Goal: Task Accomplishment & Management: Use online tool/utility

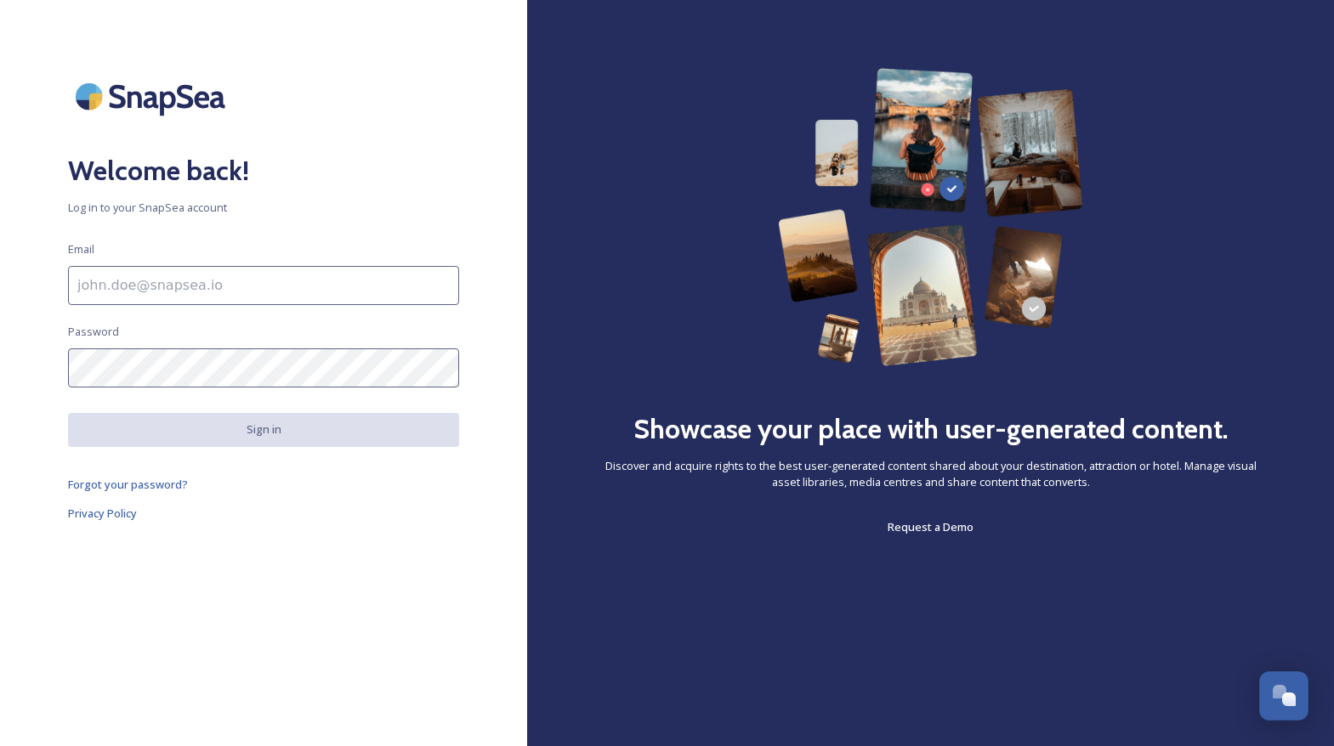
type input "[PERSON_NAME][EMAIL_ADDRESS][DOMAIN_NAME]"
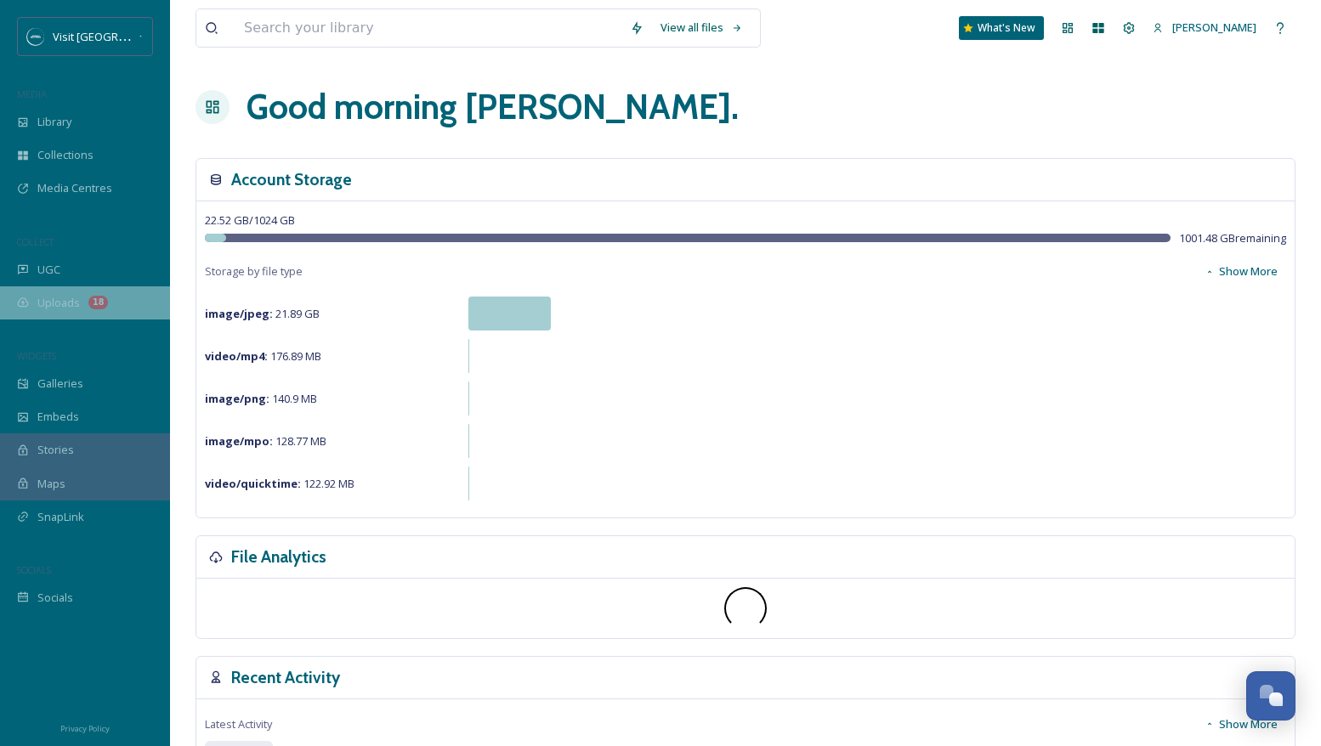
click at [78, 300] on span "Uploads" at bounding box center [58, 303] width 43 height 16
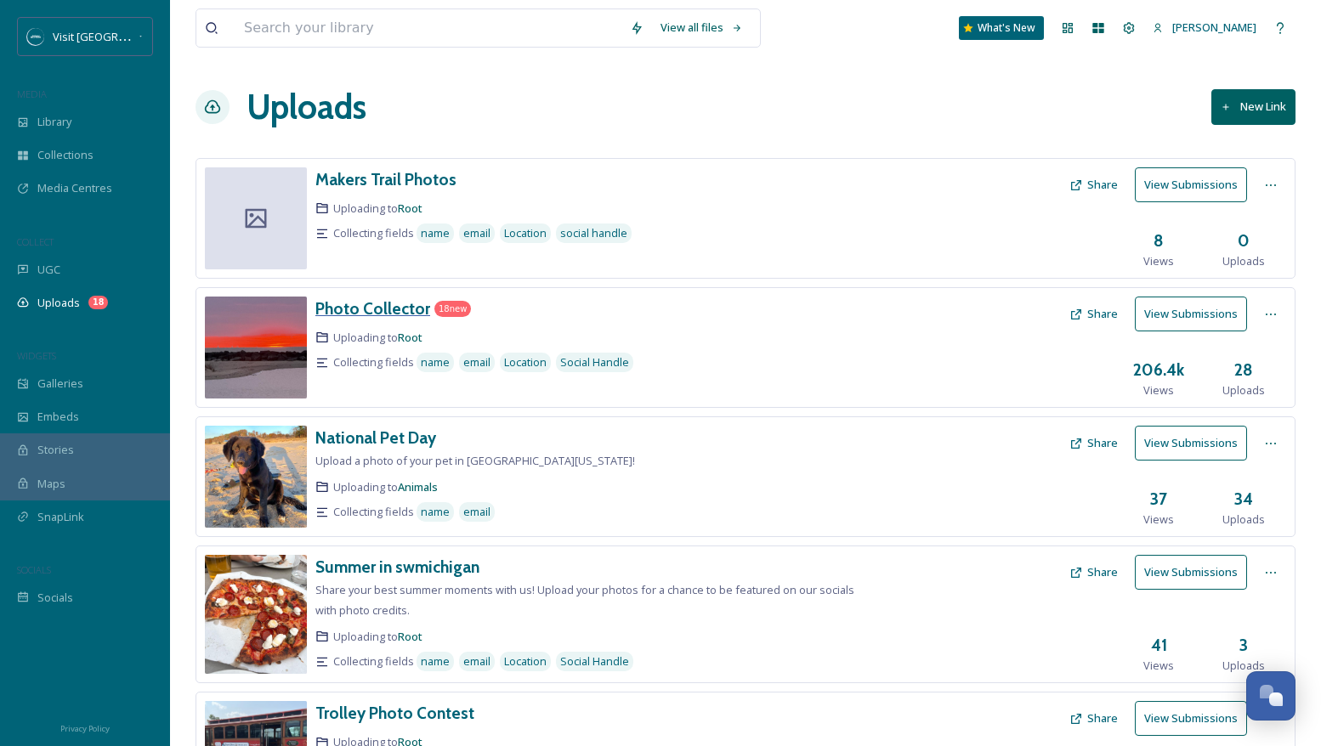
click at [401, 306] on h3 "Photo Collector" at bounding box center [372, 308] width 115 height 20
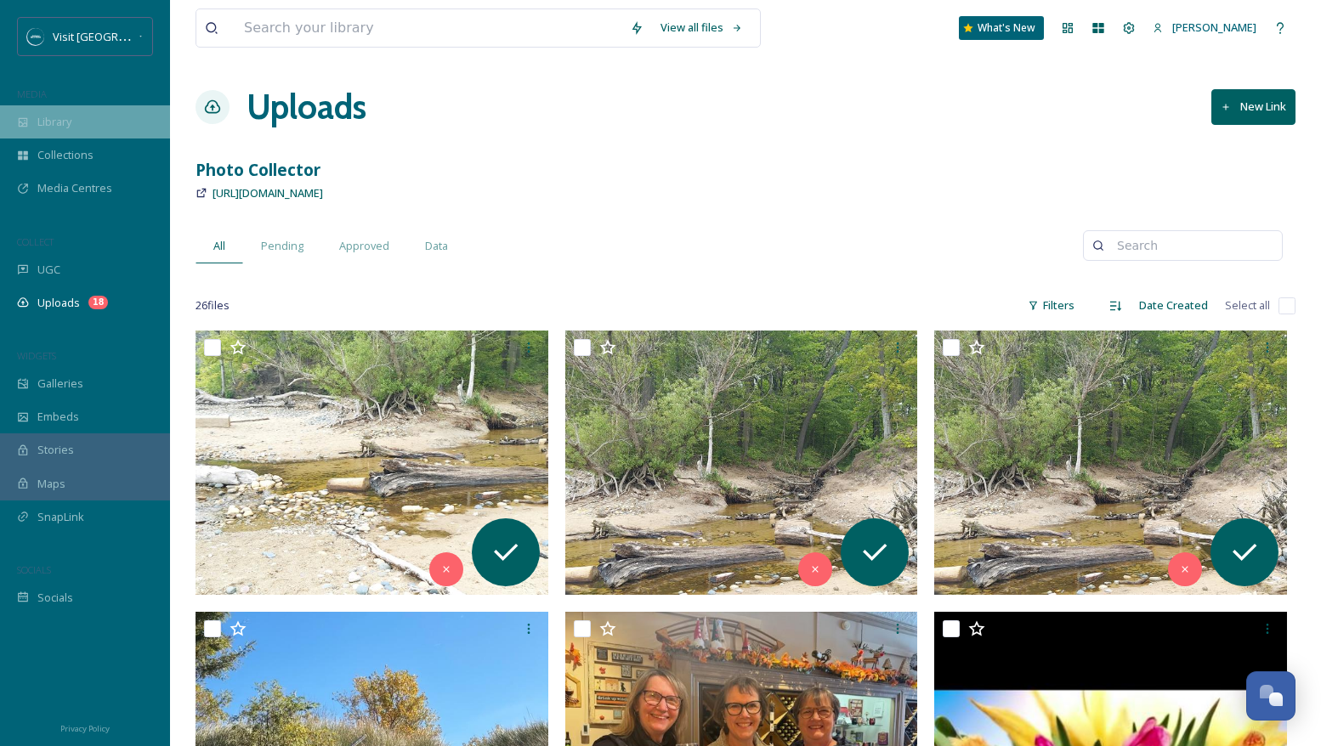
click at [85, 134] on div "Library" at bounding box center [85, 121] width 170 height 33
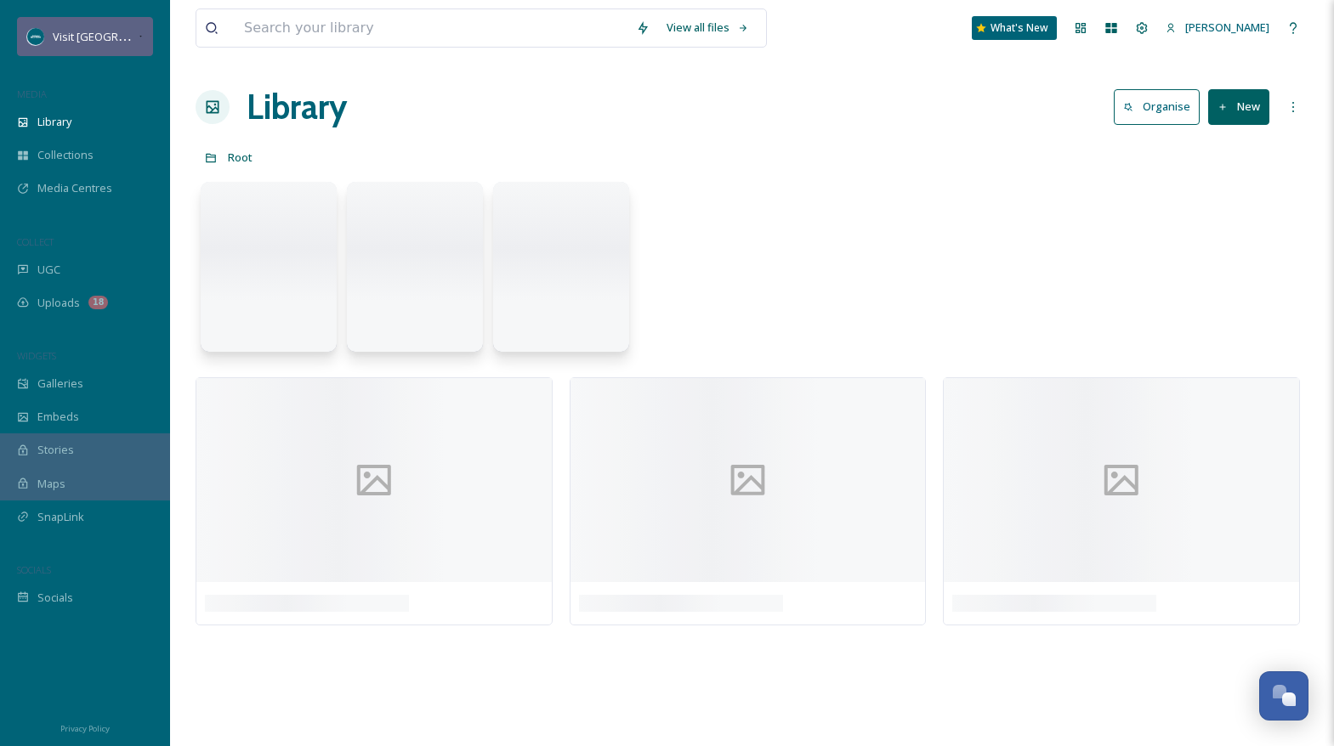
click at [105, 39] on span "Visit [GEOGRAPHIC_DATA][US_STATE]" at bounding box center [148, 36] width 190 height 16
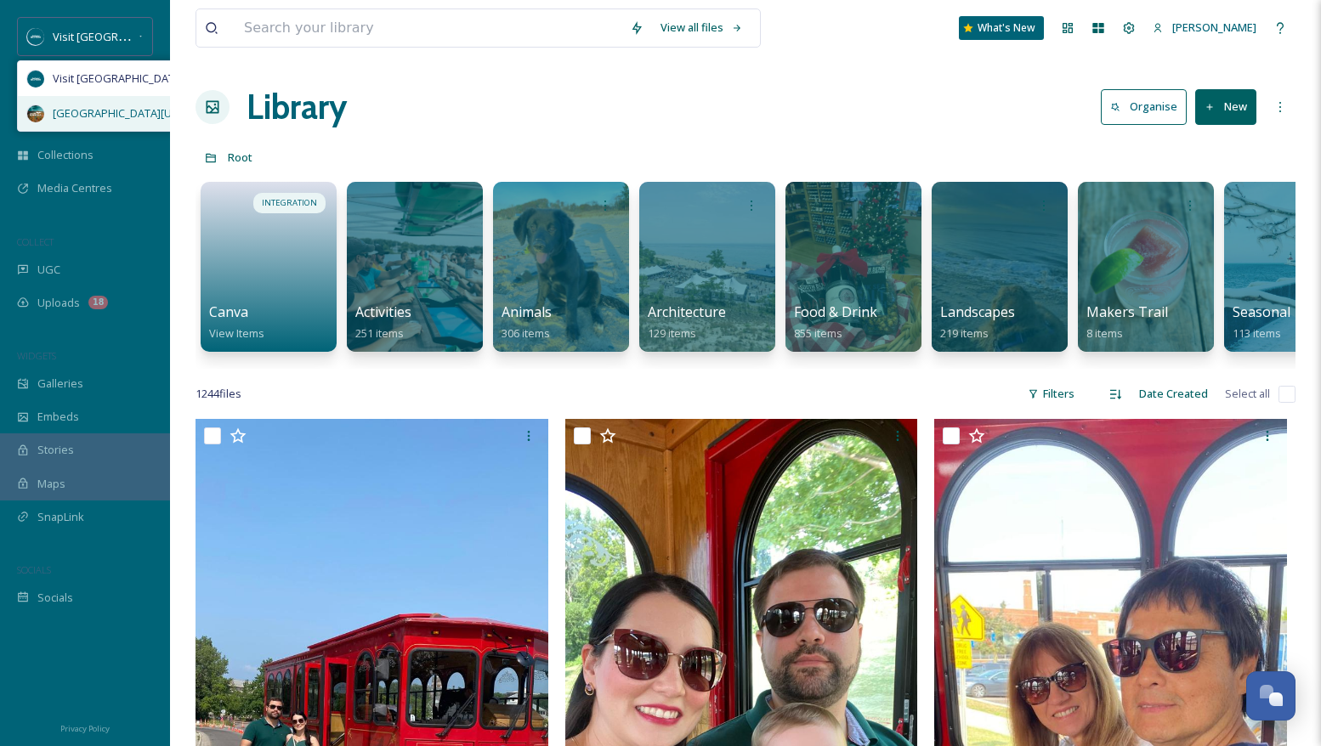
click at [95, 105] on span "[GEOGRAPHIC_DATA][US_STATE]" at bounding box center [136, 113] width 166 height 16
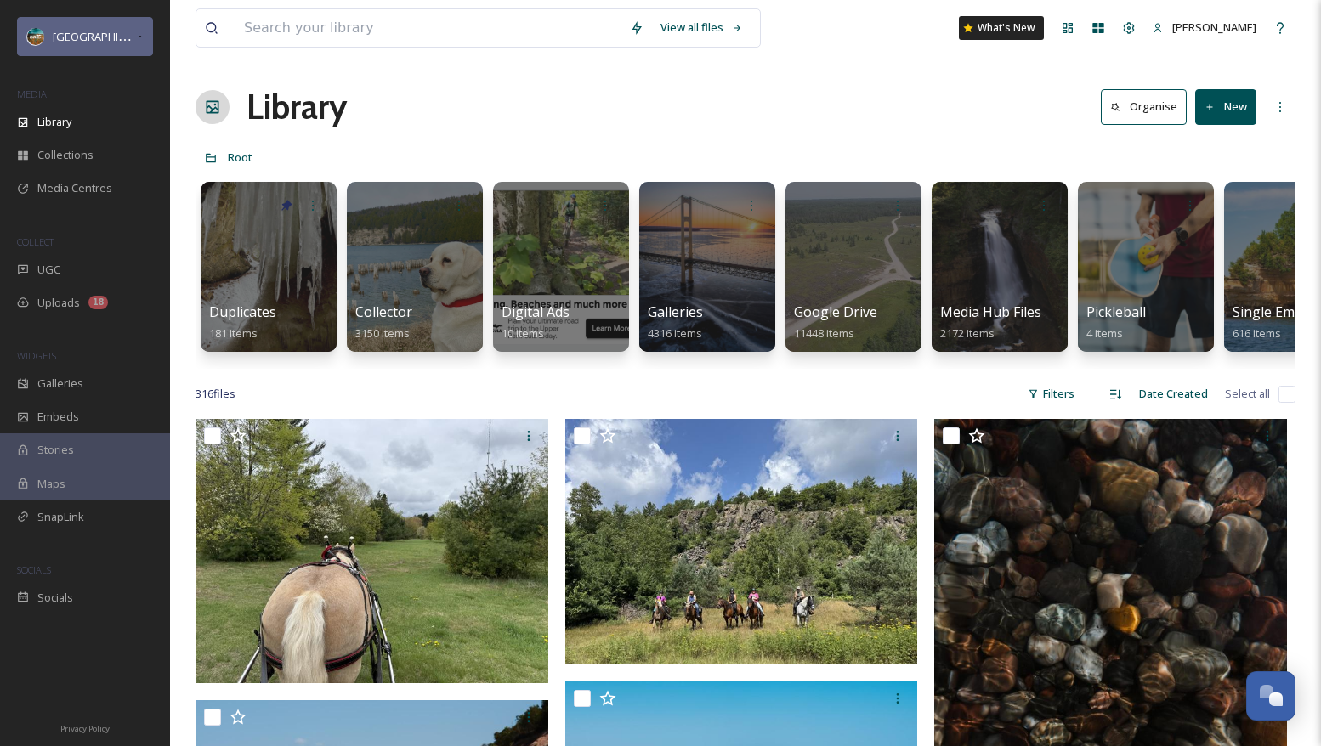
click at [99, 30] on span "[GEOGRAPHIC_DATA][US_STATE]" at bounding box center [136, 36] width 166 height 16
click at [1283, 698] on div "Open Chat" at bounding box center [1271, 694] width 50 height 29
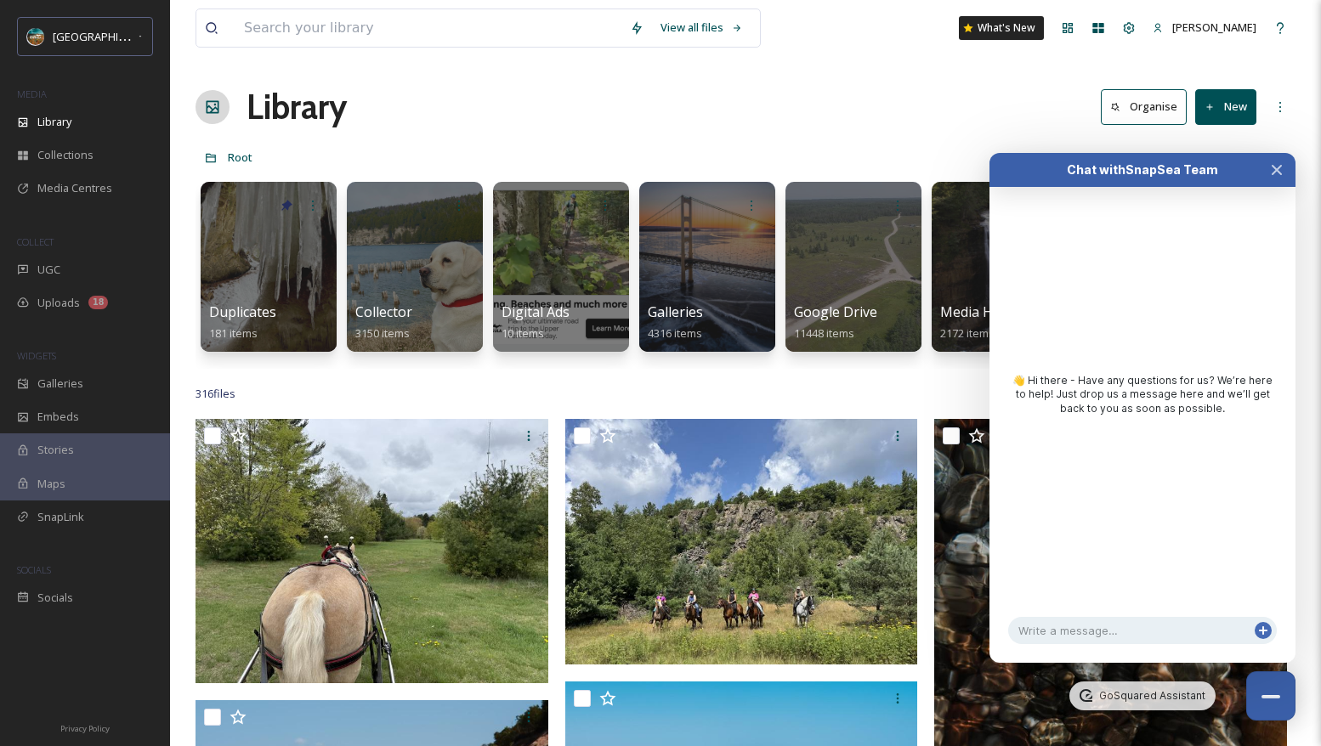
click at [1265, 627] on icon at bounding box center [1264, 631] width 14 height 14
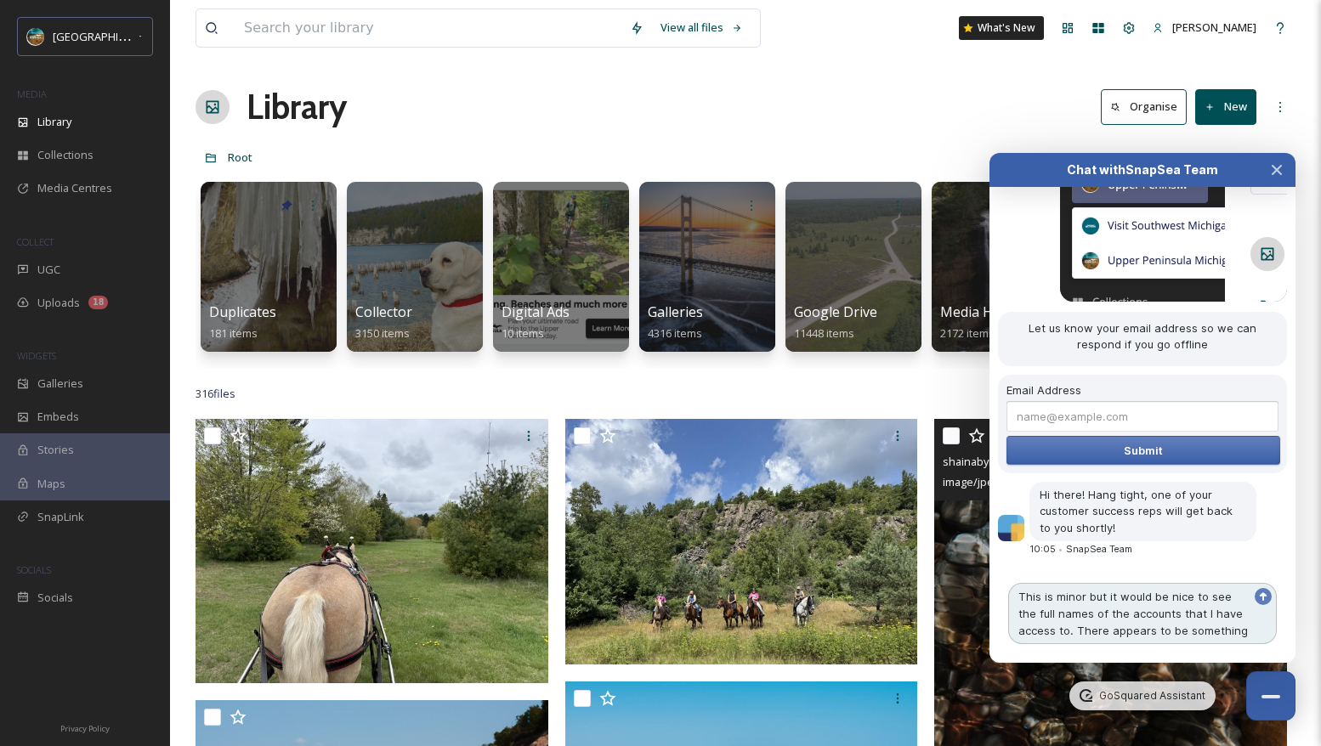
scroll to position [179, 0]
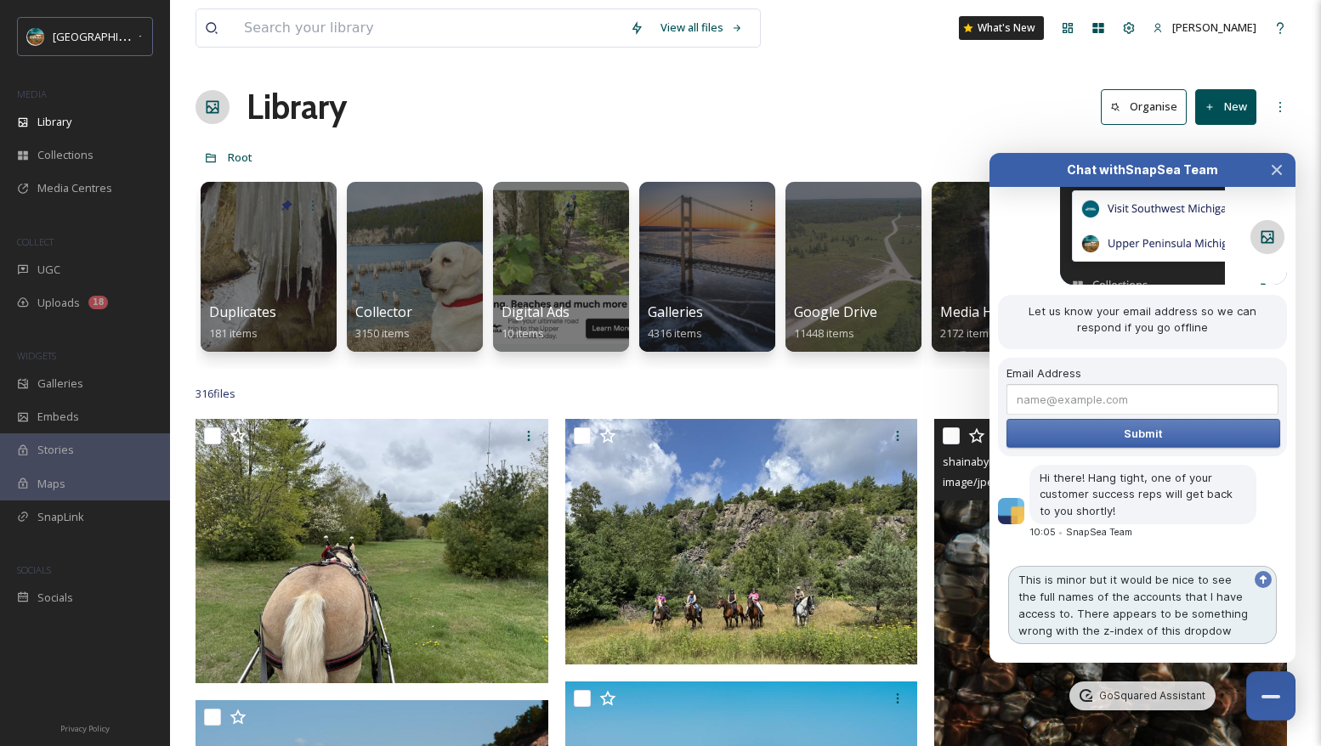
type textarea "This is minor but it would be nice to see the full names of the accounts that I…"
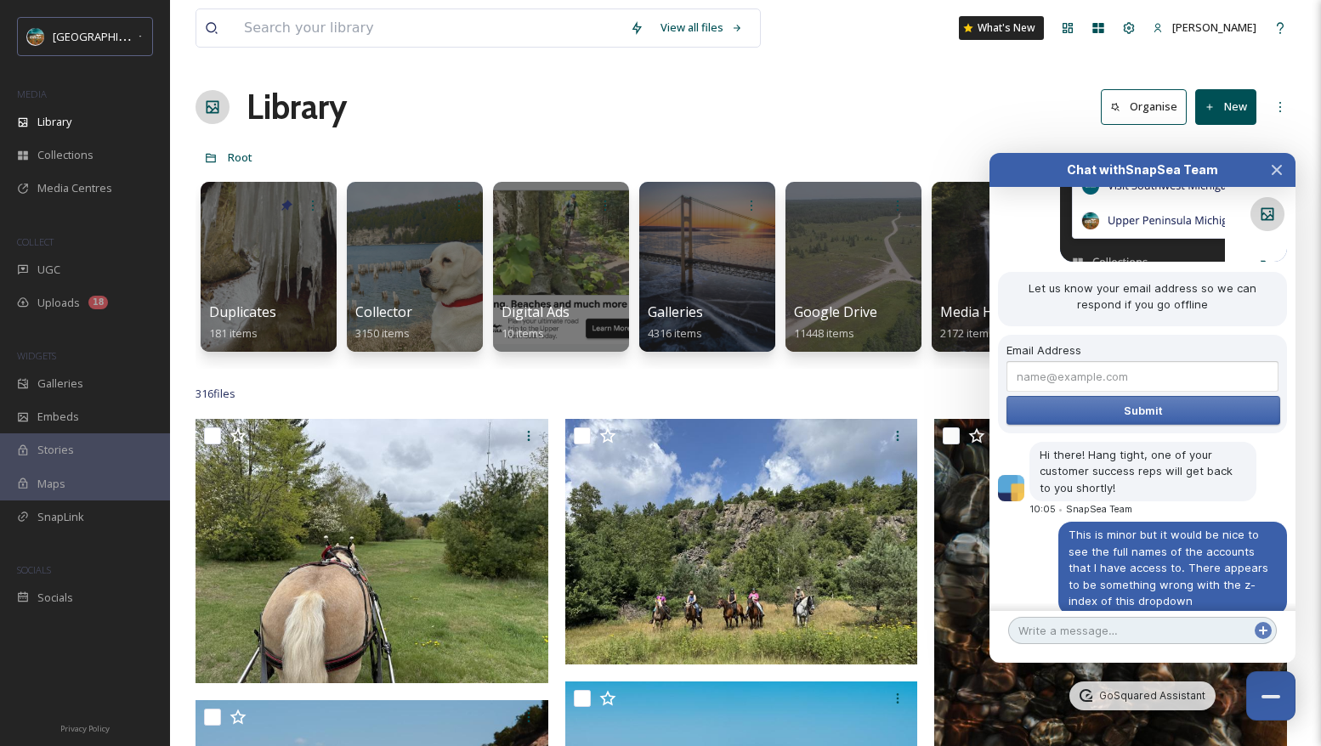
scroll to position [201, 0]
click at [1279, 377] on div at bounding box center [1279, 377] width 0 height 0
click at [1243, 373] on input "Email Address" at bounding box center [1143, 377] width 272 height 31
click at [1279, 377] on div at bounding box center [1279, 377] width 0 height 0
click at [1243, 373] on input "Email Address" at bounding box center [1143, 377] width 272 height 31
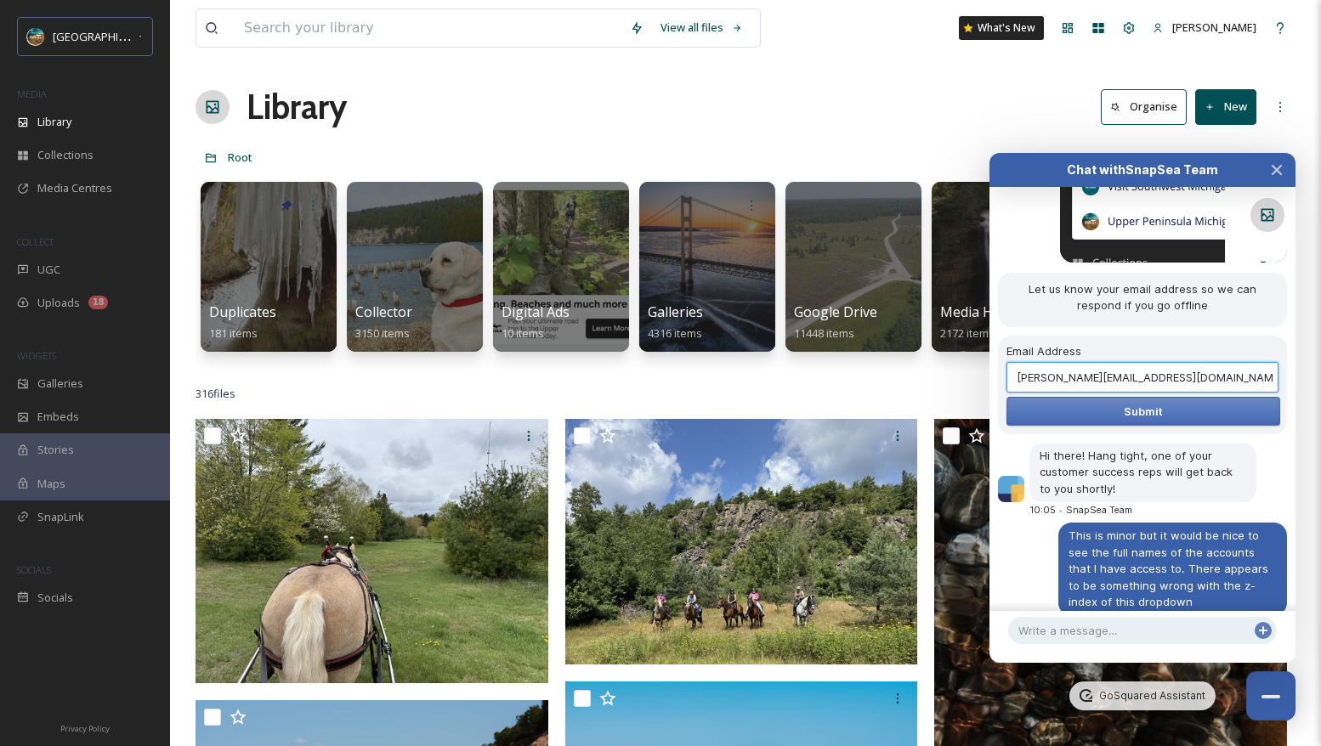
type input "[PERSON_NAME][EMAIL_ADDRESS][DOMAIN_NAME]"
click at [1007, 397] on button "Submit" at bounding box center [1144, 411] width 274 height 29
click at [510, 111] on div "Library Organise New" at bounding box center [746, 107] width 1100 height 51
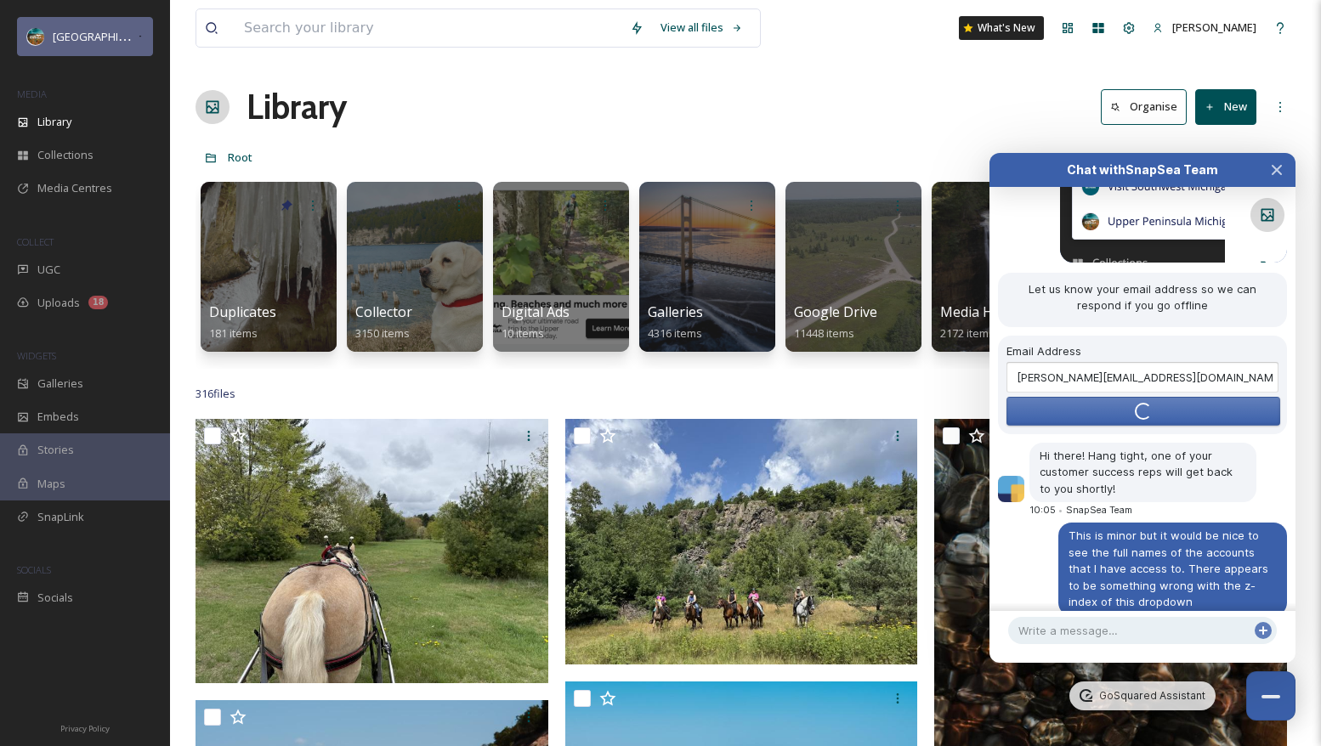
click at [71, 47] on div "[GEOGRAPHIC_DATA][US_STATE]" at bounding box center [85, 36] width 136 height 39
click at [94, 29] on span "[GEOGRAPHIC_DATA][US_STATE]" at bounding box center [136, 36] width 166 height 16
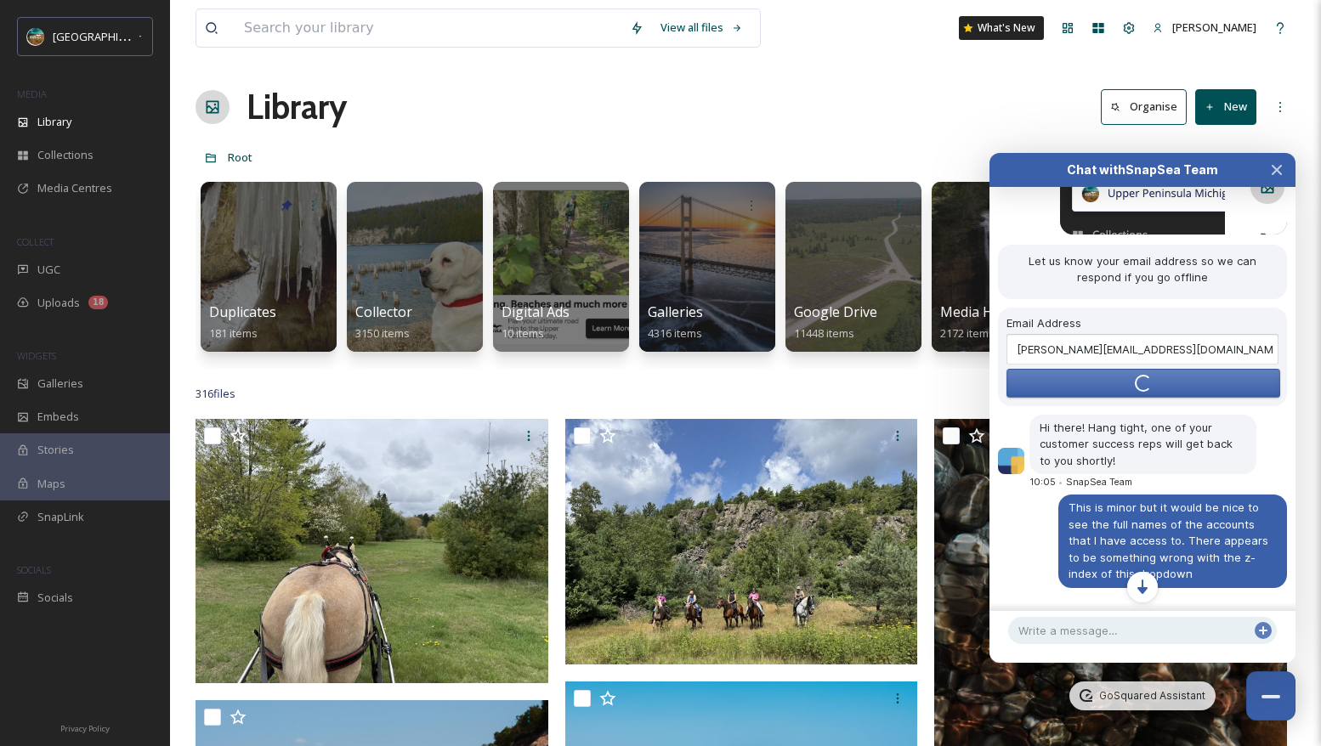
scroll to position [231, 0]
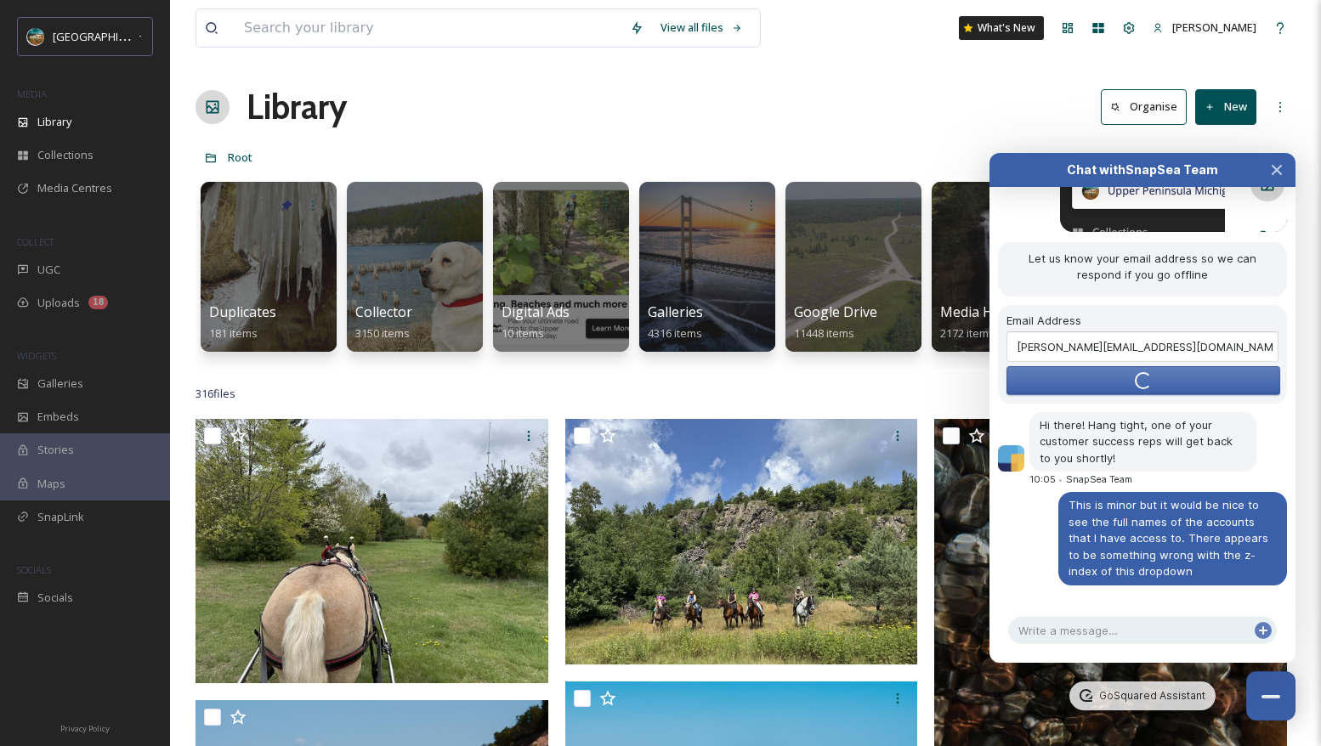
click at [480, 120] on div "Library Organise New" at bounding box center [746, 107] width 1100 height 51
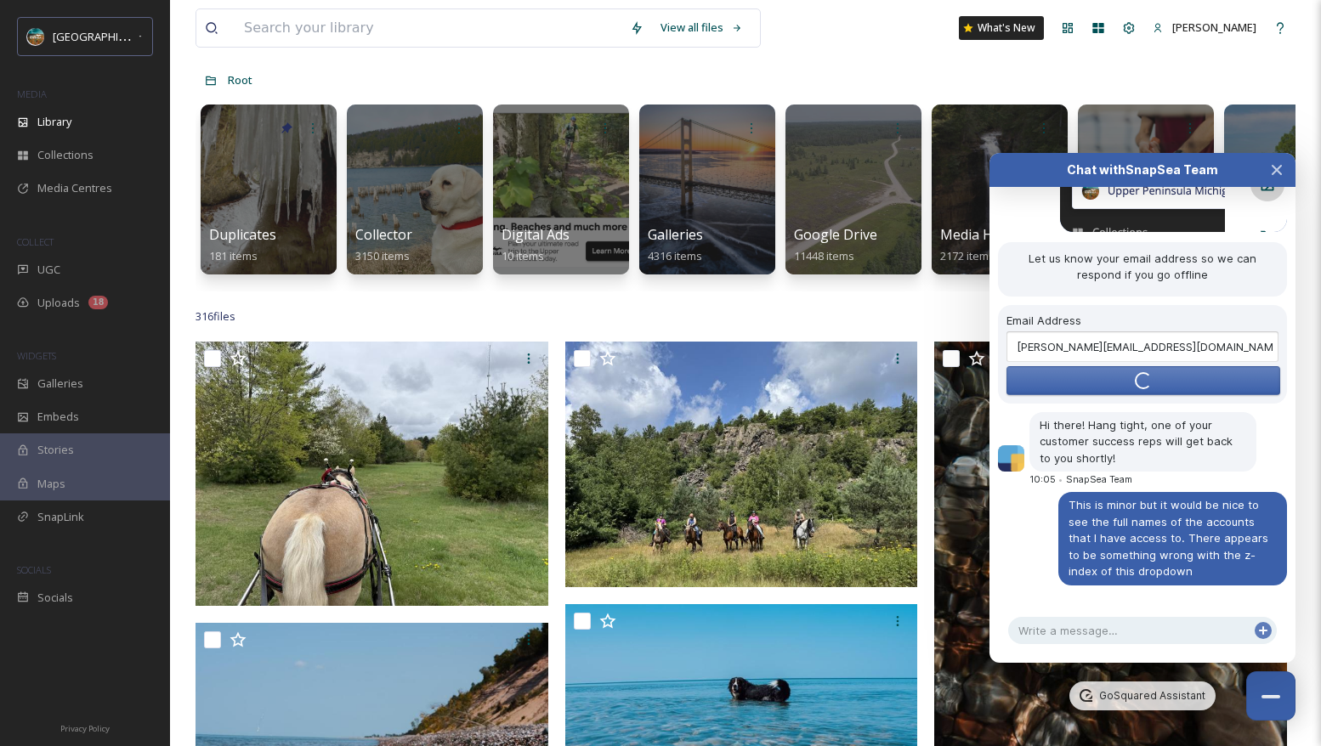
scroll to position [0, 0]
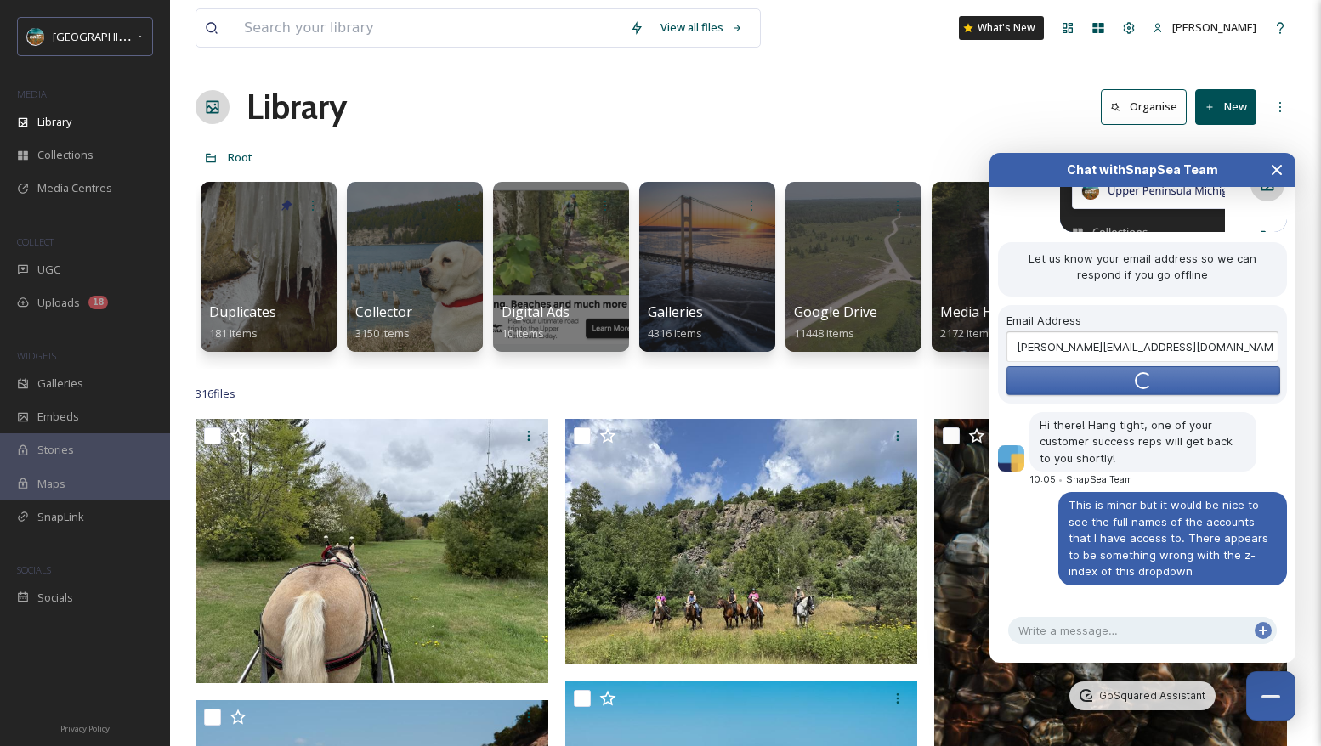
click at [1273, 168] on icon "Close Chat" at bounding box center [1277, 170] width 14 height 14
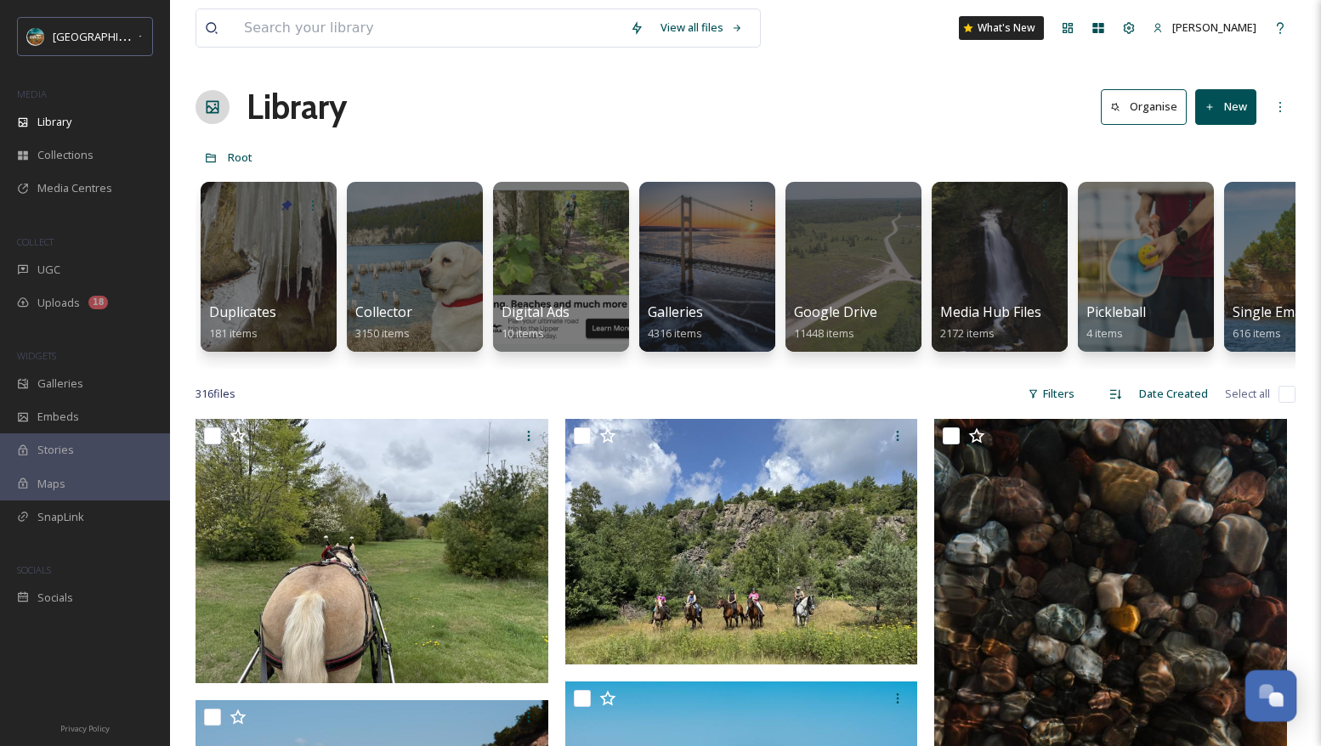
click at [1258, 704] on div "Open Chat" at bounding box center [1271, 694] width 50 height 29
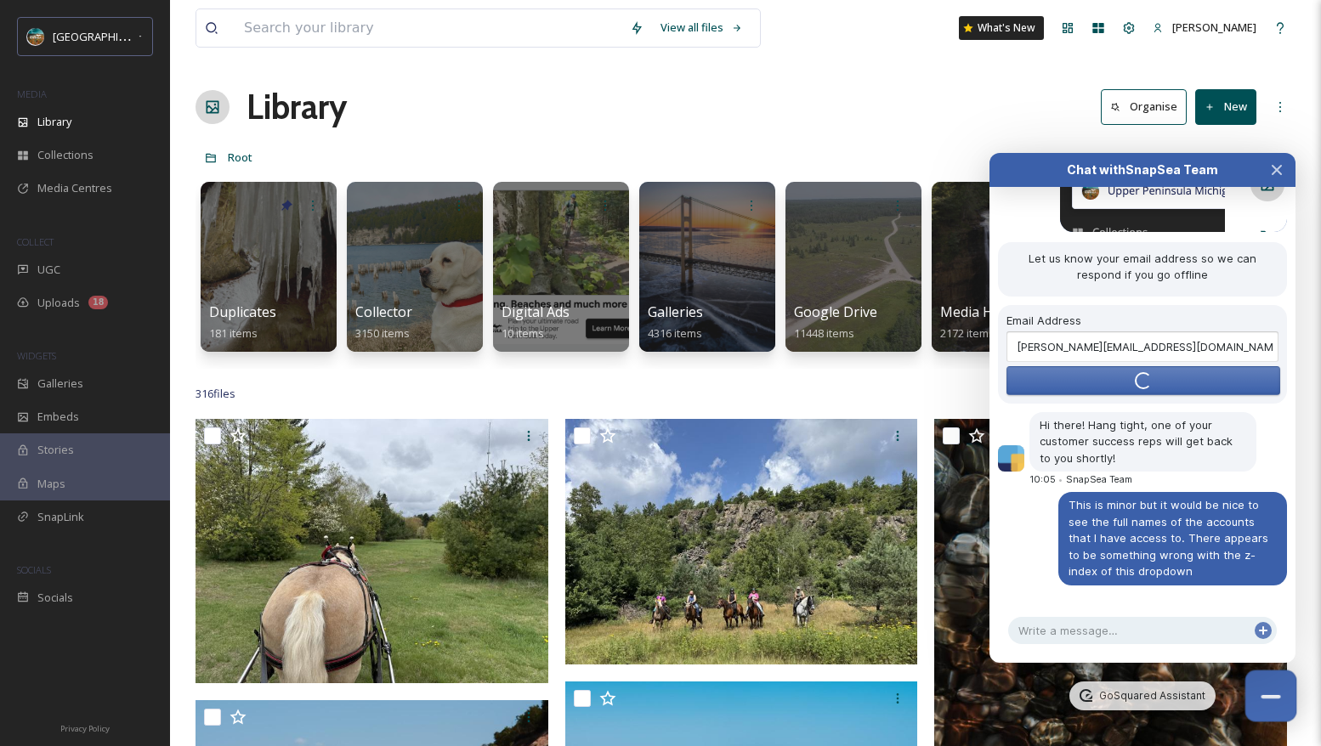
click at [1275, 692] on button "Close Chat" at bounding box center [1272, 697] width 52 height 52
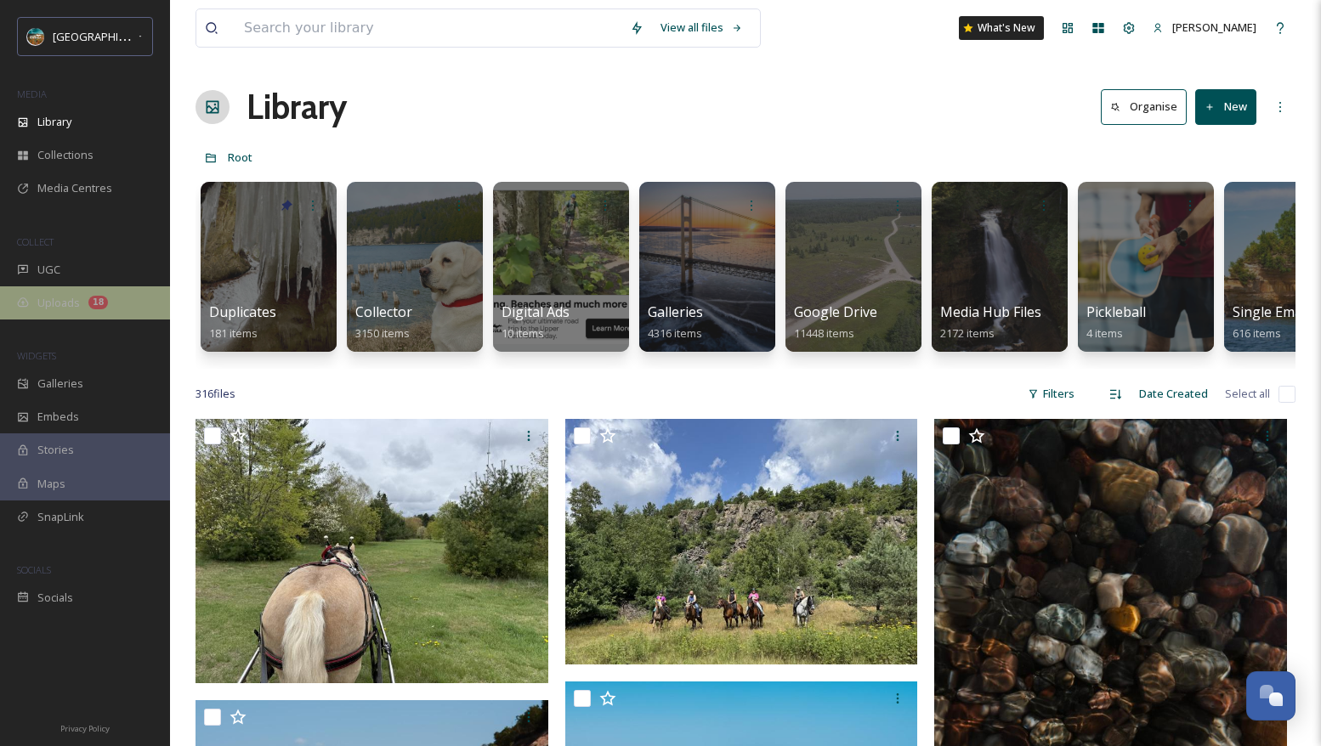
click at [59, 293] on div "Uploads 18" at bounding box center [85, 303] width 170 height 33
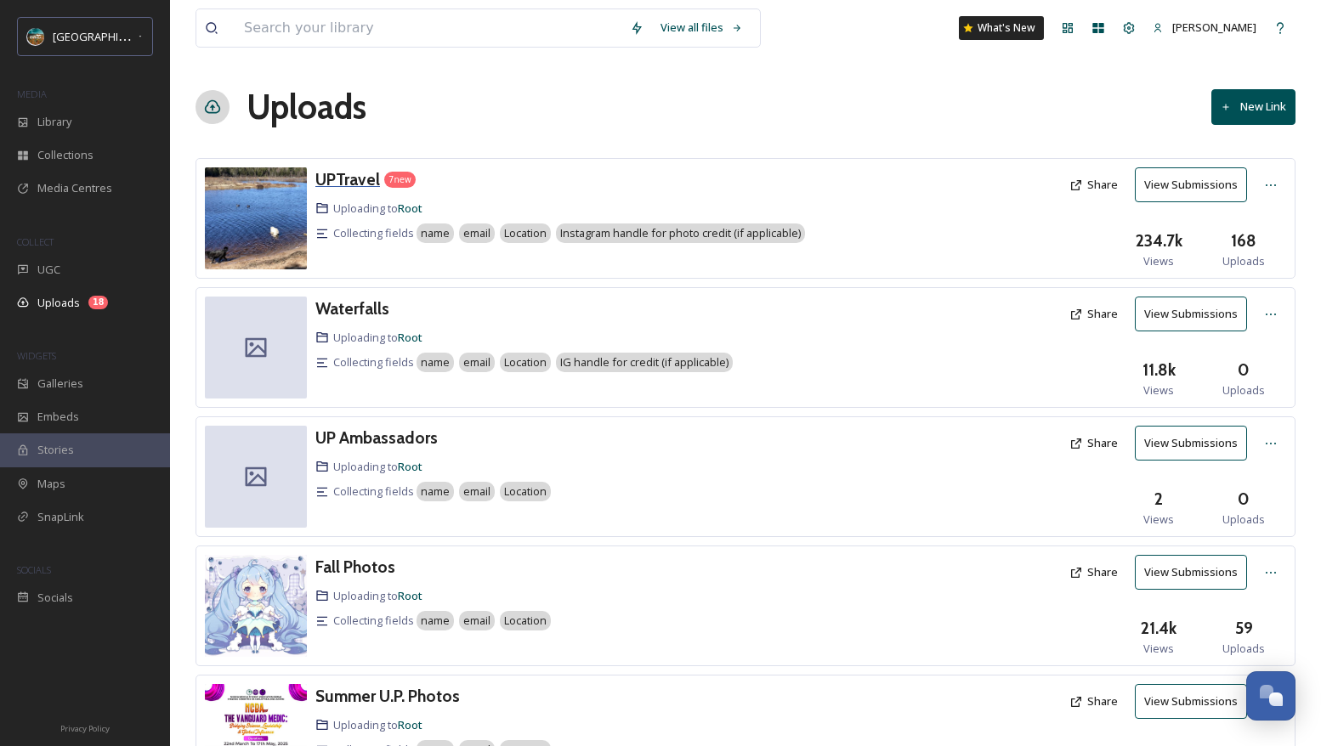
click at [363, 182] on h3 "UPTravel" at bounding box center [347, 179] width 65 height 20
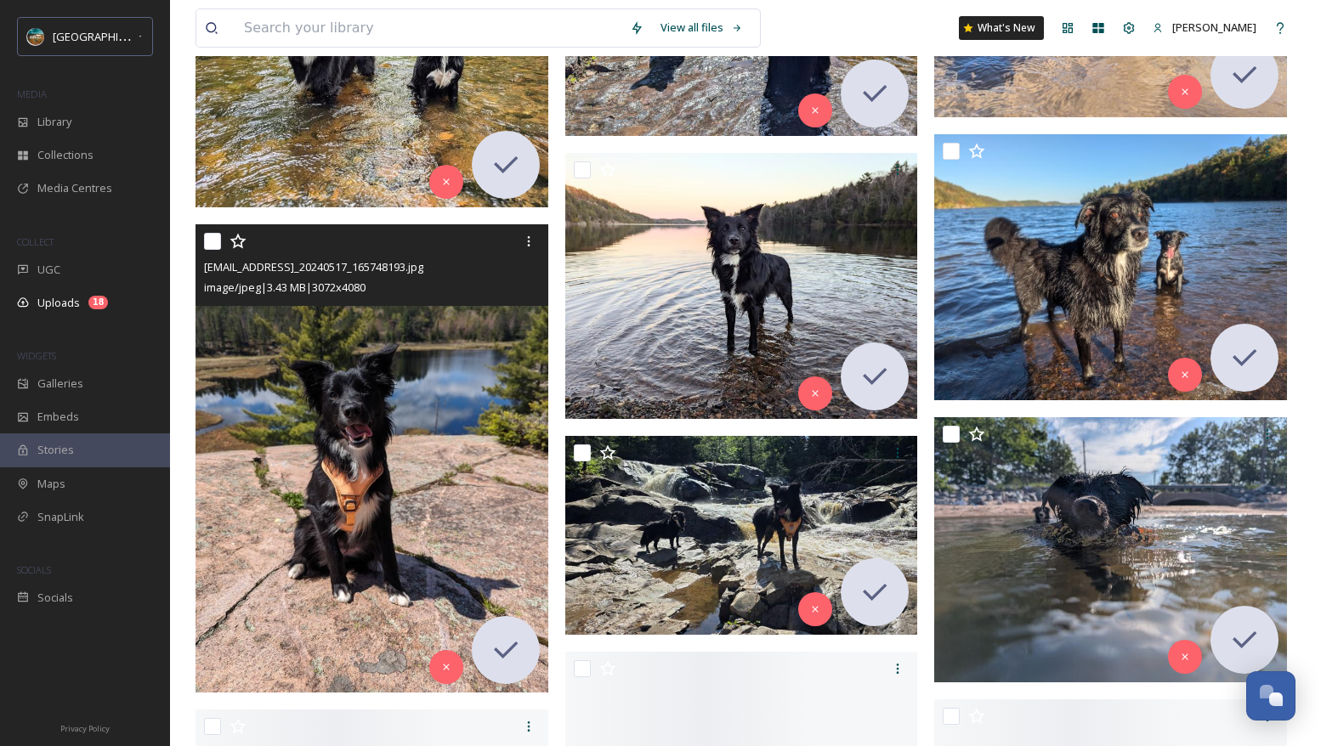
scroll to position [1531, 0]
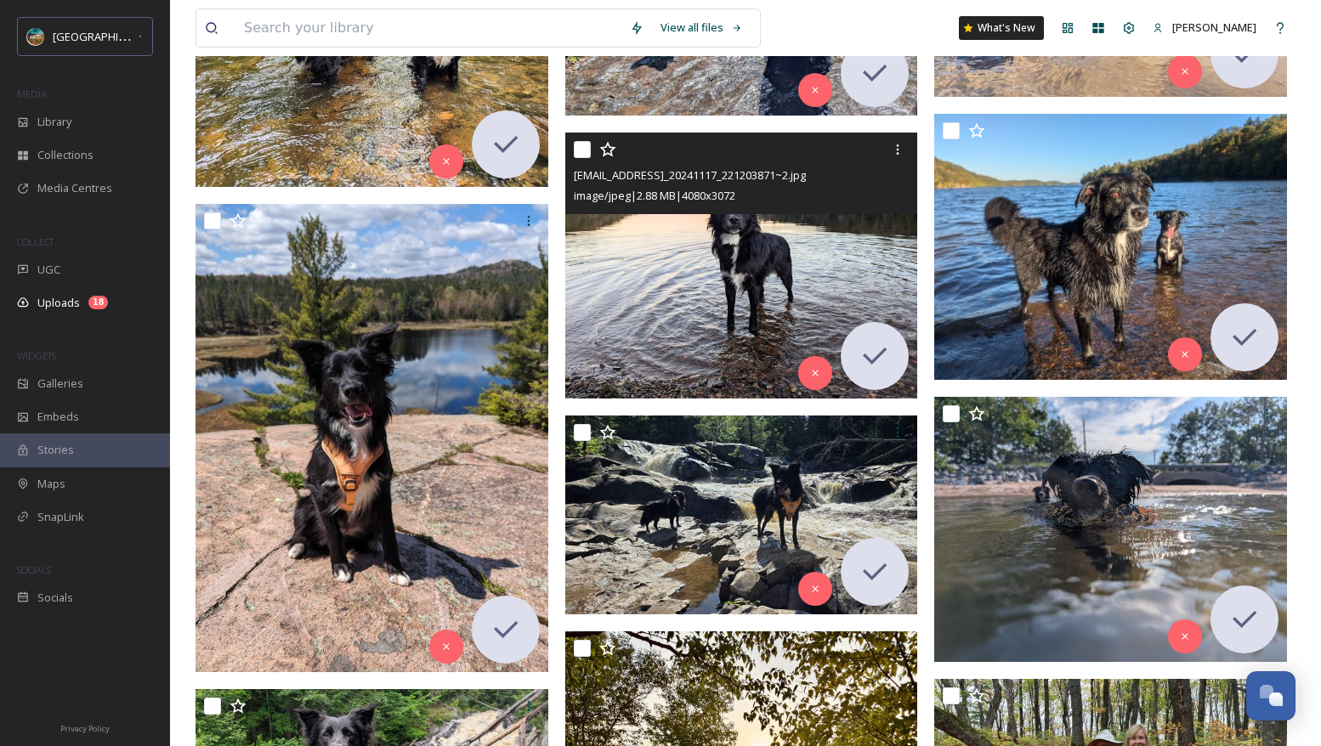
click at [765, 296] on img at bounding box center [741, 265] width 353 height 265
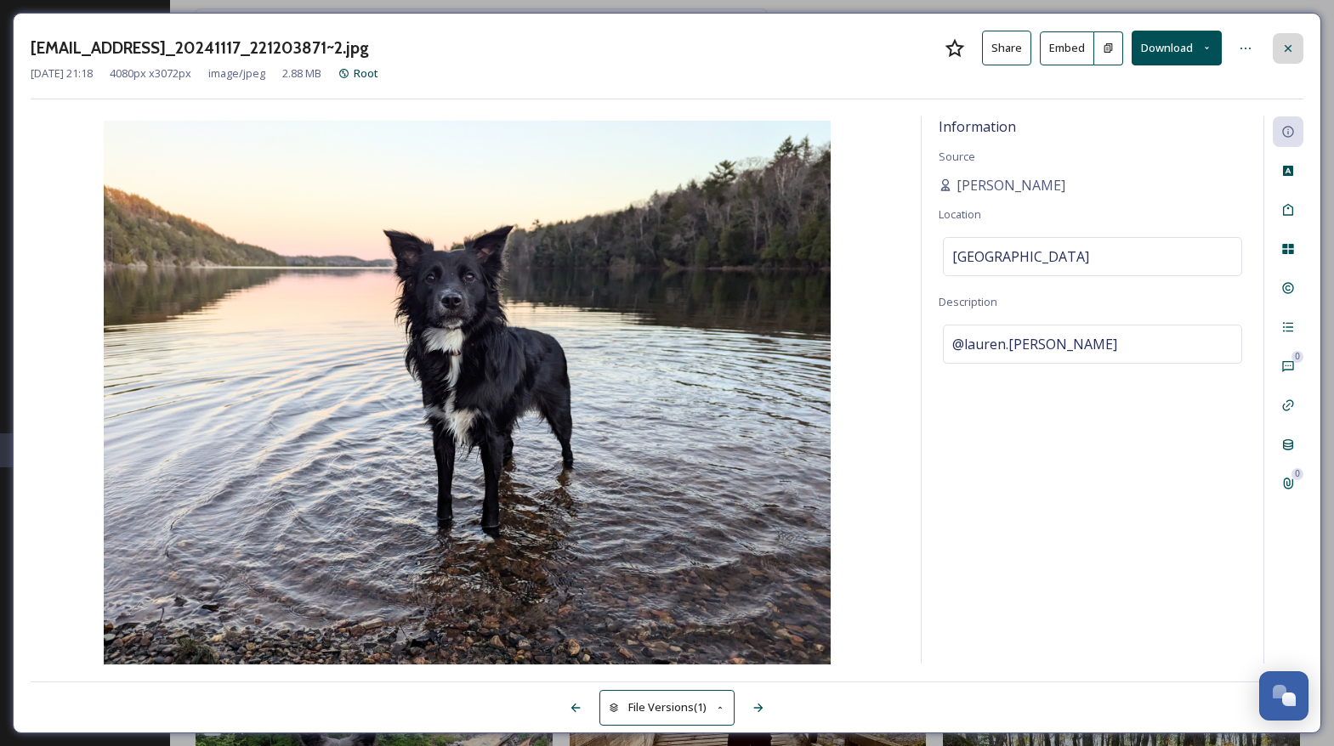
click at [1286, 48] on icon at bounding box center [1288, 47] width 7 height 7
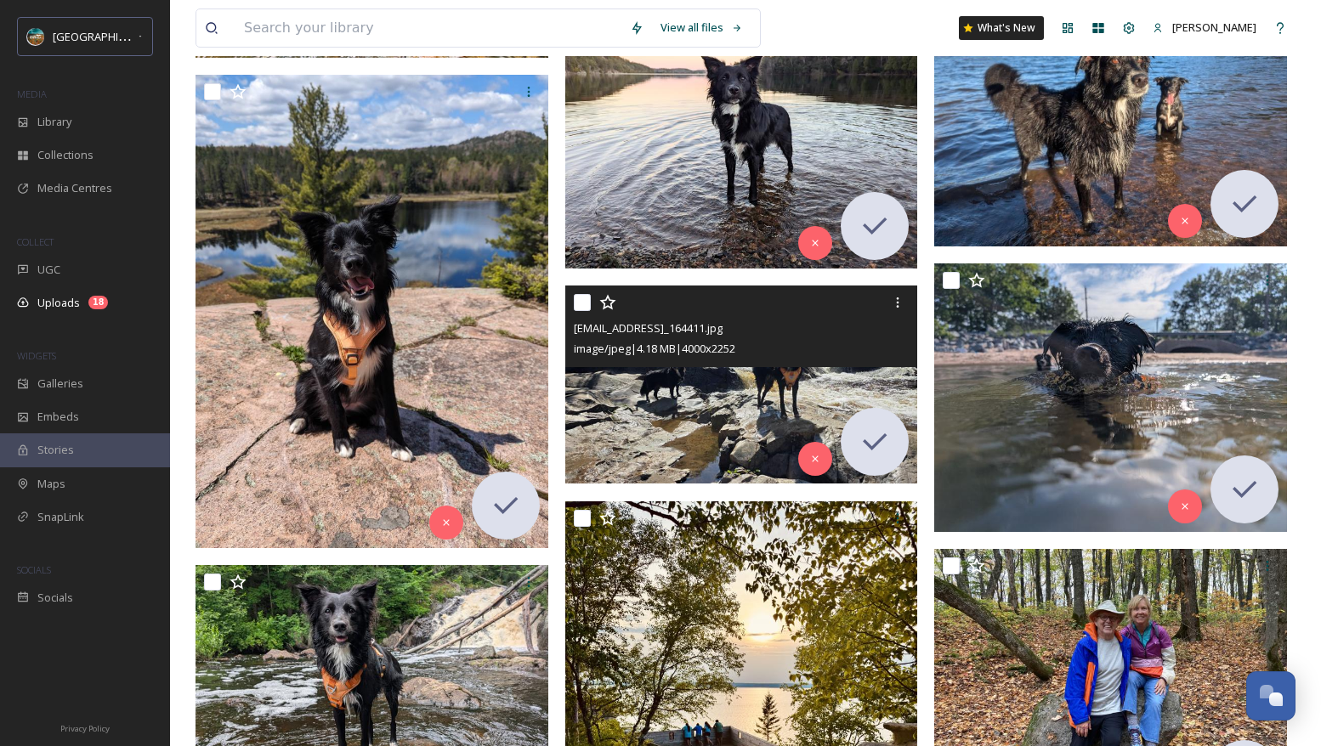
scroll to position [1688, 0]
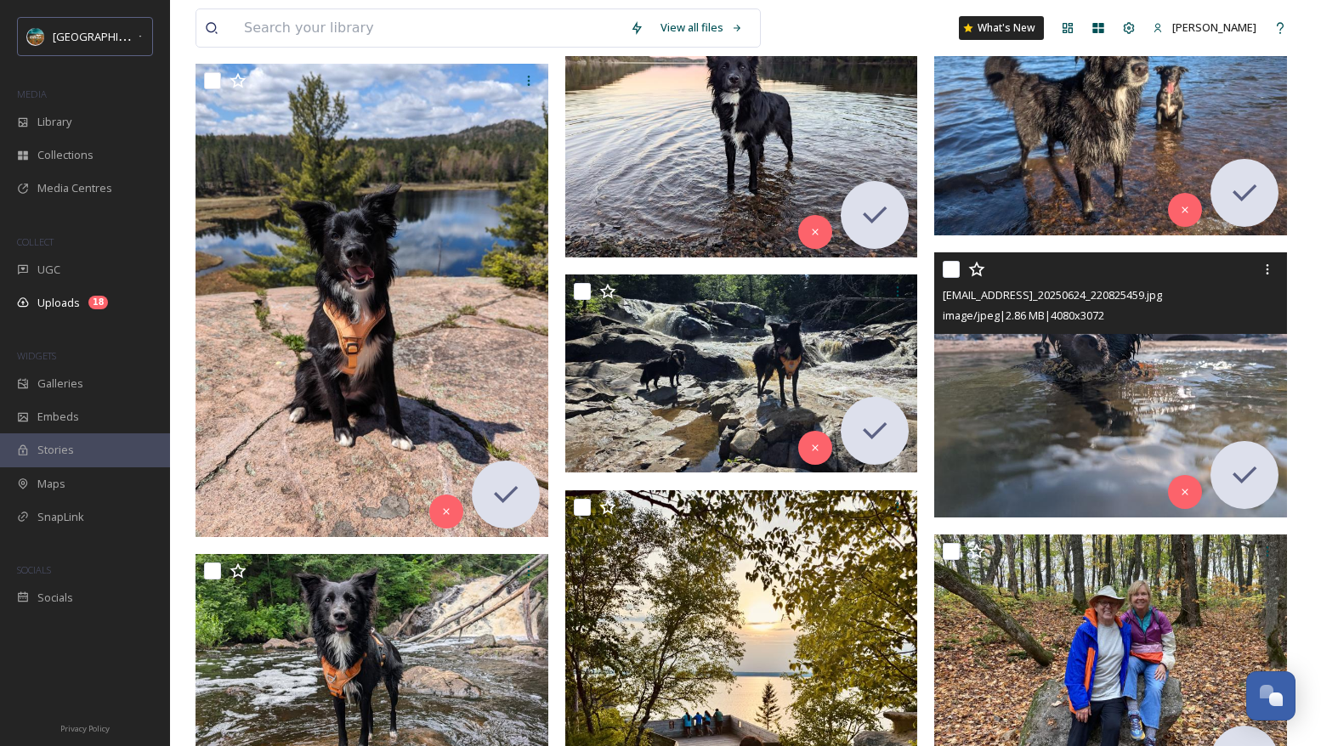
click at [1014, 387] on img at bounding box center [1110, 385] width 353 height 265
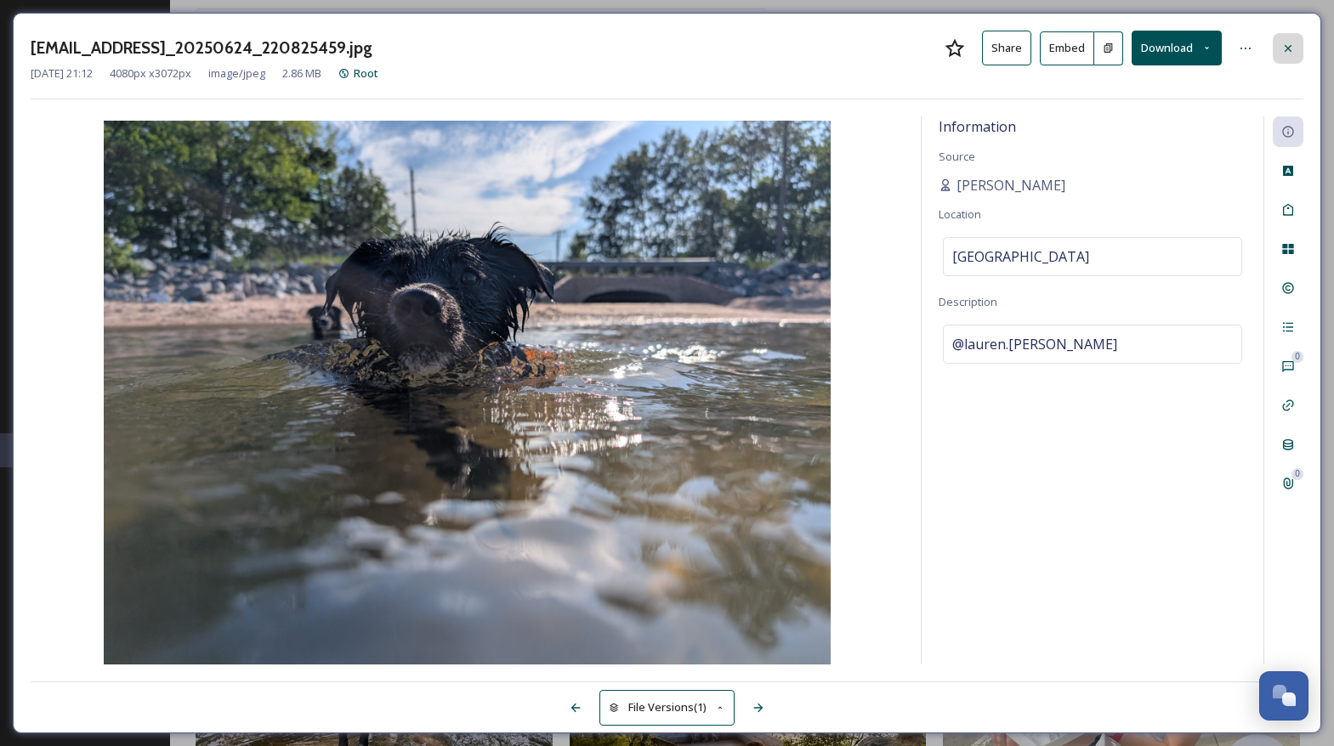
click at [1288, 48] on icon at bounding box center [1288, 47] width 7 height 7
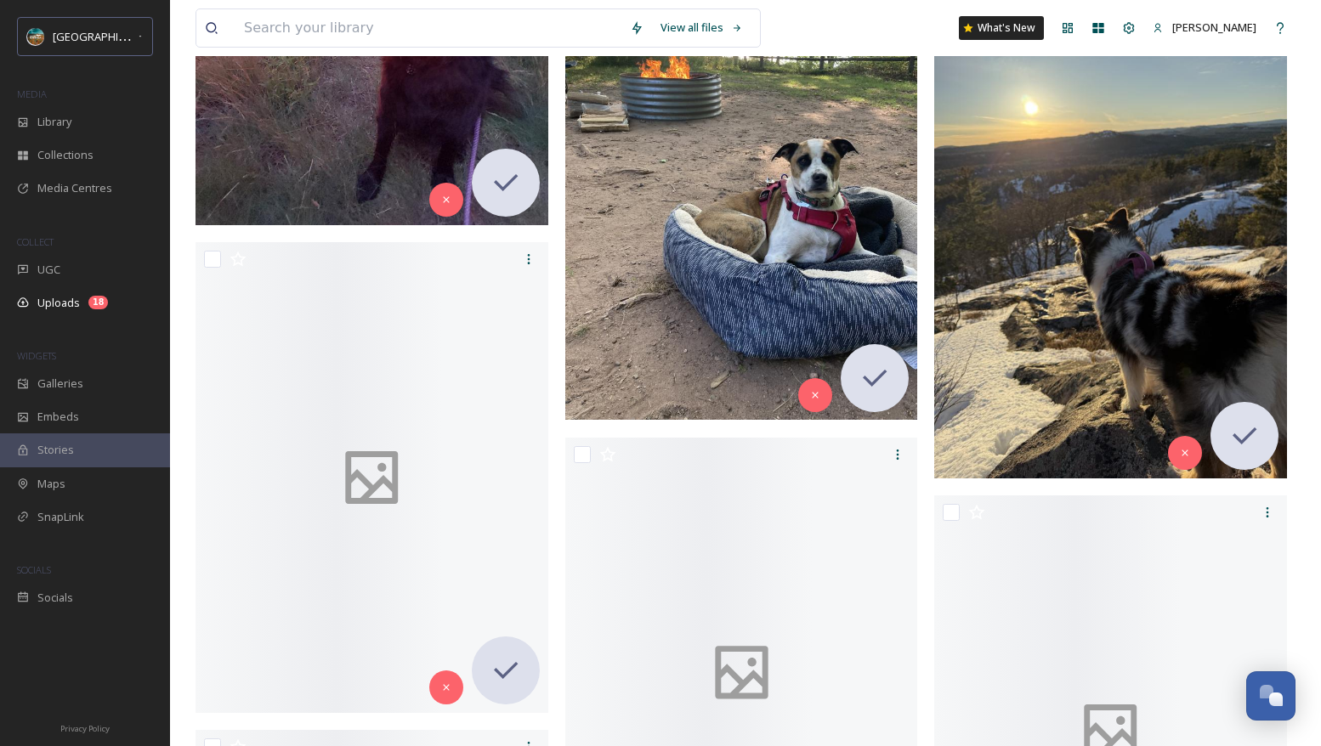
scroll to position [10987, 0]
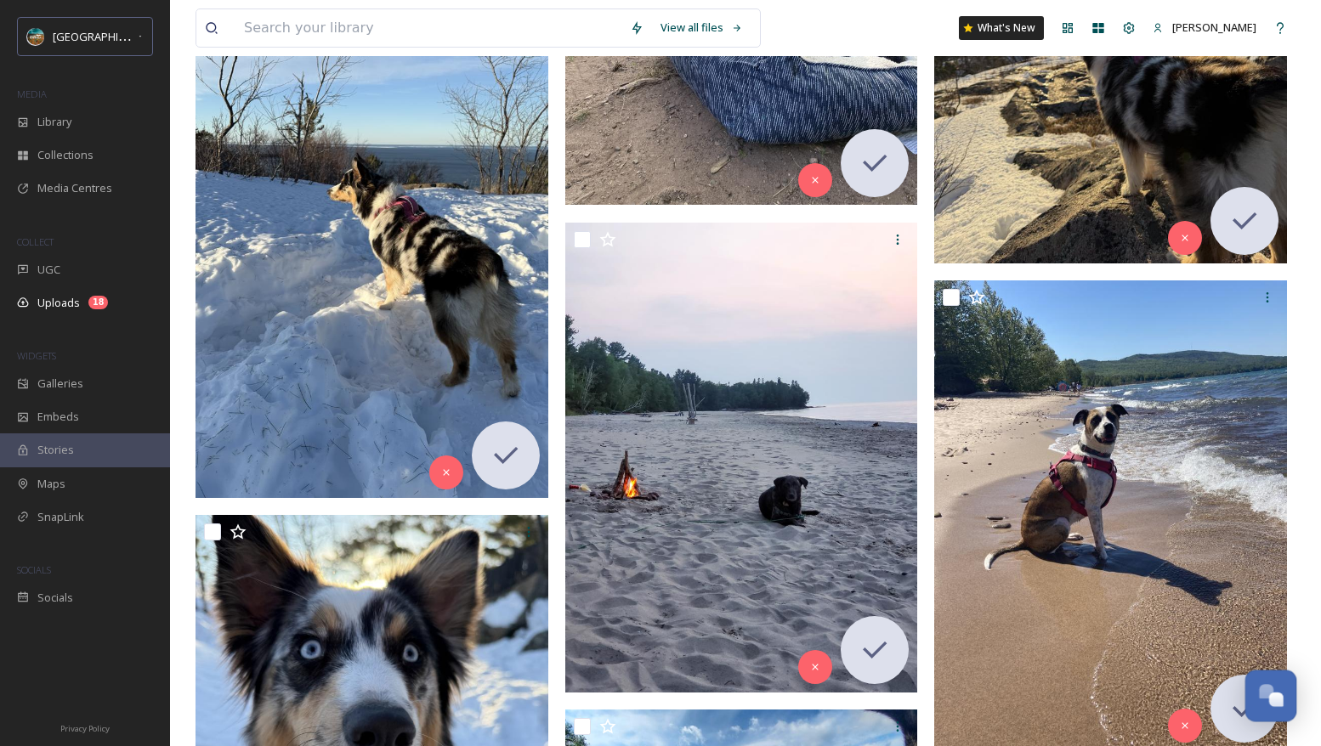
click at [1269, 703] on div "Open Chat" at bounding box center [1276, 700] width 14 height 14
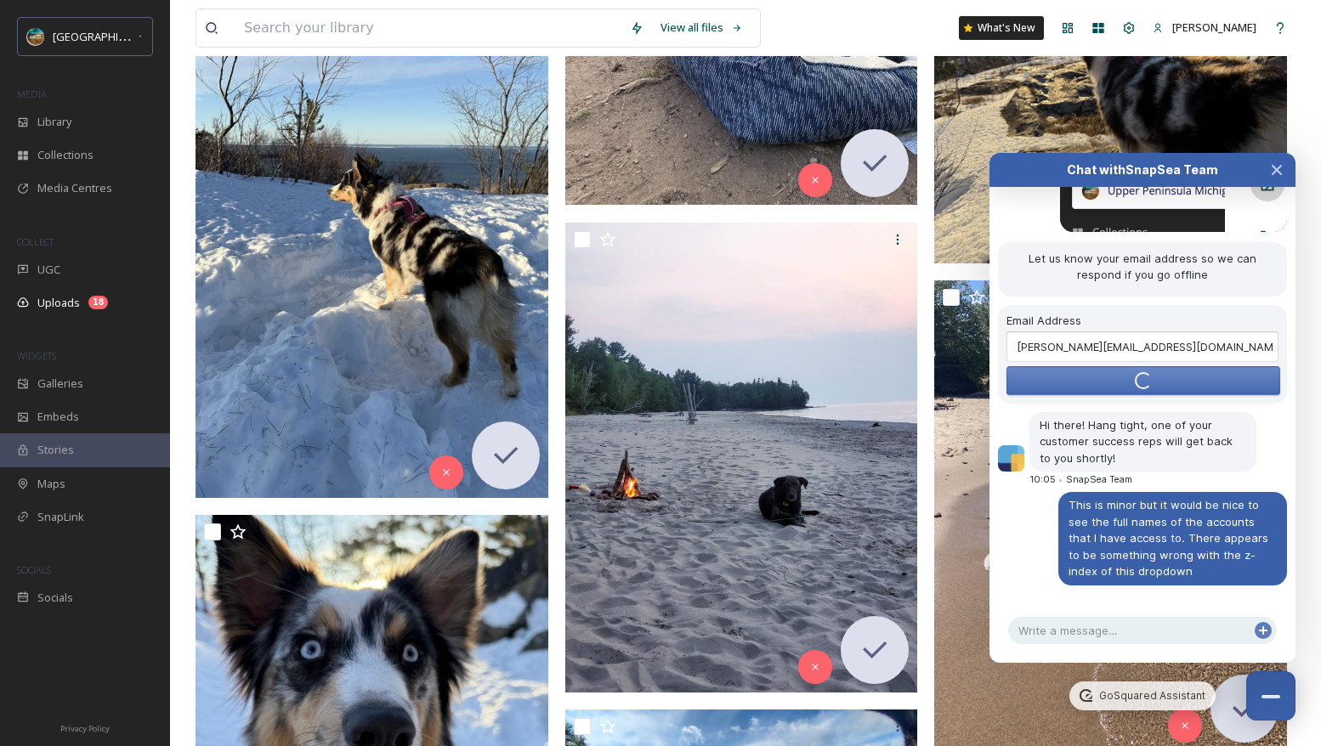
click at [1185, 383] on button "Submit" at bounding box center [1144, 380] width 274 height 29
click at [1274, 166] on icon "Close Chat" at bounding box center [1277, 170] width 9 height 9
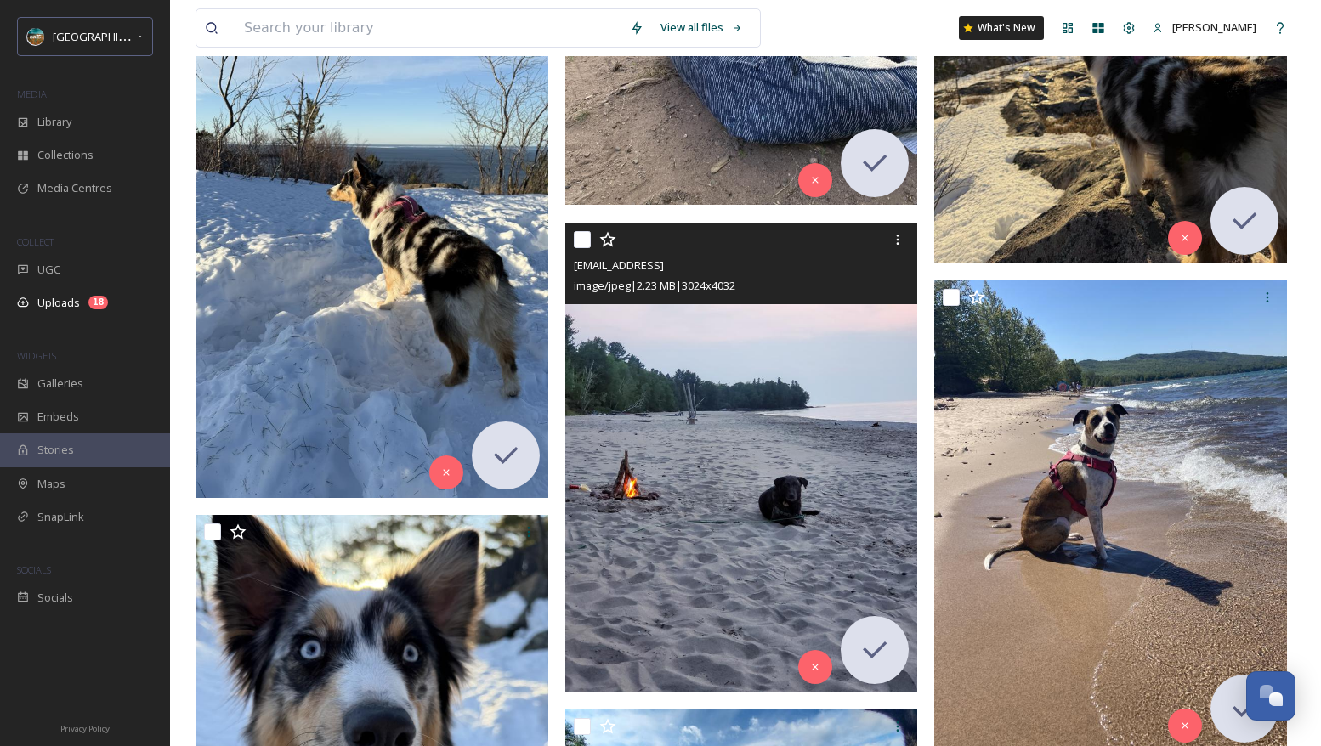
click at [816, 400] on img at bounding box center [741, 458] width 353 height 470
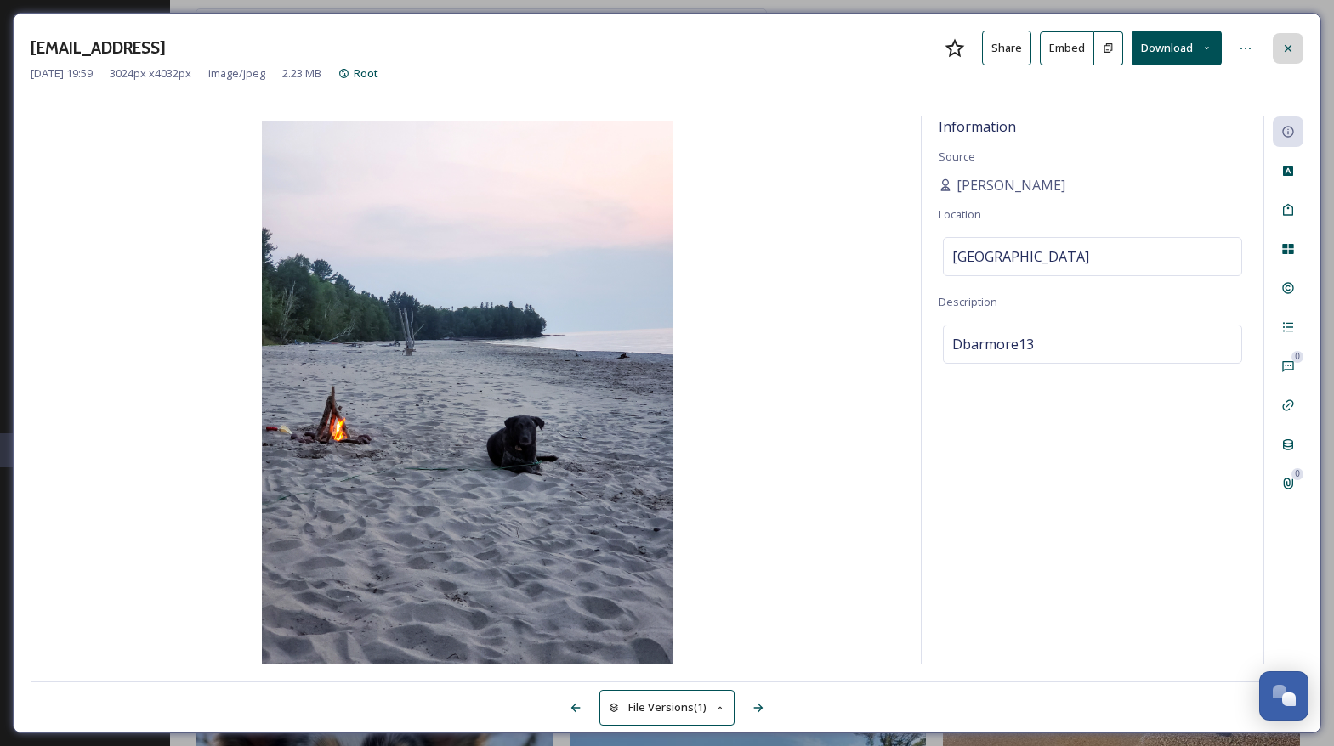
click at [1288, 48] on icon at bounding box center [1288, 47] width 7 height 7
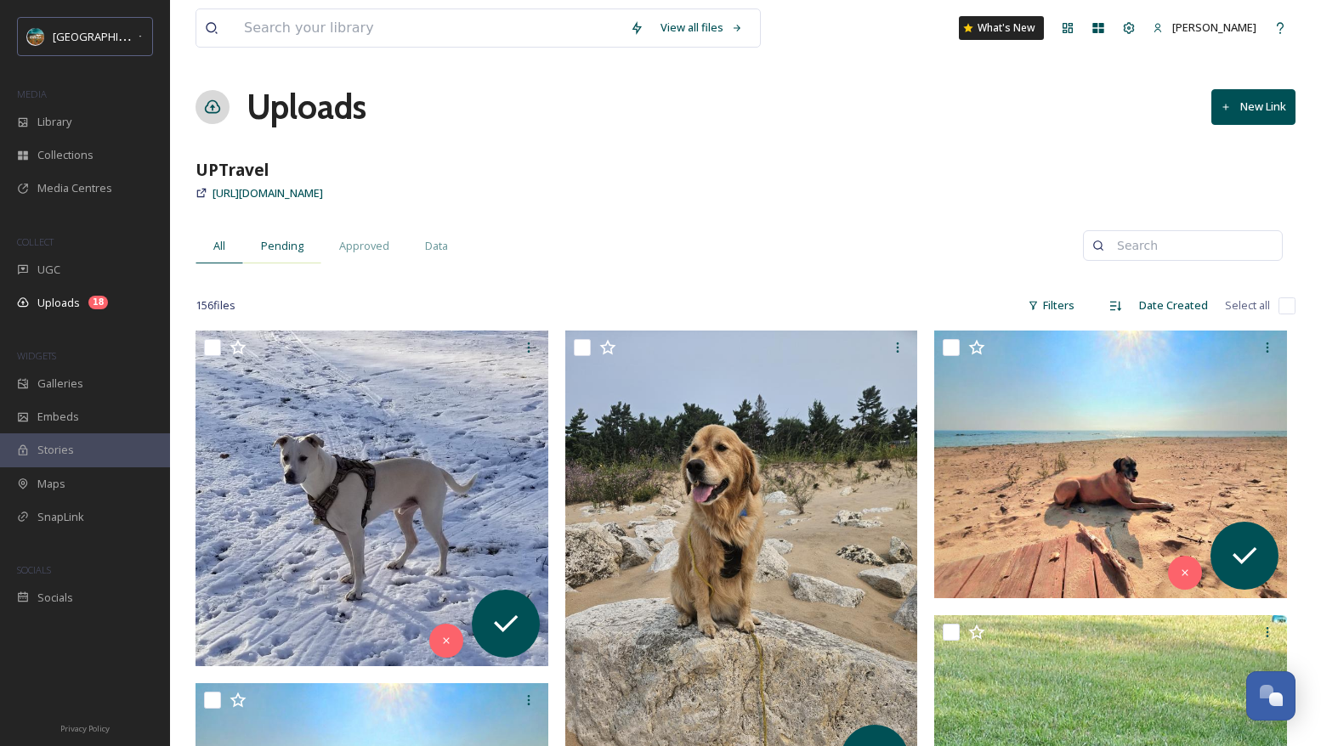
click at [296, 244] on span "Pending" at bounding box center [282, 246] width 43 height 16
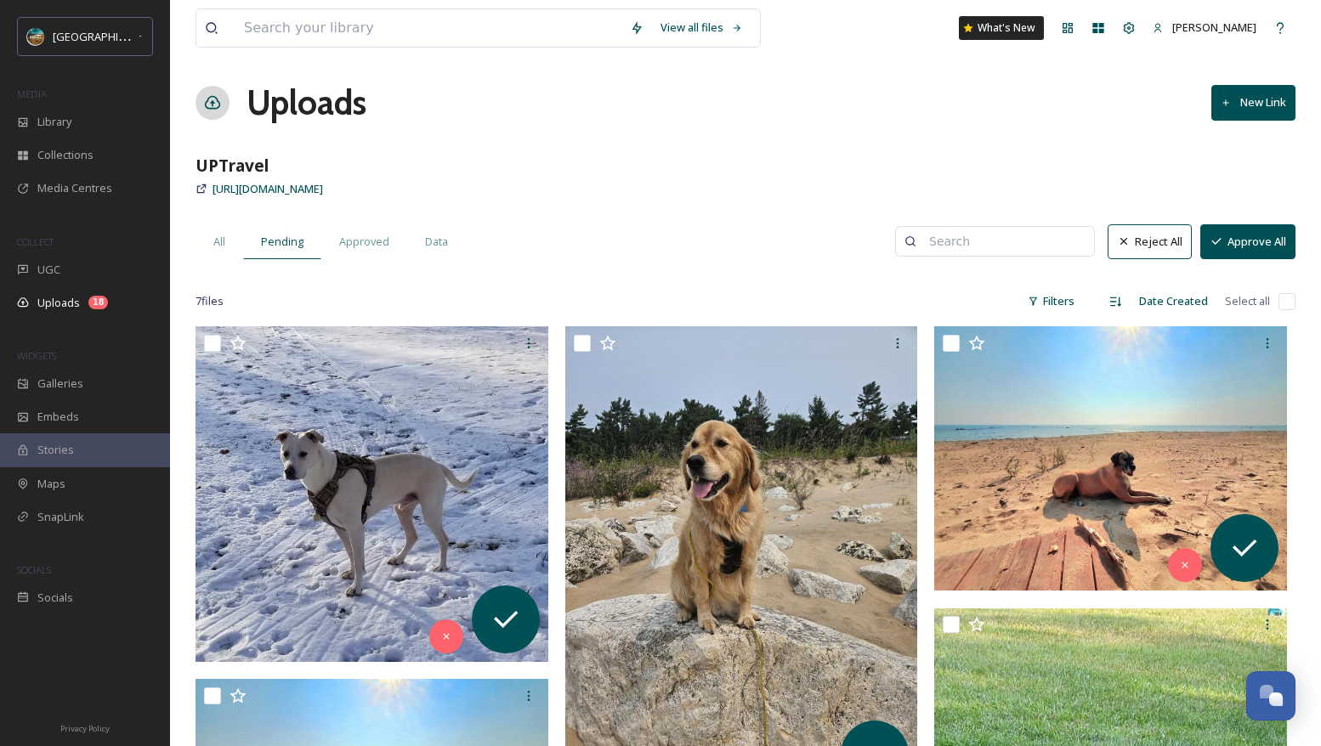
scroll to position [1, 0]
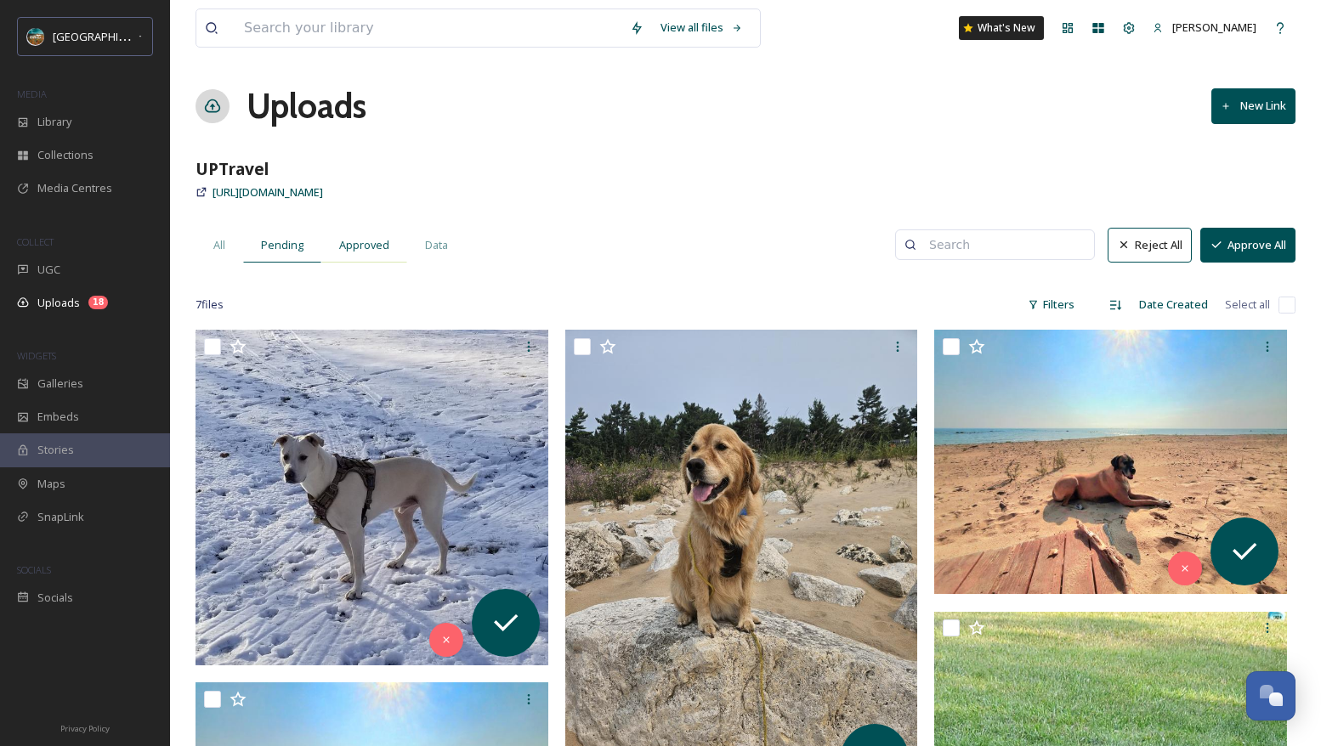
click at [374, 253] on span "Approved" at bounding box center [364, 245] width 50 height 16
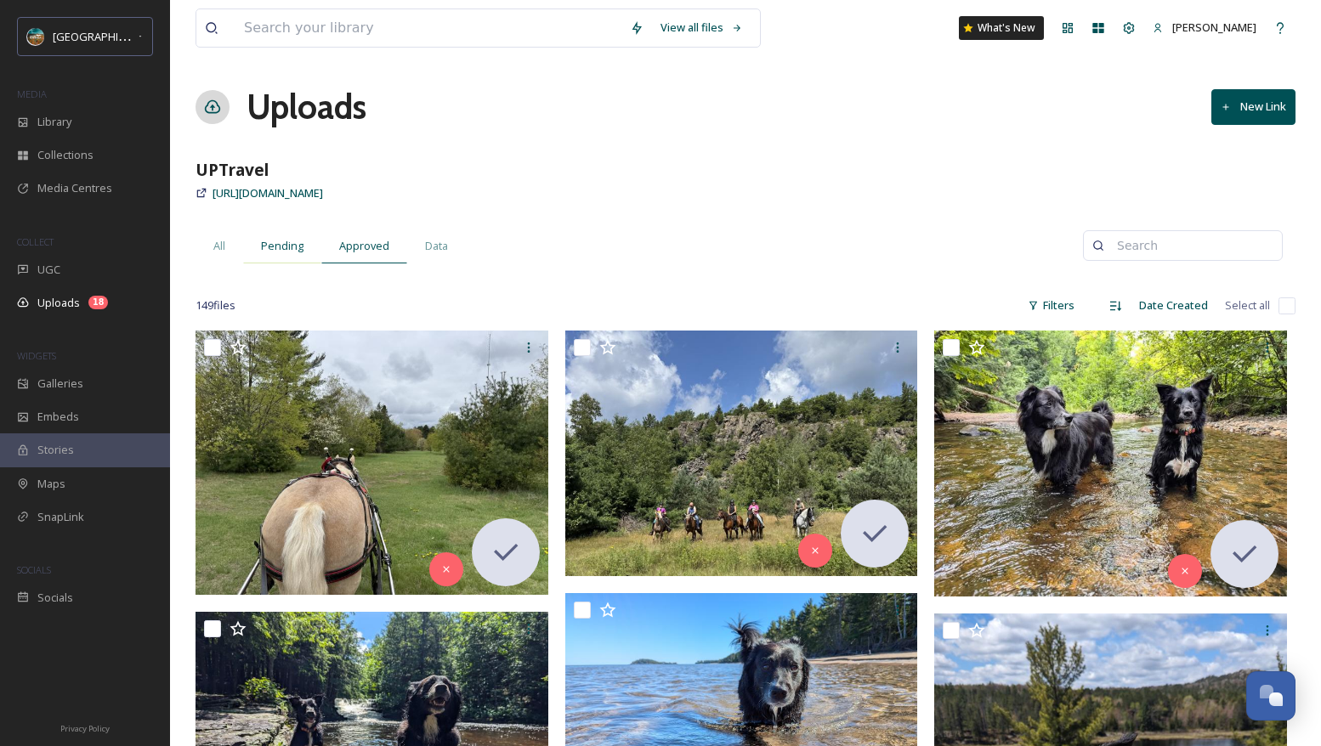
click at [258, 245] on div "Pending" at bounding box center [282, 246] width 78 height 35
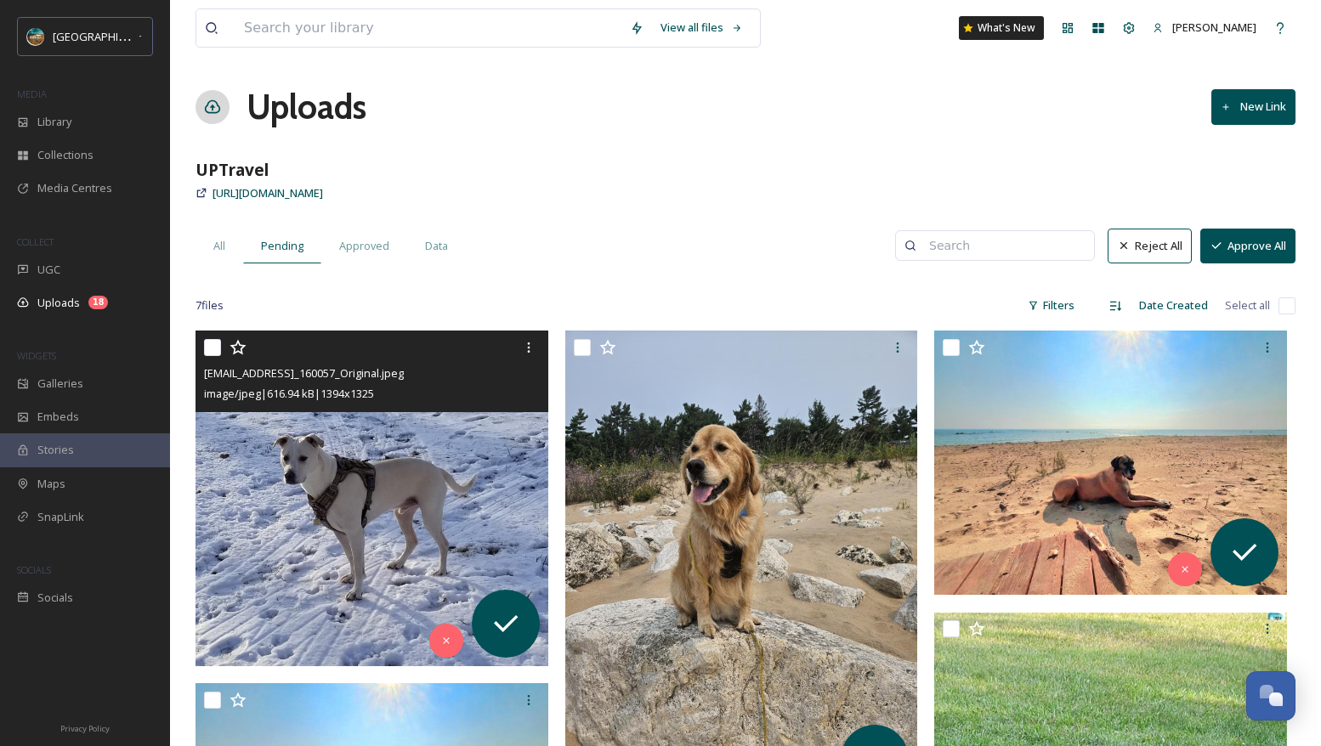
click at [428, 477] on img at bounding box center [372, 498] width 353 height 335
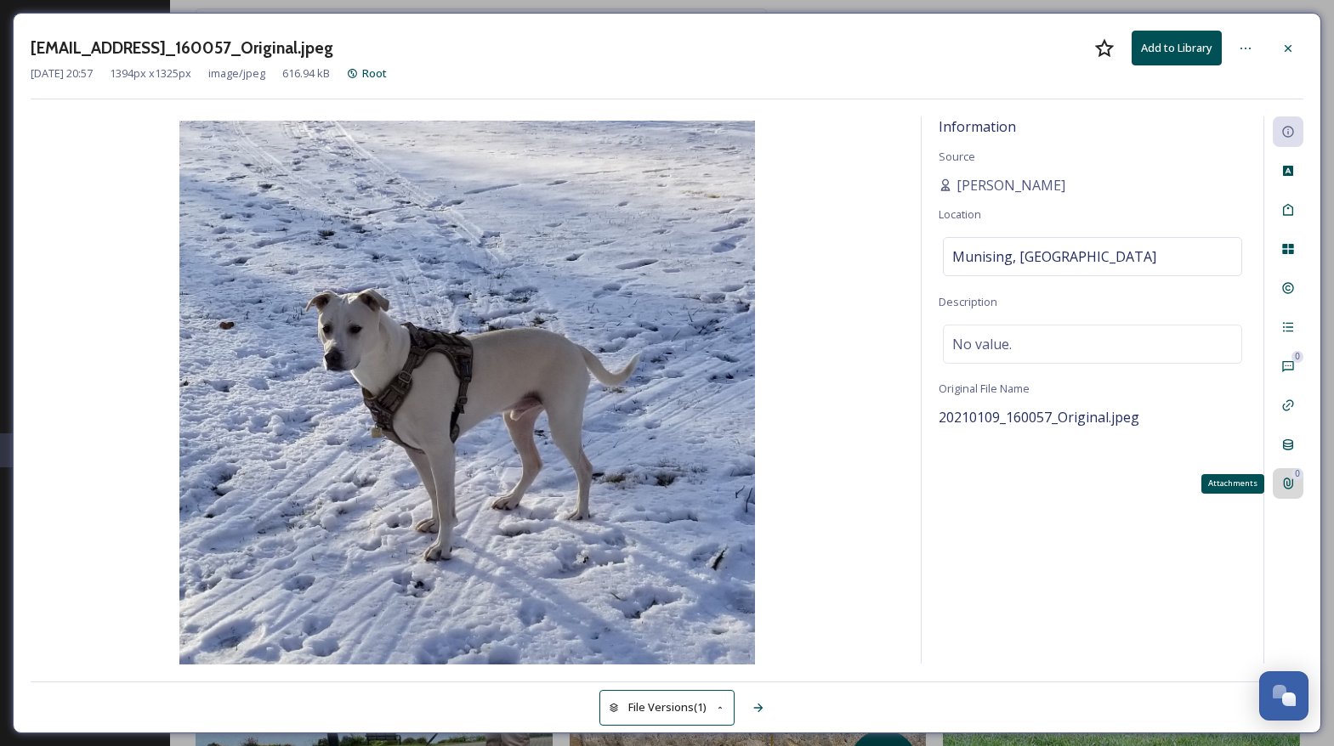
click at [1295, 480] on div "0" at bounding box center [1297, 474] width 12 height 12
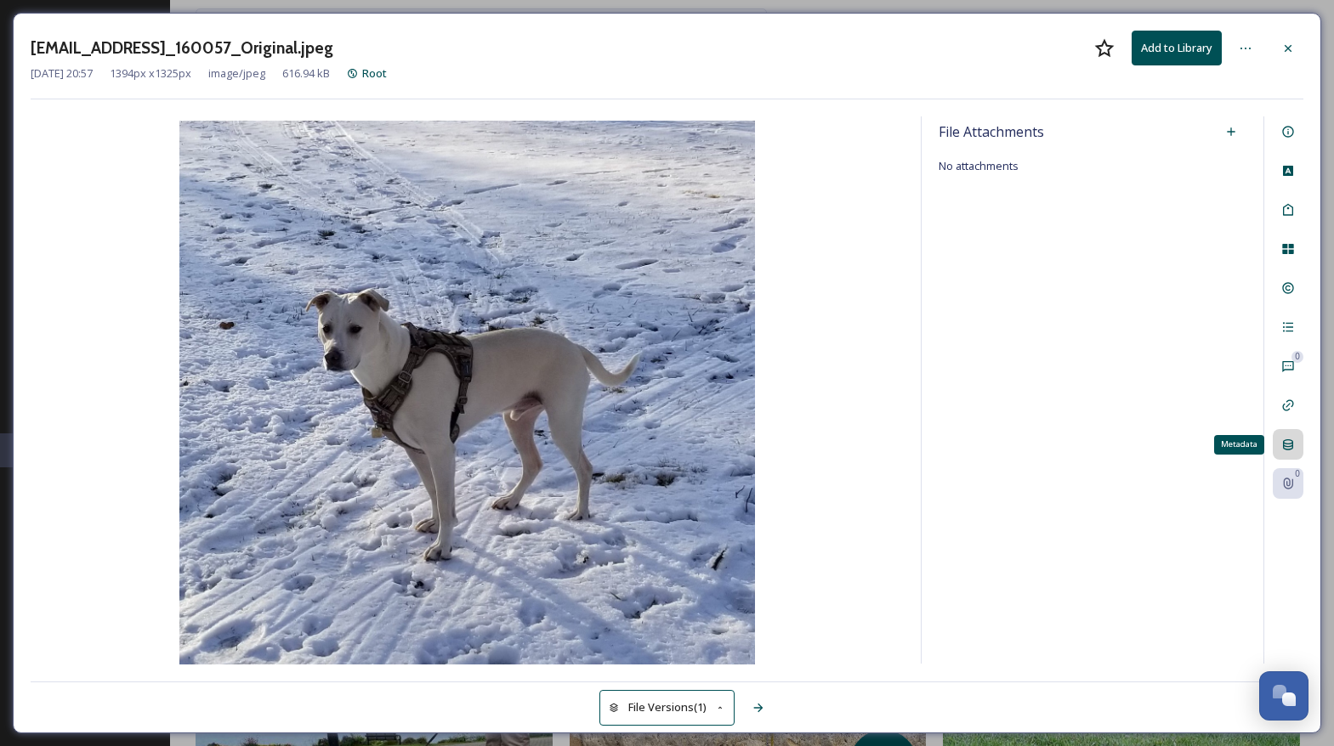
click at [1285, 433] on div "Metadata" at bounding box center [1288, 444] width 31 height 31
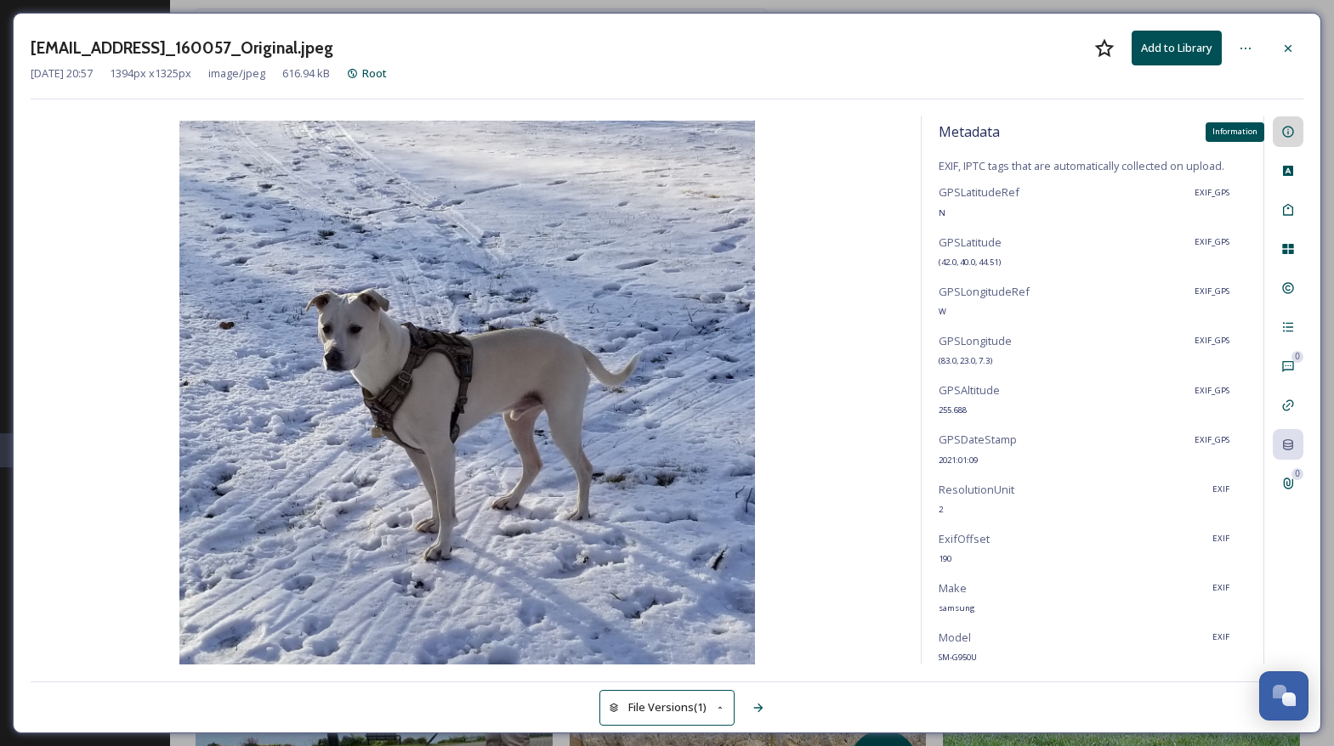
click at [1276, 141] on div "Information" at bounding box center [1288, 131] width 31 height 31
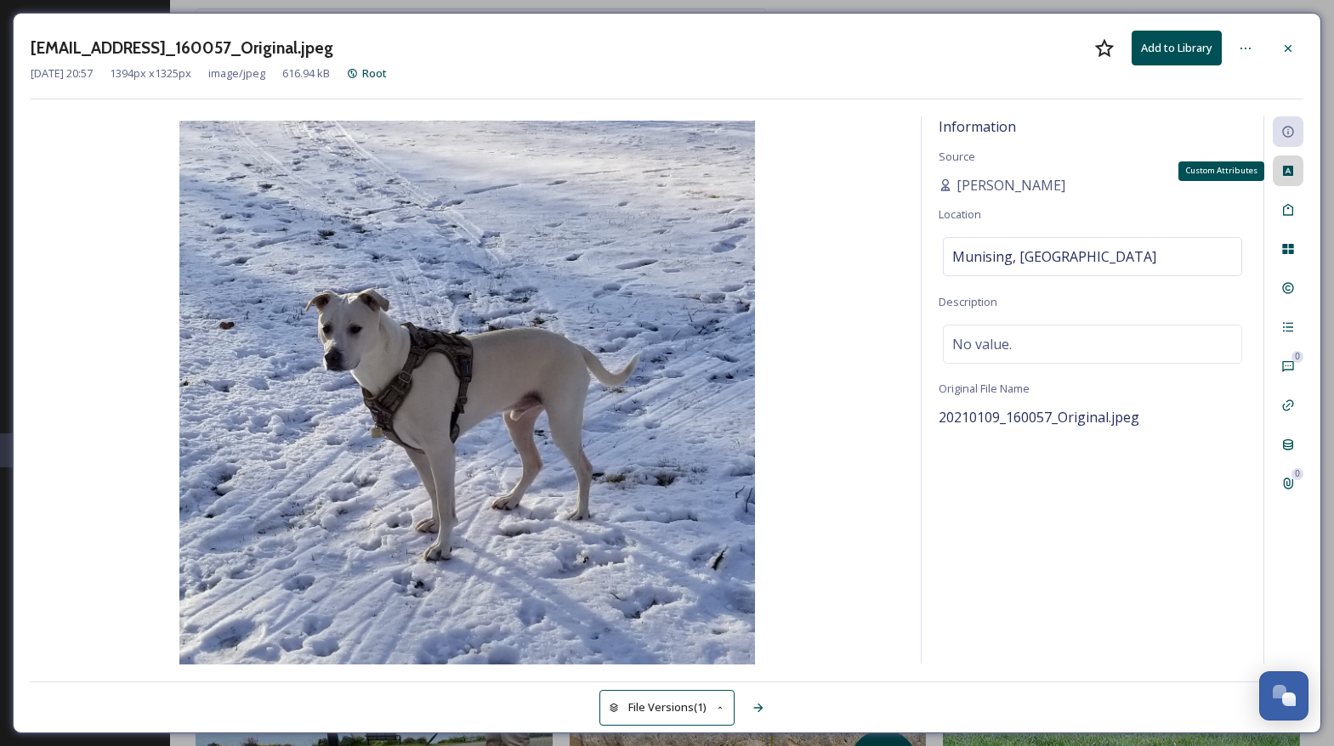
click at [1282, 179] on div "Custom Attributes" at bounding box center [1288, 171] width 31 height 31
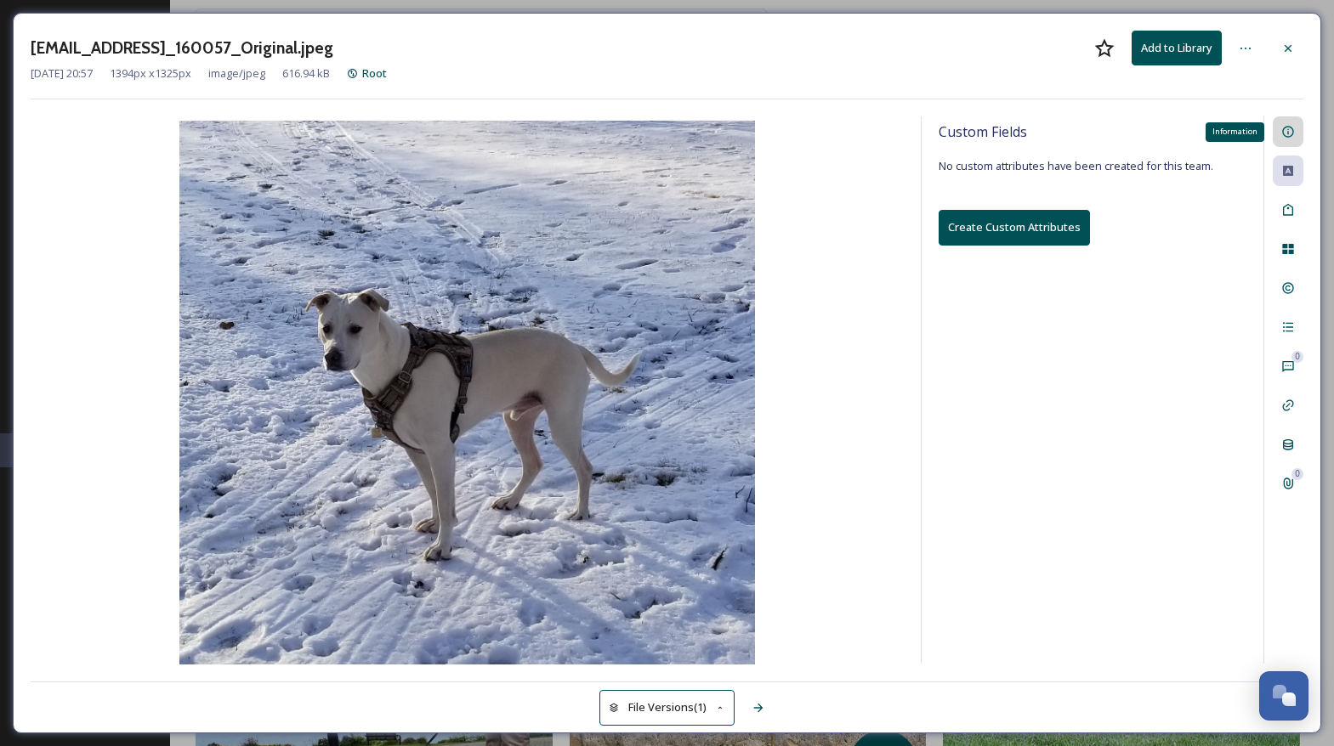
click at [1282, 127] on icon at bounding box center [1288, 132] width 14 height 14
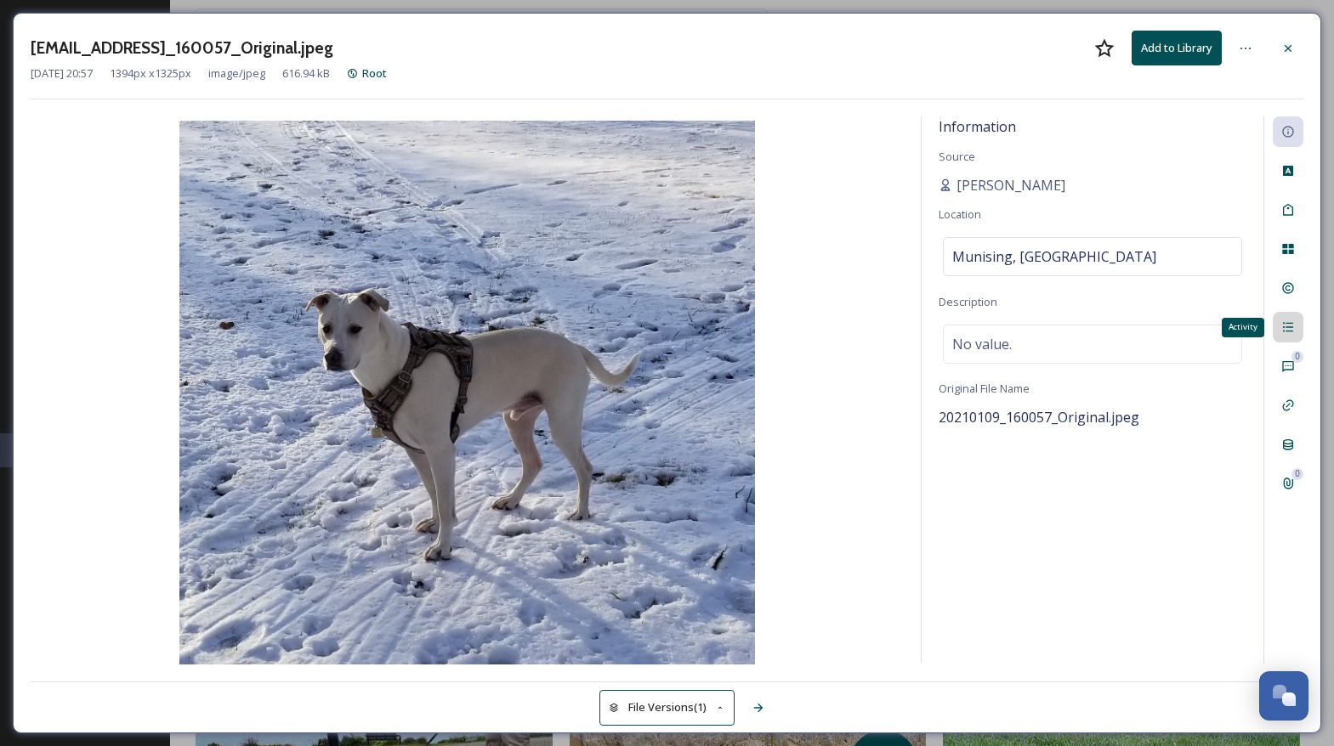
click at [1290, 339] on div "Activity" at bounding box center [1288, 327] width 31 height 31
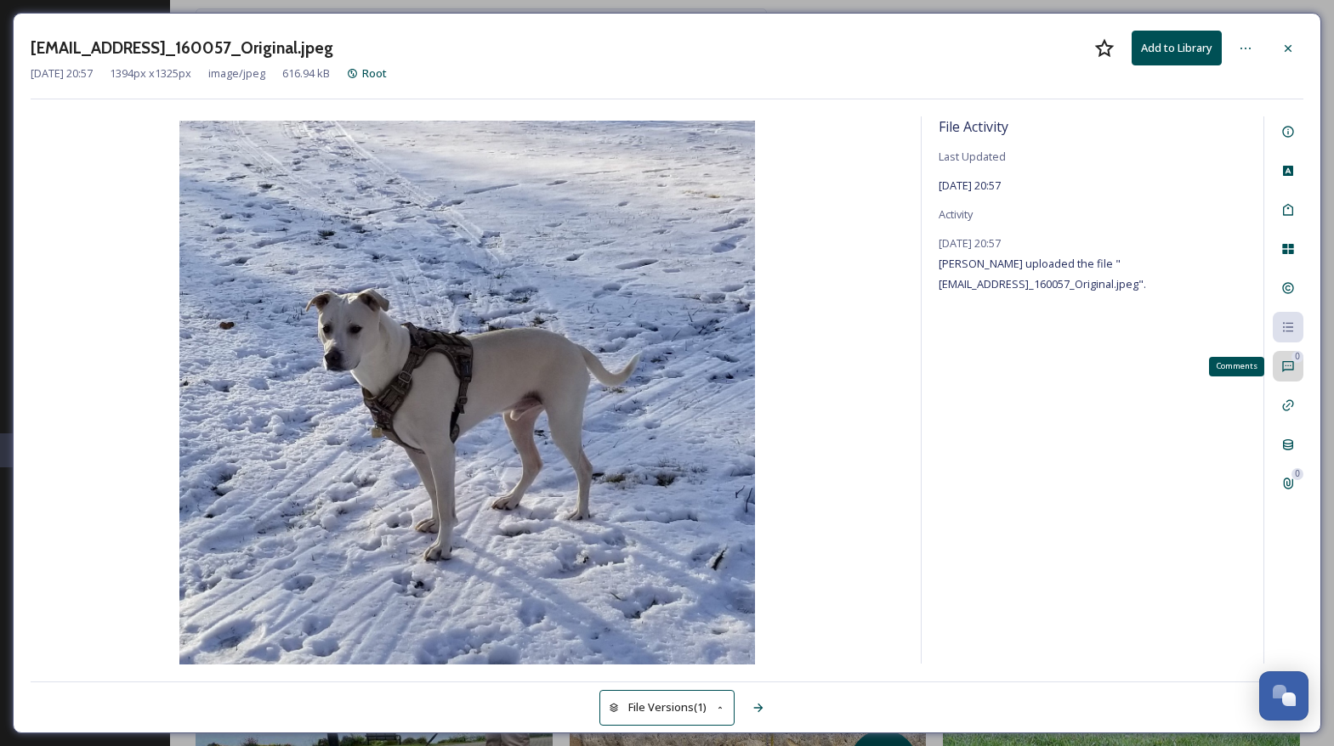
click at [1287, 361] on icon at bounding box center [1288, 367] width 14 height 14
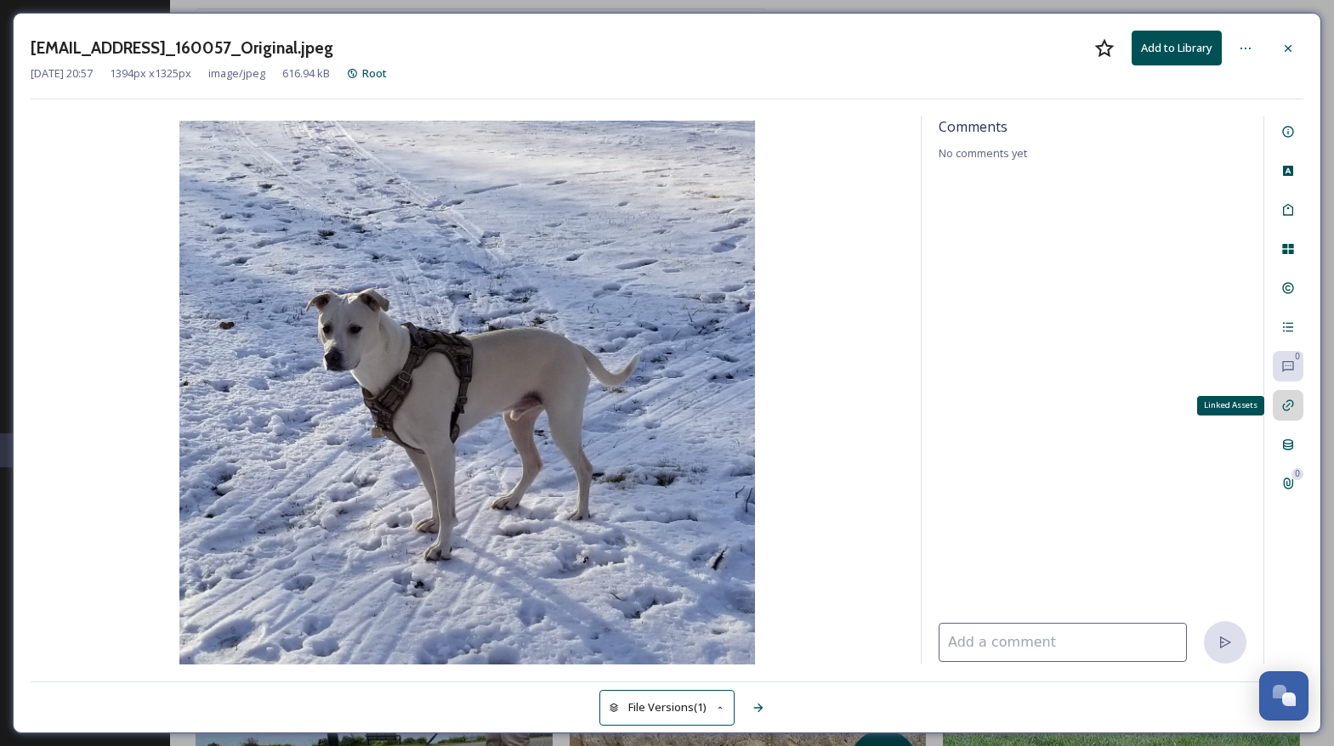
click at [1288, 396] on div "Linked Assets" at bounding box center [1288, 405] width 31 height 31
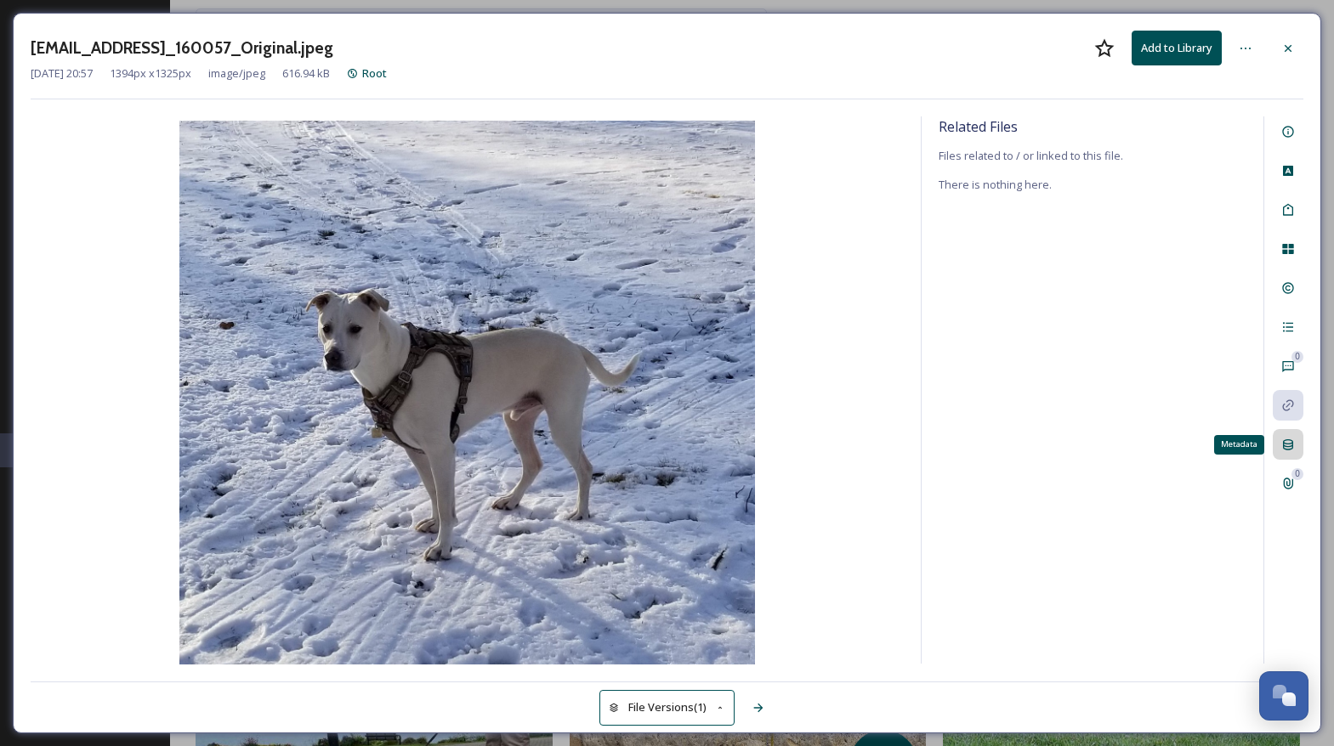
click at [1293, 436] on div "Metadata" at bounding box center [1288, 444] width 31 height 31
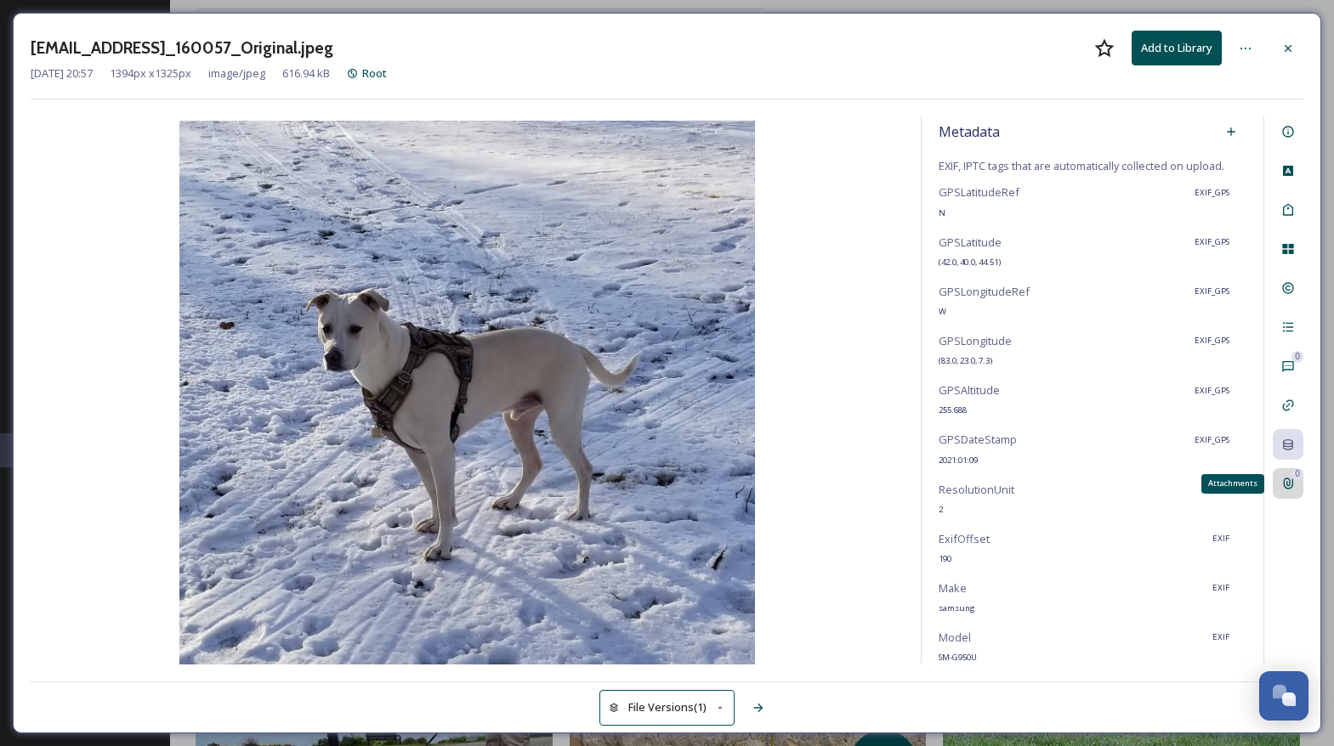
click at [1294, 472] on div "0" at bounding box center [1297, 474] width 12 height 12
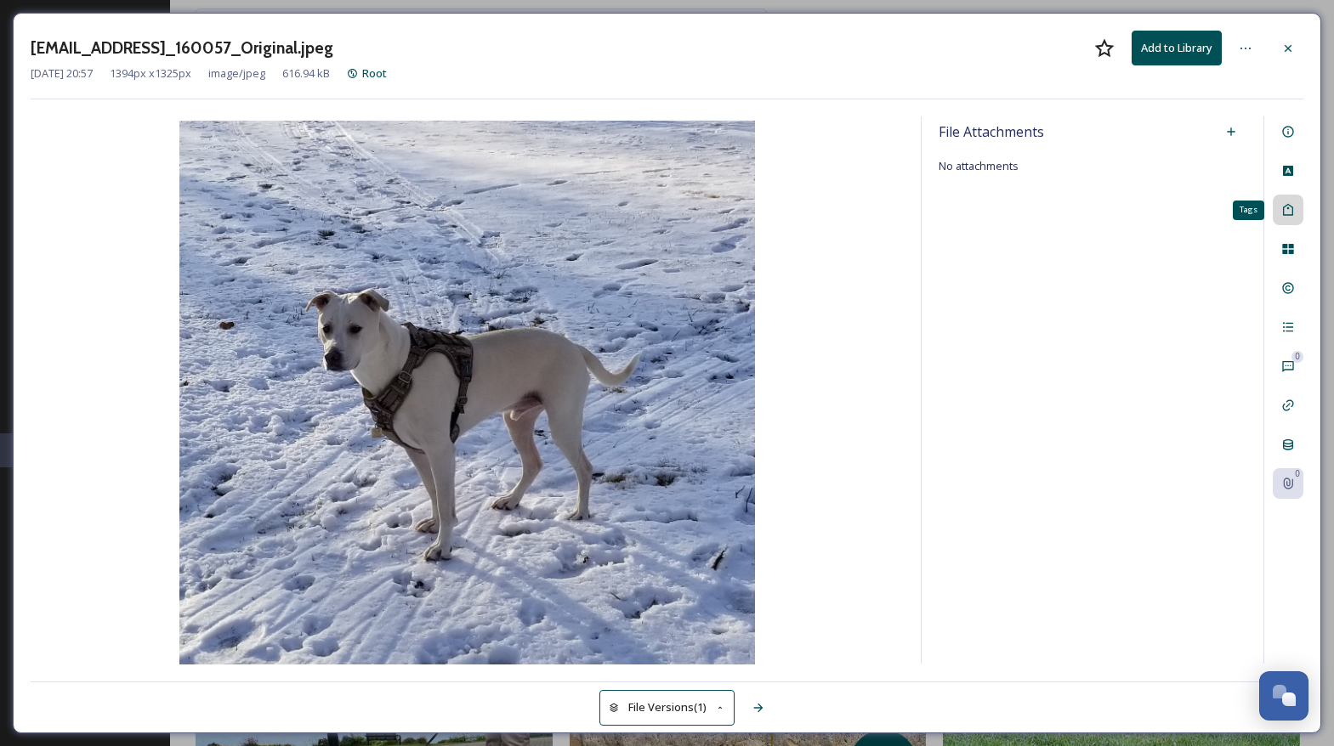
click at [1285, 220] on div "Tags" at bounding box center [1288, 210] width 31 height 31
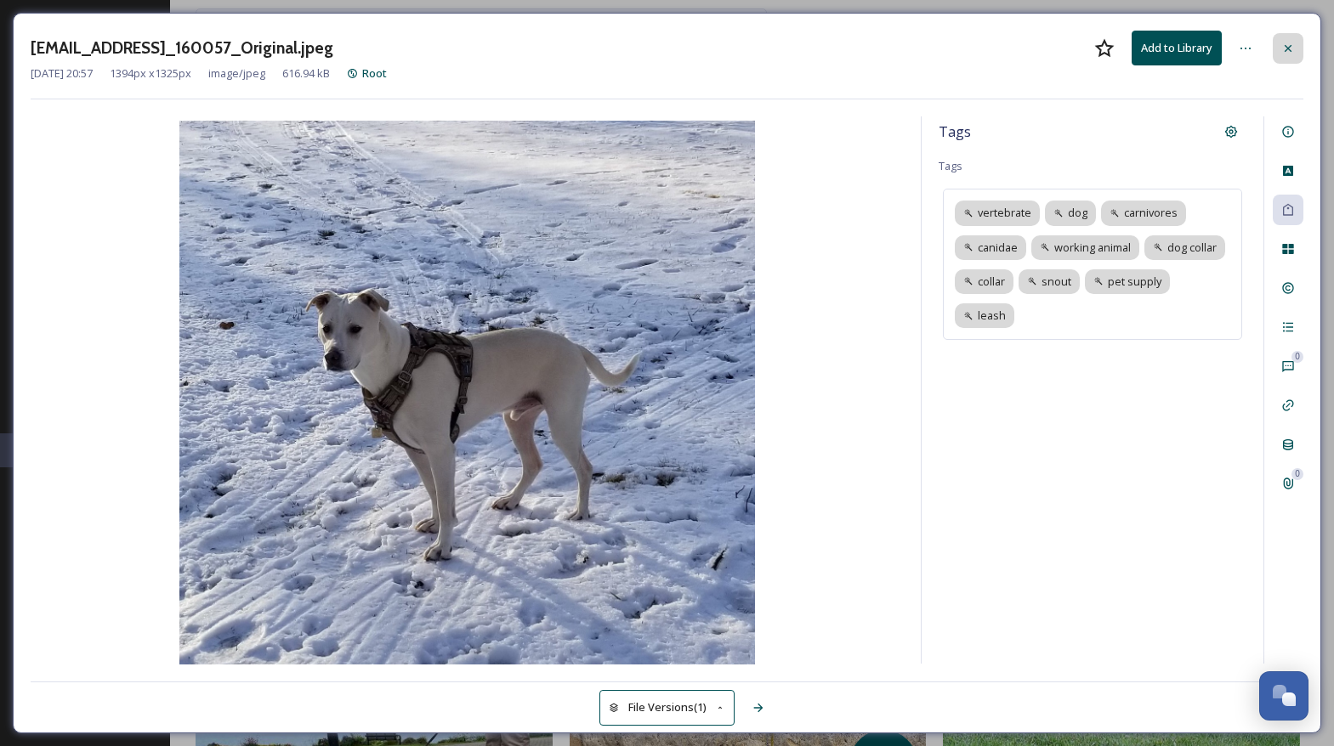
click at [1286, 45] on icon at bounding box center [1288, 49] width 14 height 14
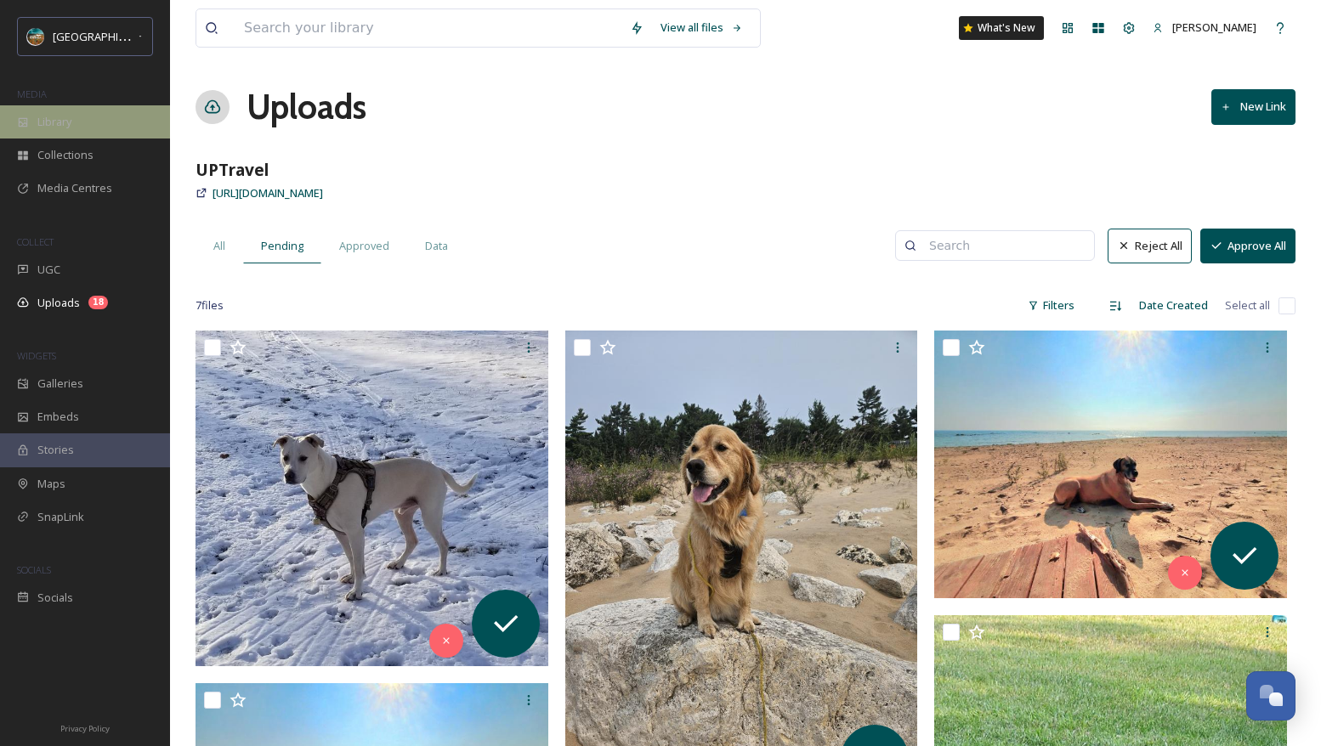
click at [57, 119] on span "Library" at bounding box center [54, 122] width 34 height 16
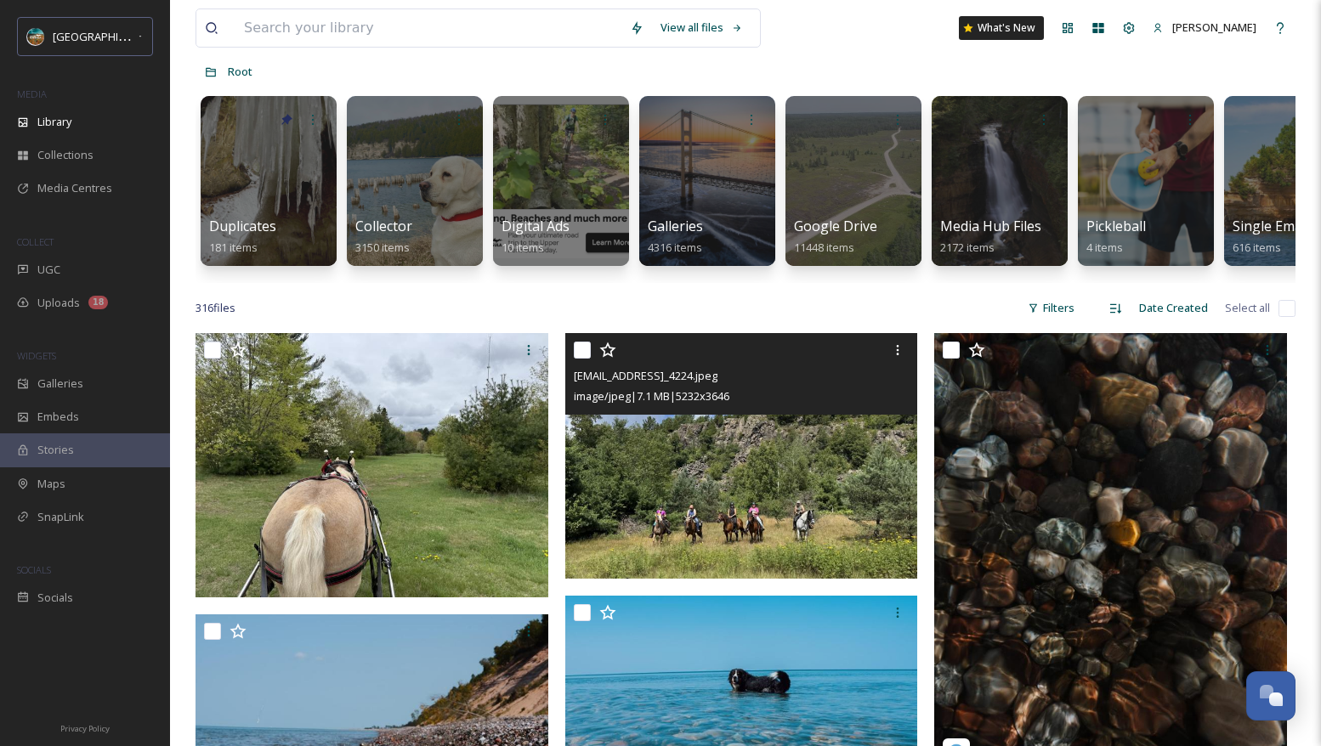
scroll to position [122, 0]
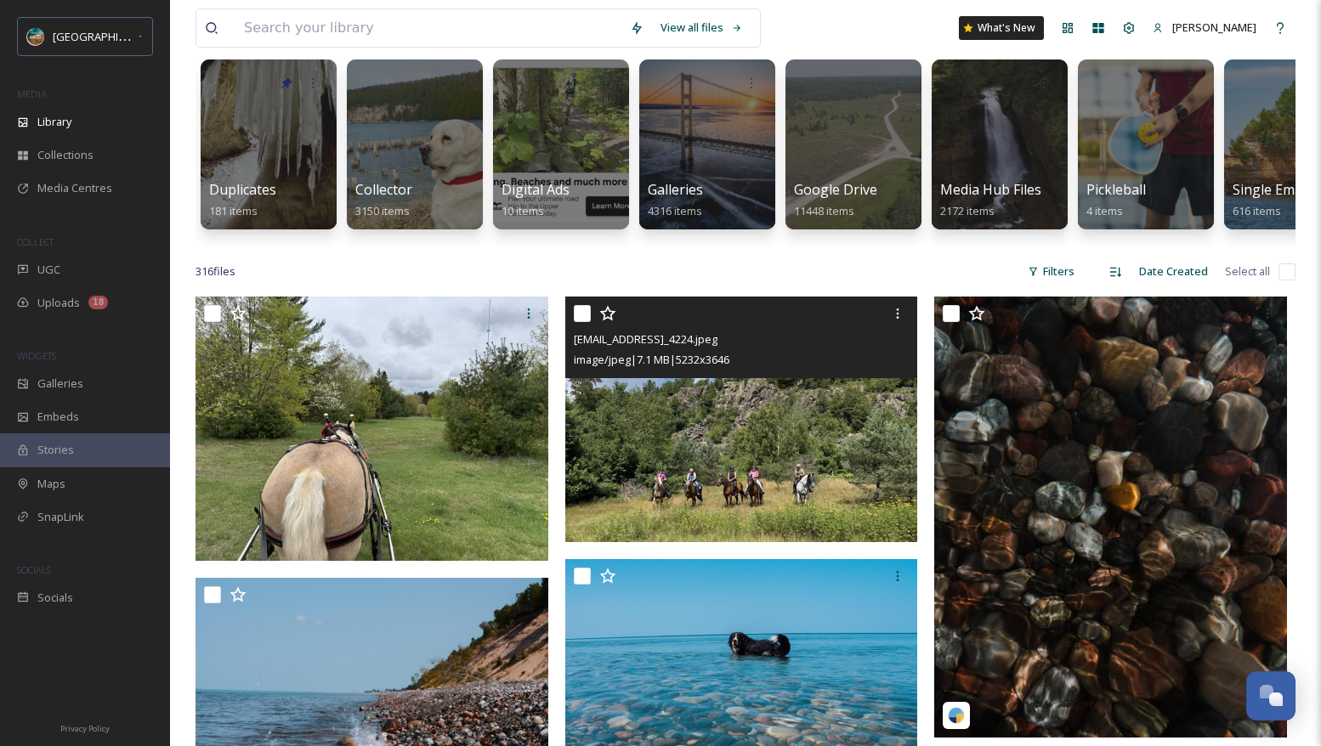
click at [650, 481] on img at bounding box center [741, 420] width 353 height 246
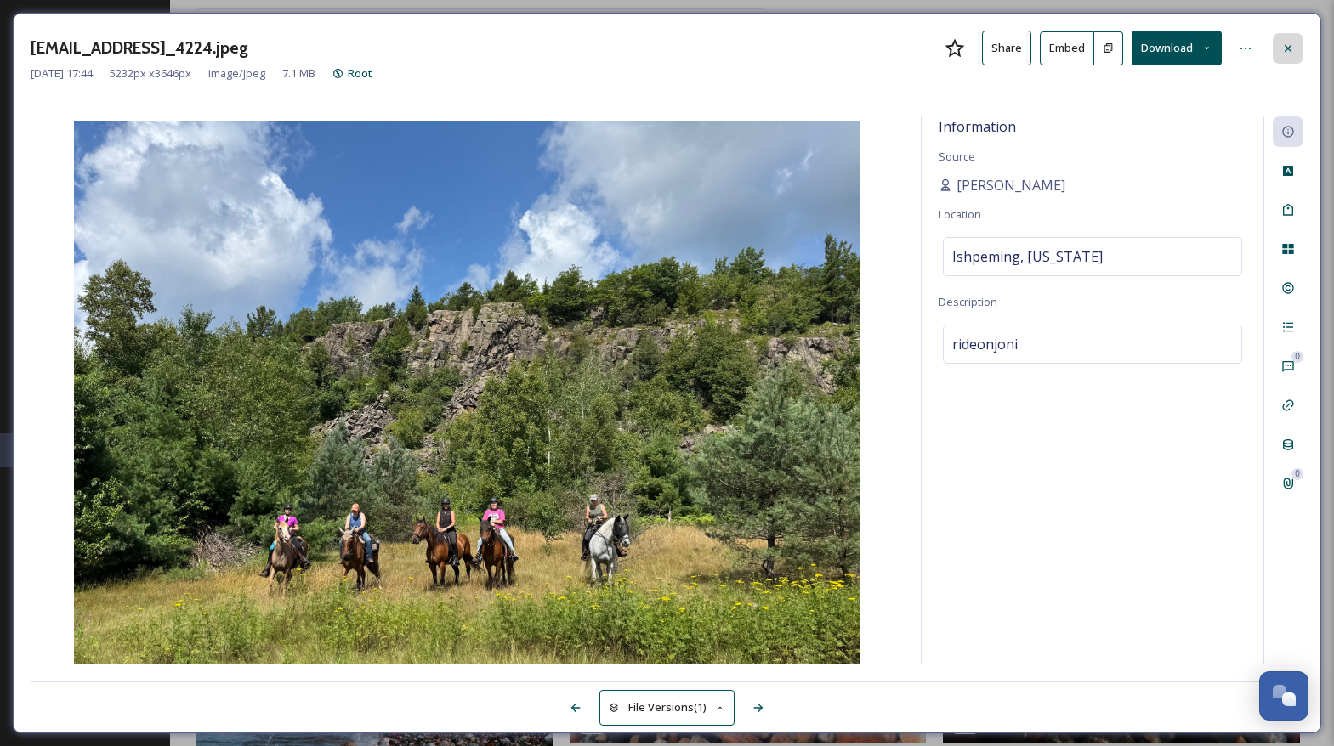
click at [1287, 48] on icon at bounding box center [1288, 47] width 7 height 7
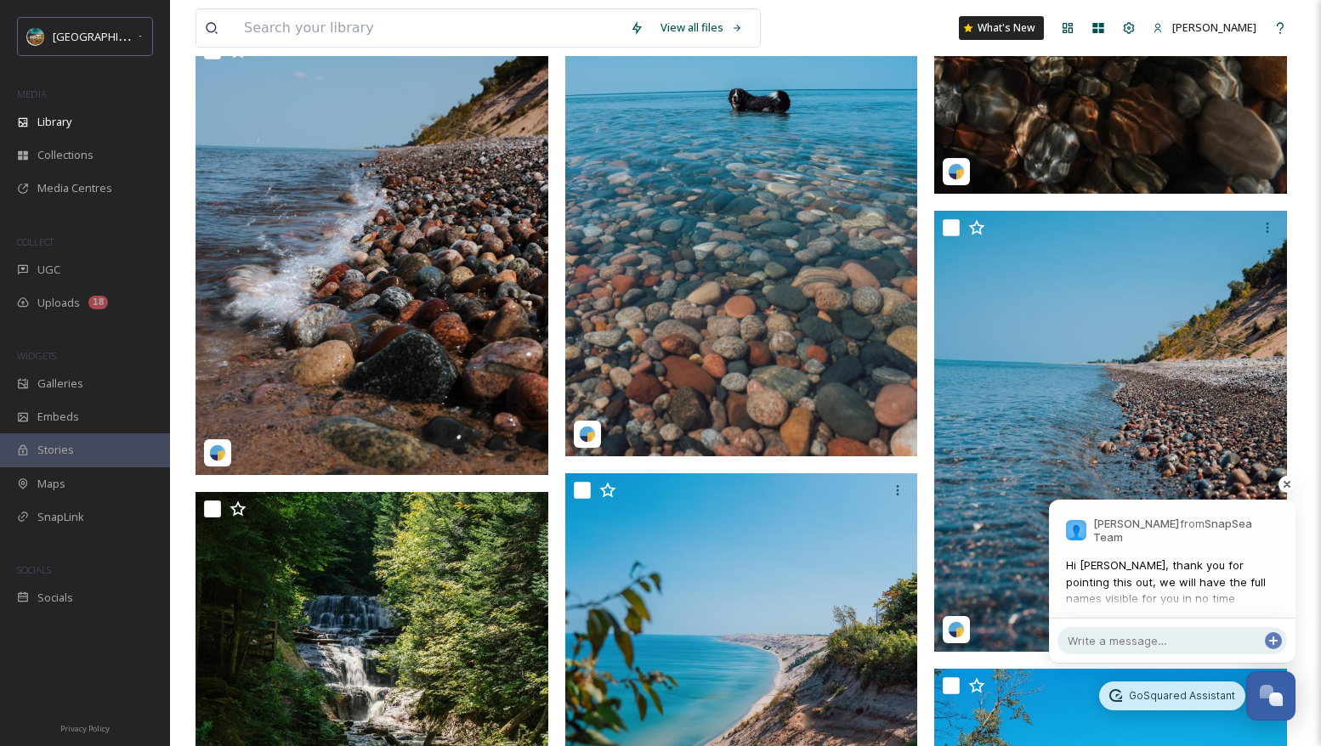
scroll to position [311, 0]
click at [1180, 589] on span "Hi [PERSON_NAME], thank you for pointing this out, we will have the full names …" at bounding box center [1172, 583] width 213 height 50
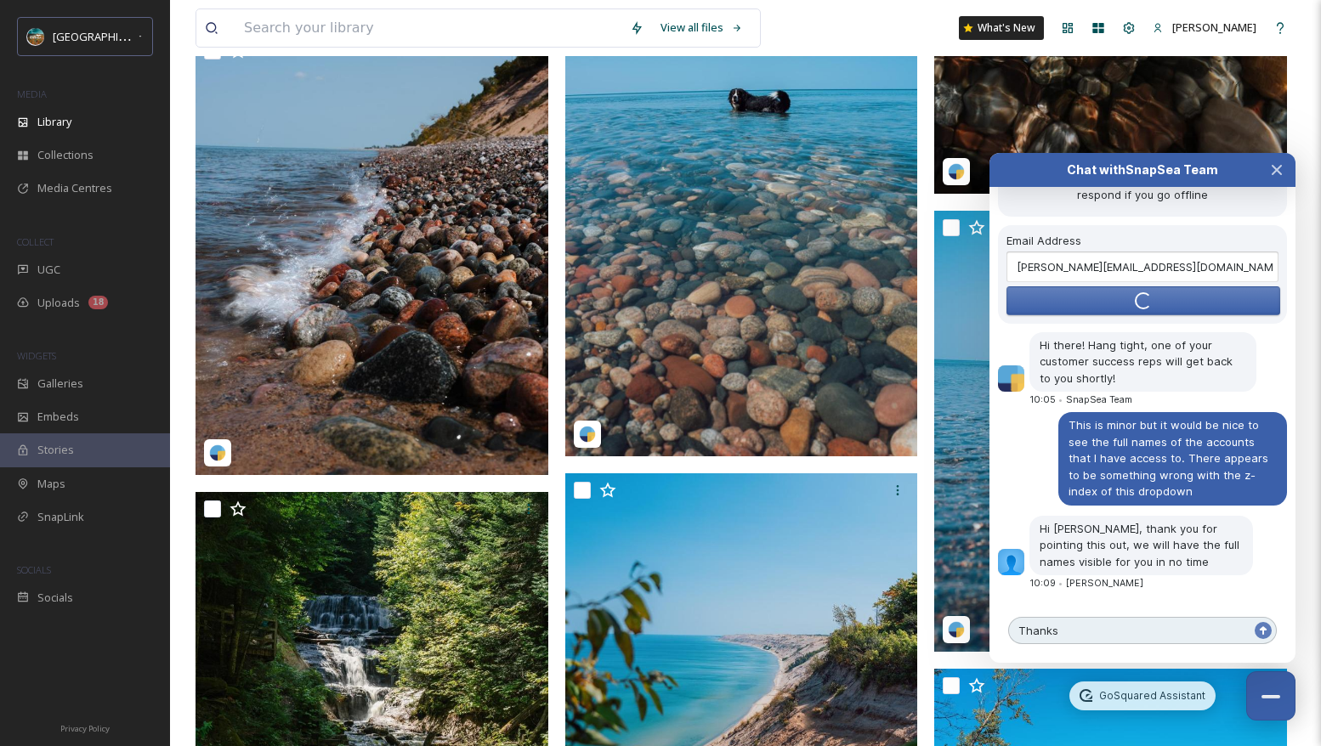
type textarea "Thanks!"
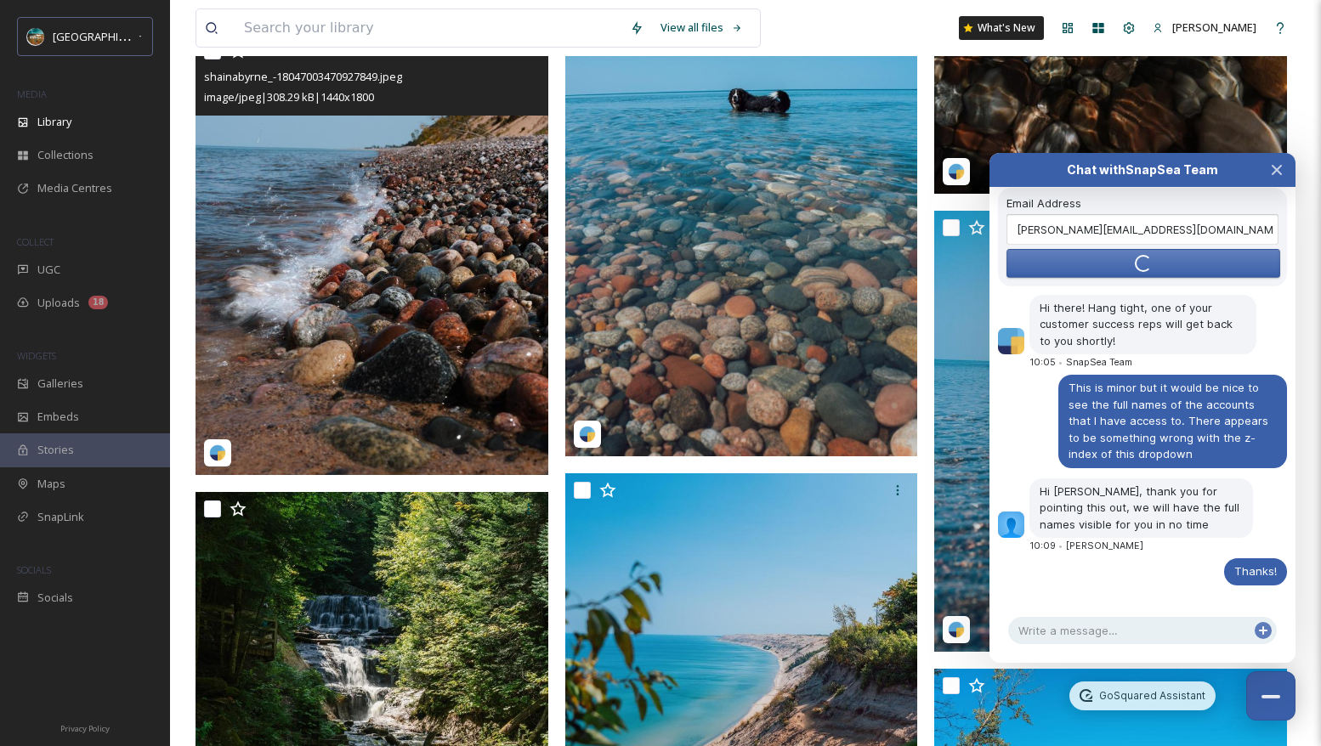
click at [407, 322] on img at bounding box center [372, 254] width 353 height 441
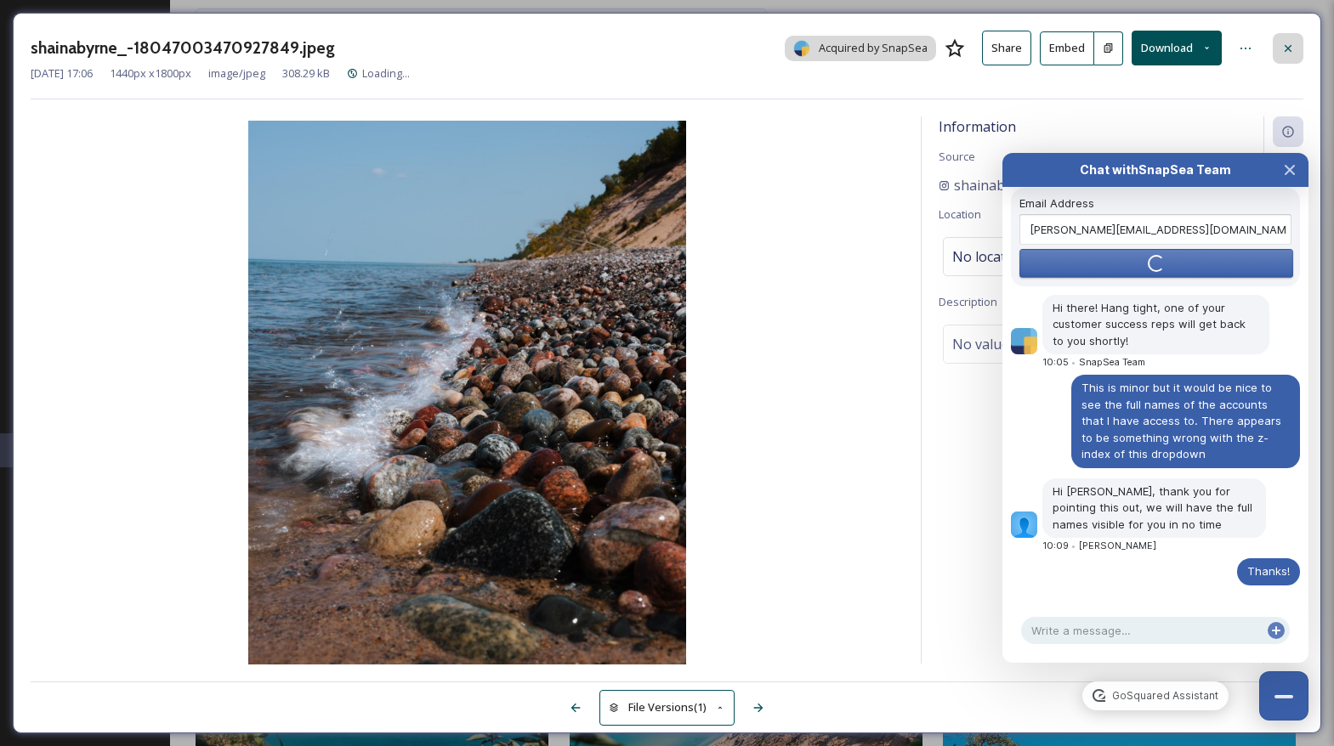
click at [1275, 35] on div at bounding box center [1288, 48] width 31 height 31
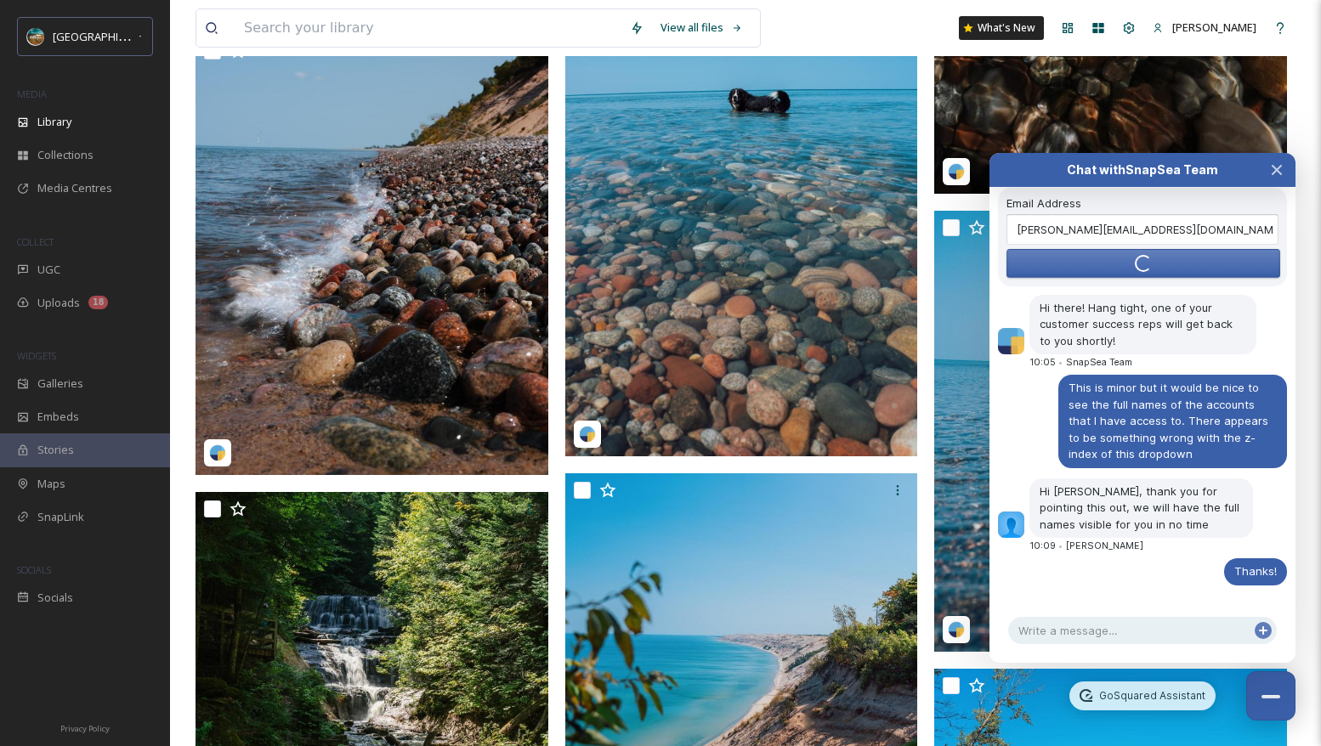
click at [113, 15] on div "[GEOGRAPHIC_DATA][US_STATE] MEDIA Library Collections Media Centres COLLECT UGC…" at bounding box center [85, 373] width 170 height 746
click at [117, 31] on span "[GEOGRAPHIC_DATA][US_STATE]" at bounding box center [136, 36] width 166 height 16
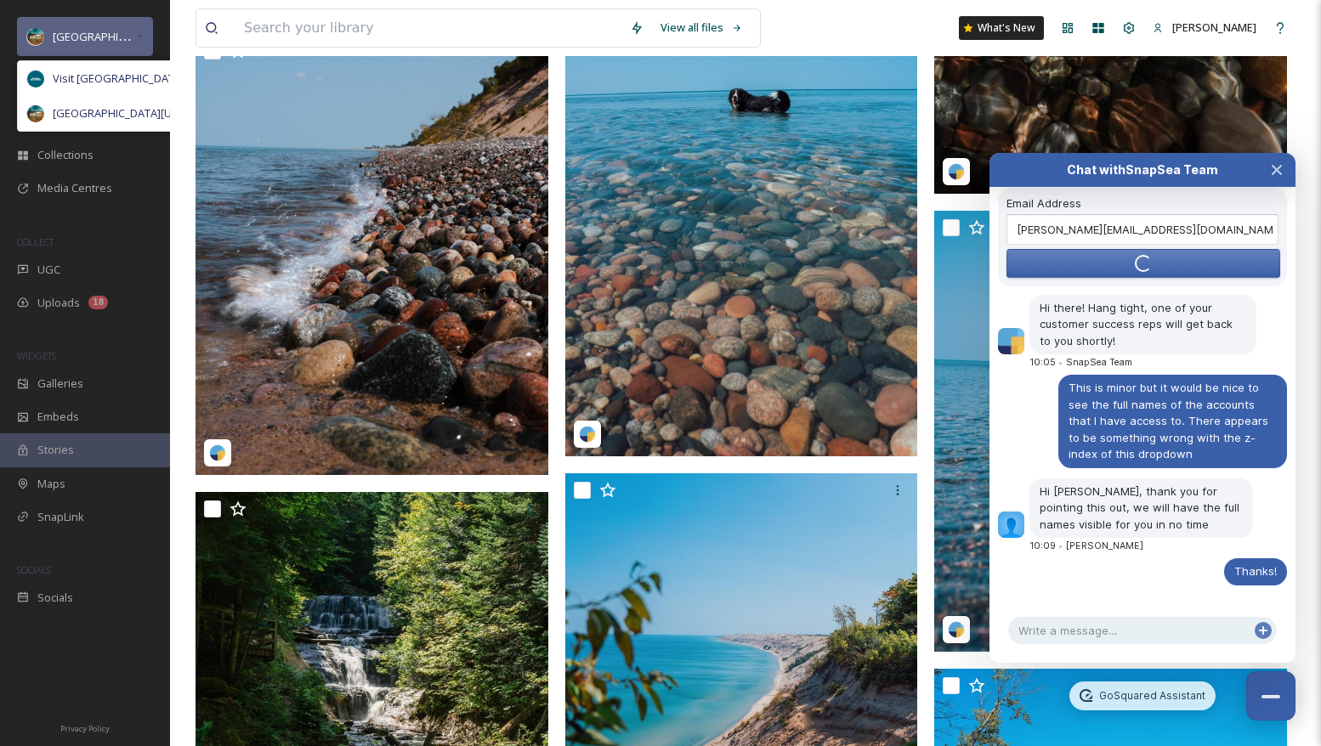
click at [117, 31] on span "[GEOGRAPHIC_DATA][US_STATE]" at bounding box center [136, 36] width 166 height 16
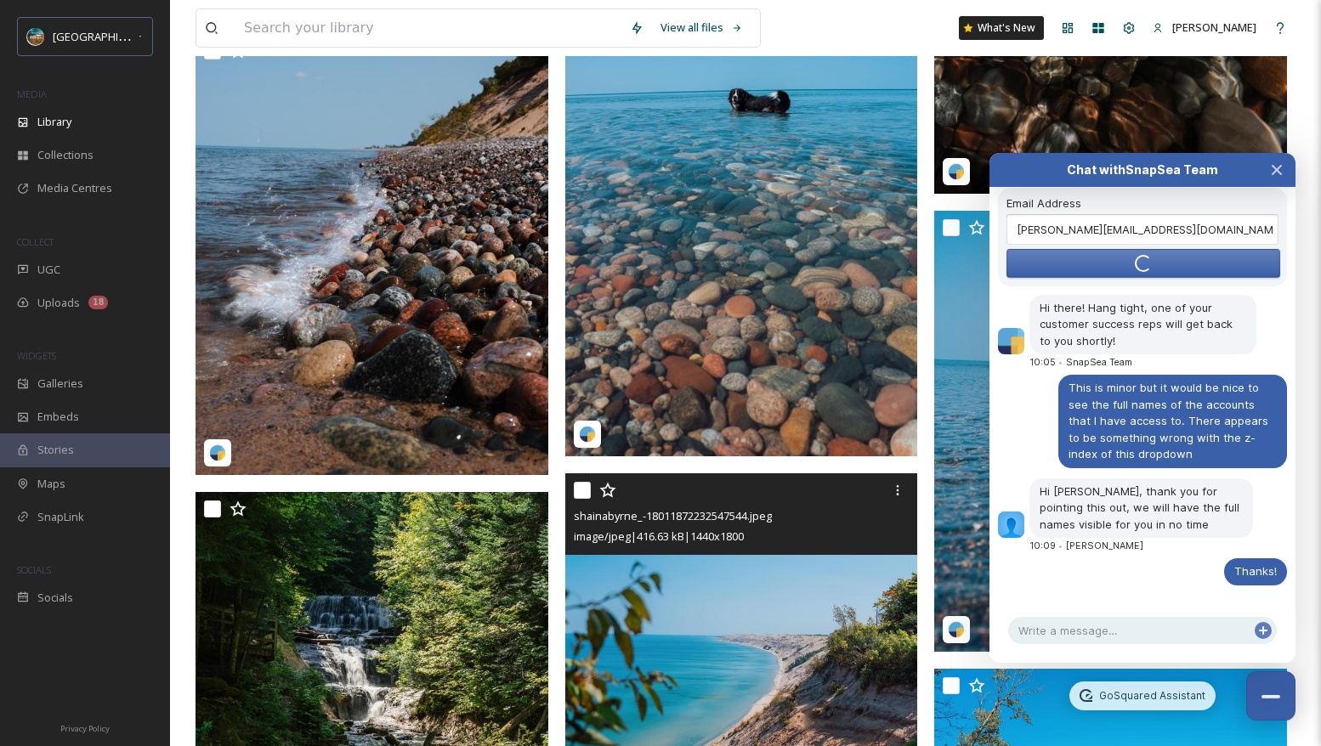
click at [742, 544] on span "image/jpeg | 416.63 kB | 1440 x 1800" at bounding box center [659, 536] width 170 height 15
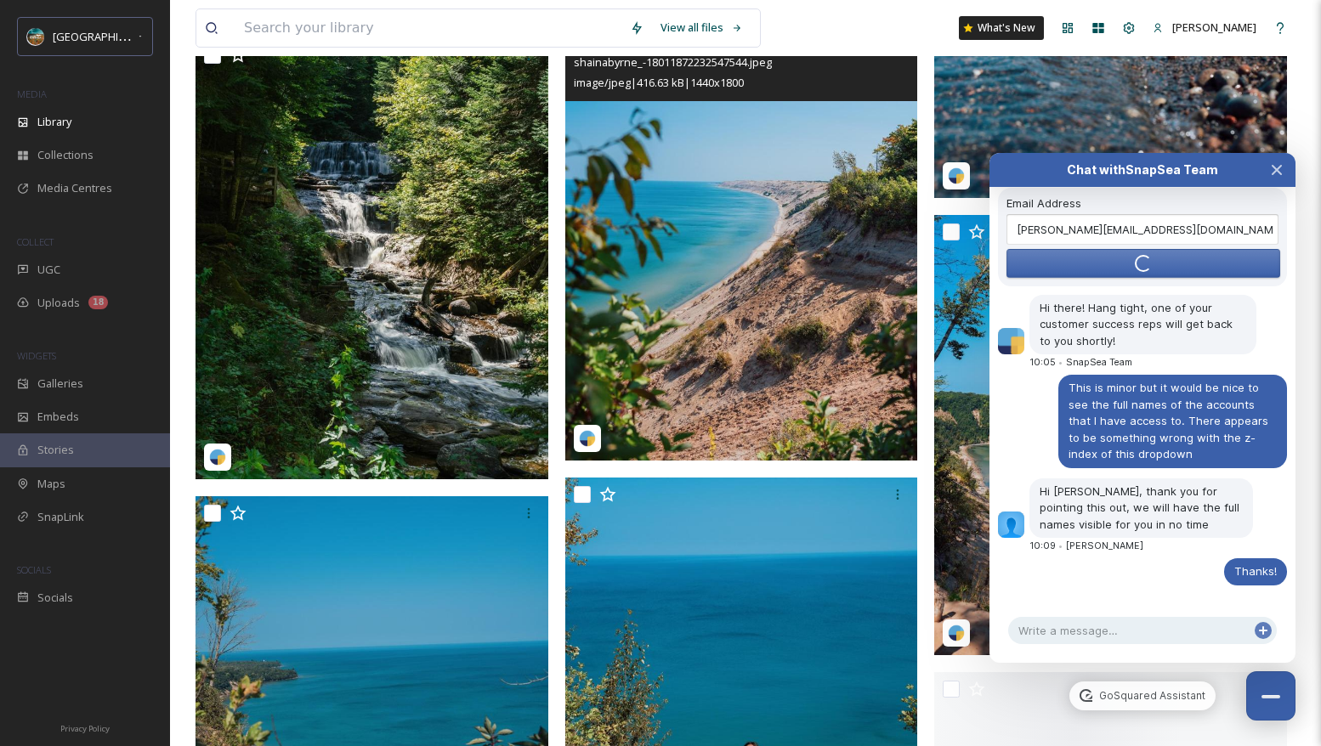
scroll to position [1170, 0]
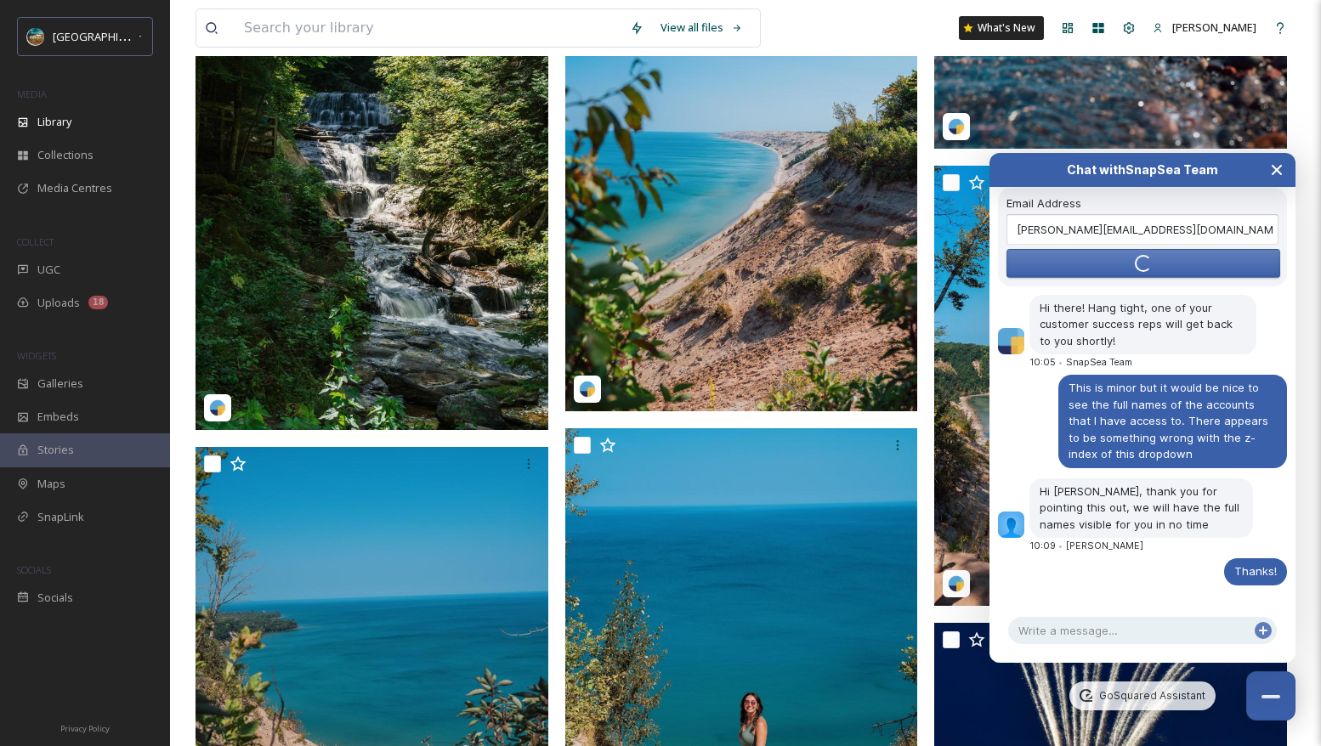
click at [1275, 172] on icon "Close Chat" at bounding box center [1277, 170] width 9 height 9
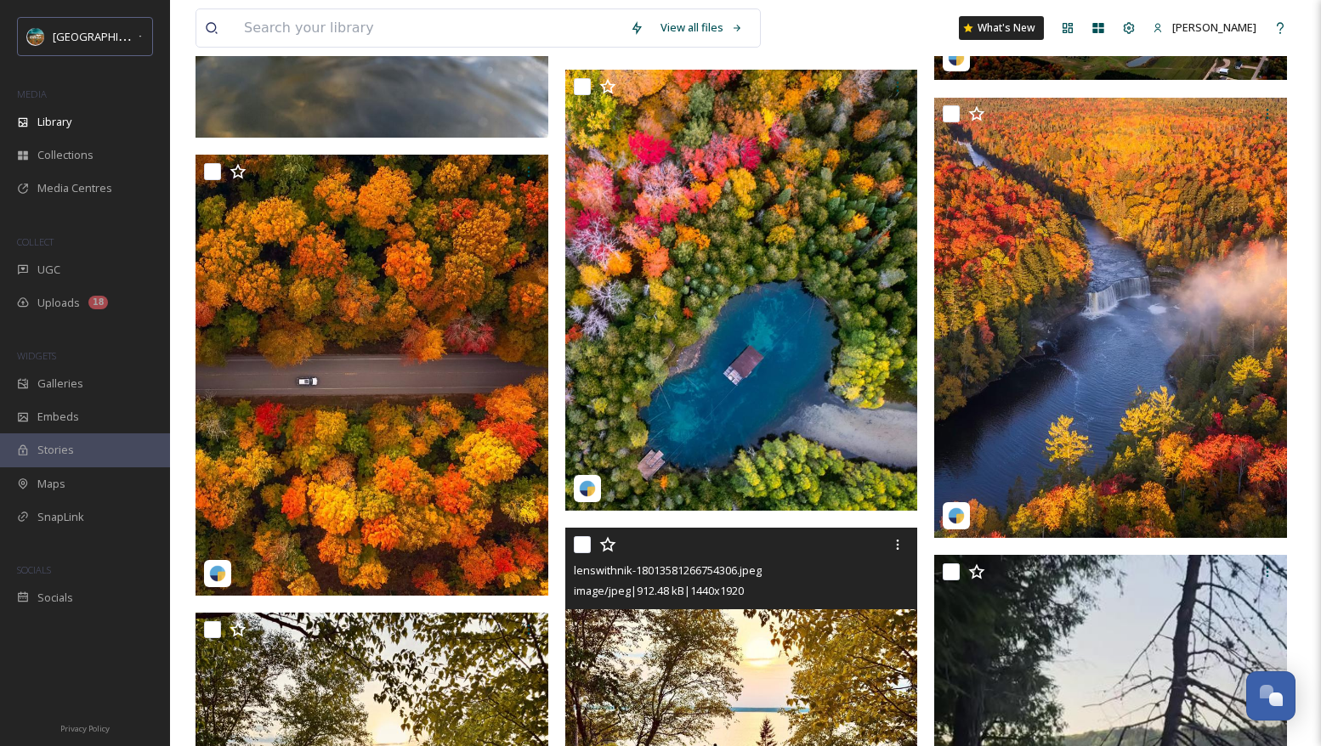
scroll to position [4282, 0]
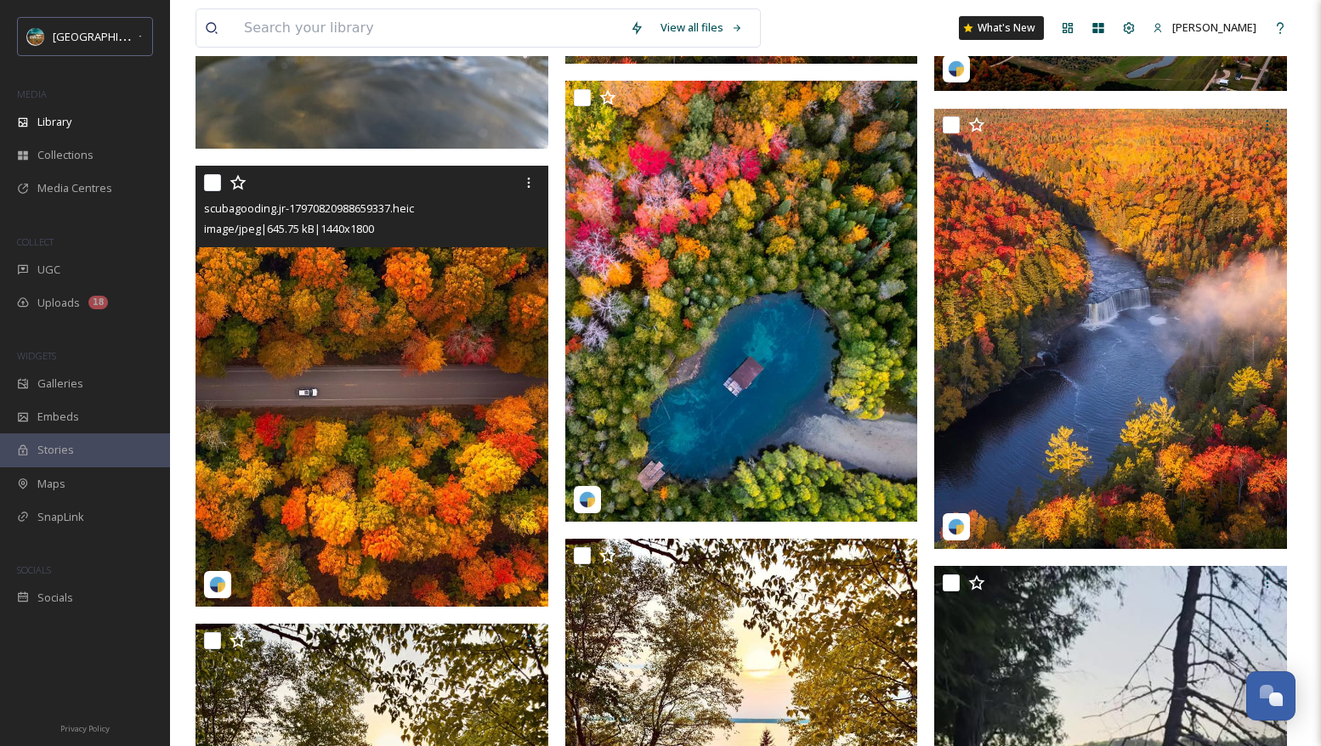
click at [212, 191] on input "checkbox" at bounding box center [212, 182] width 17 height 17
checkbox input "true"
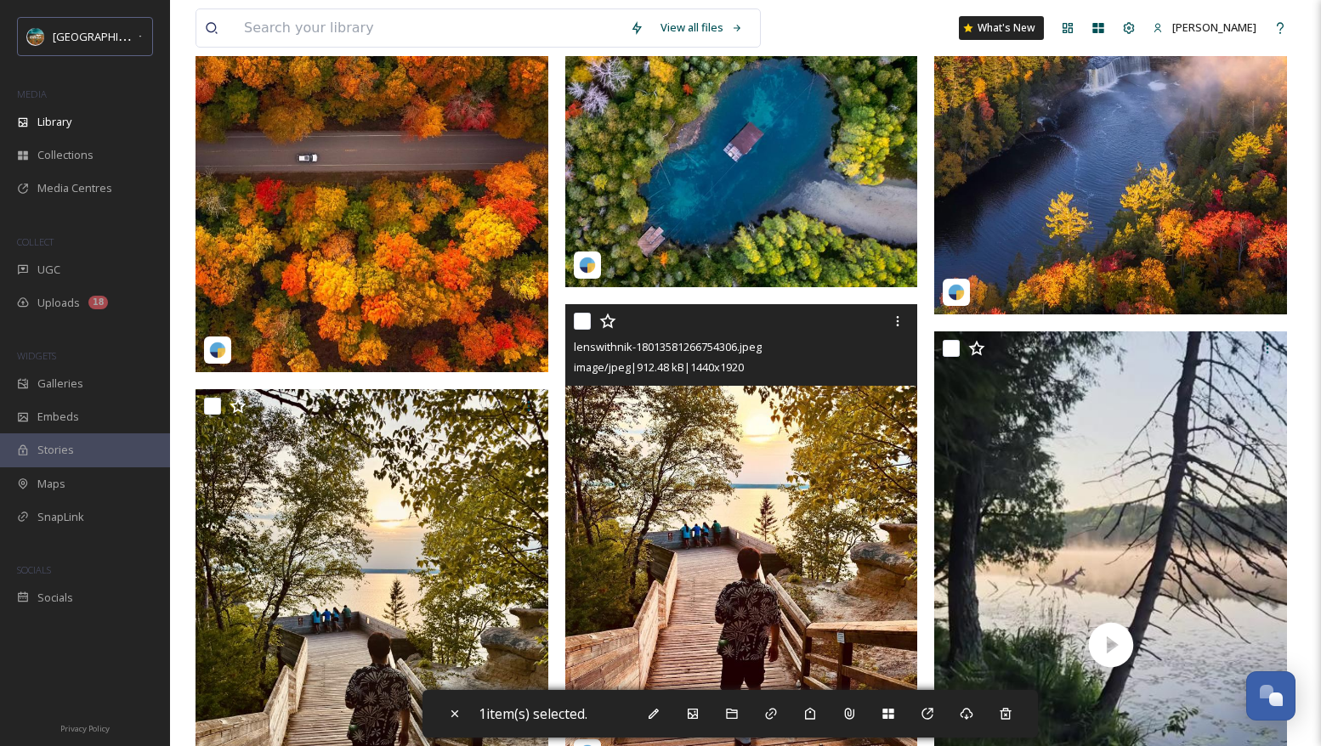
scroll to position [4690, 0]
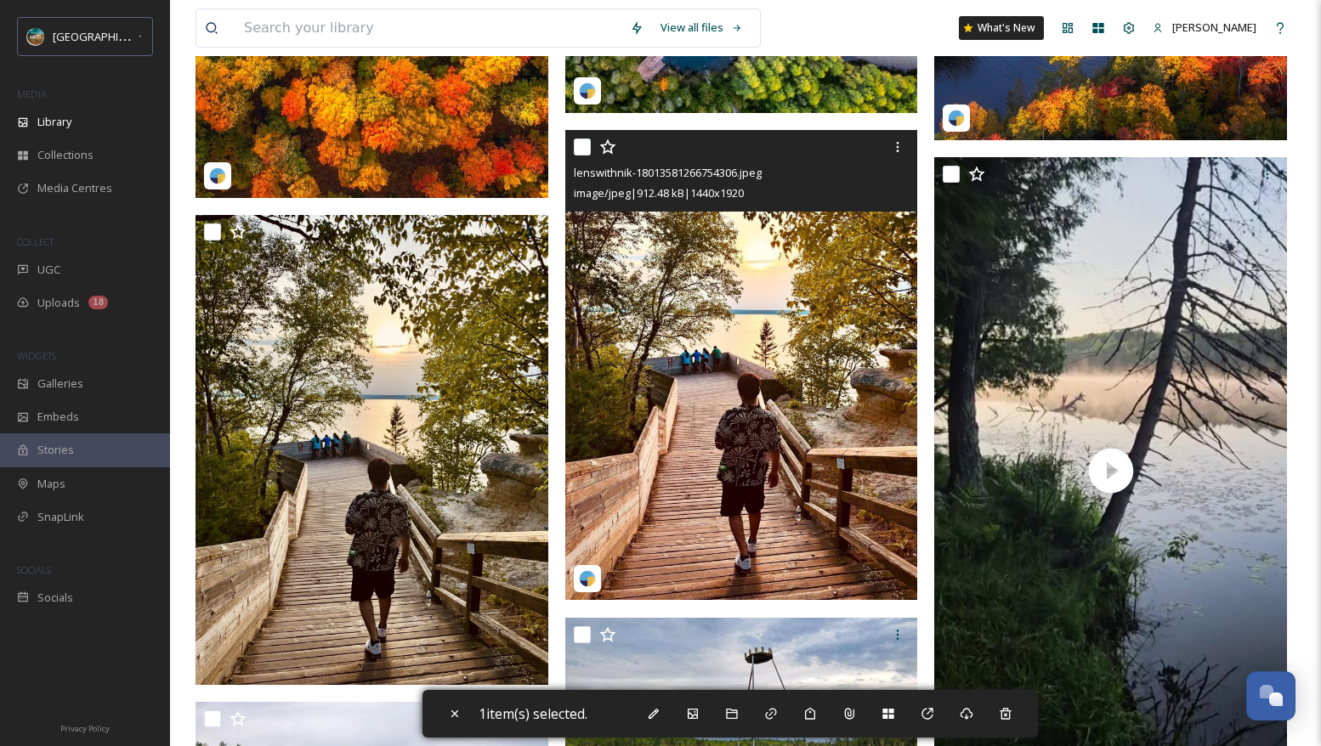
click at [646, 267] on img at bounding box center [741, 365] width 353 height 470
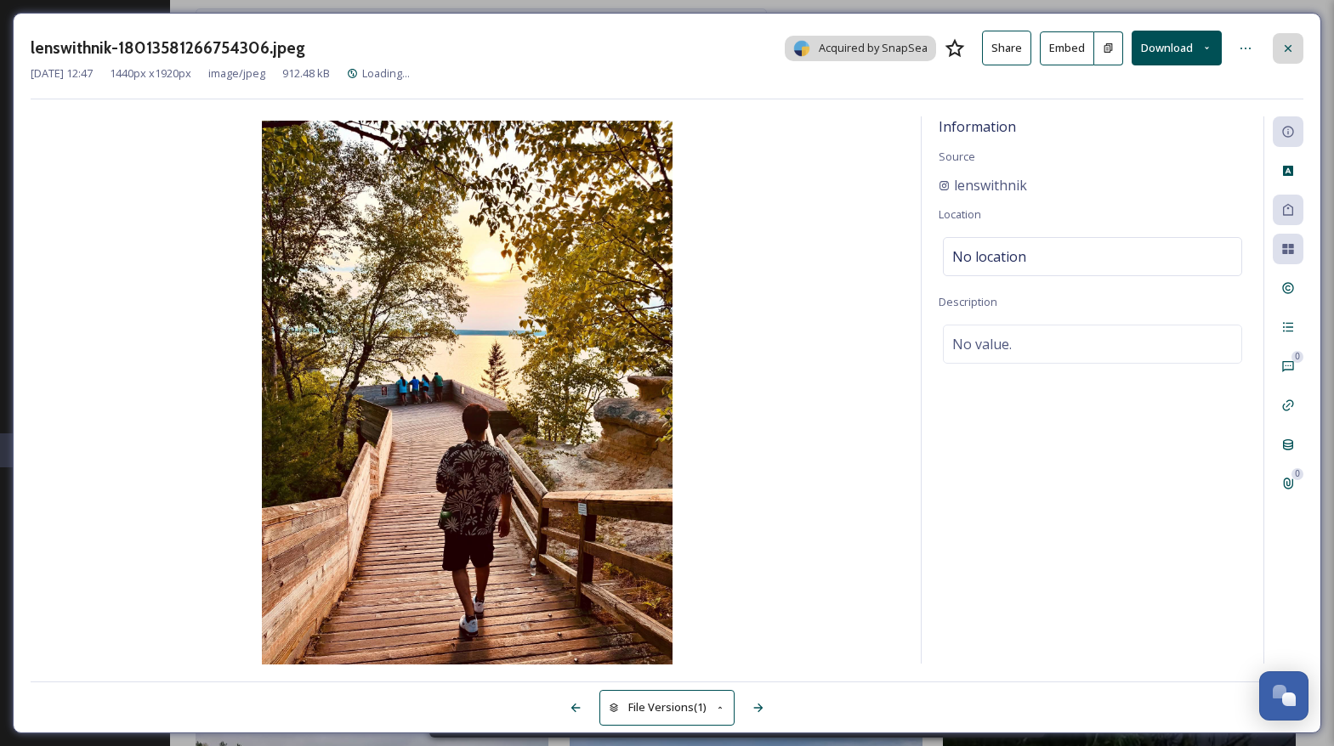
click at [1285, 48] on icon at bounding box center [1288, 49] width 14 height 14
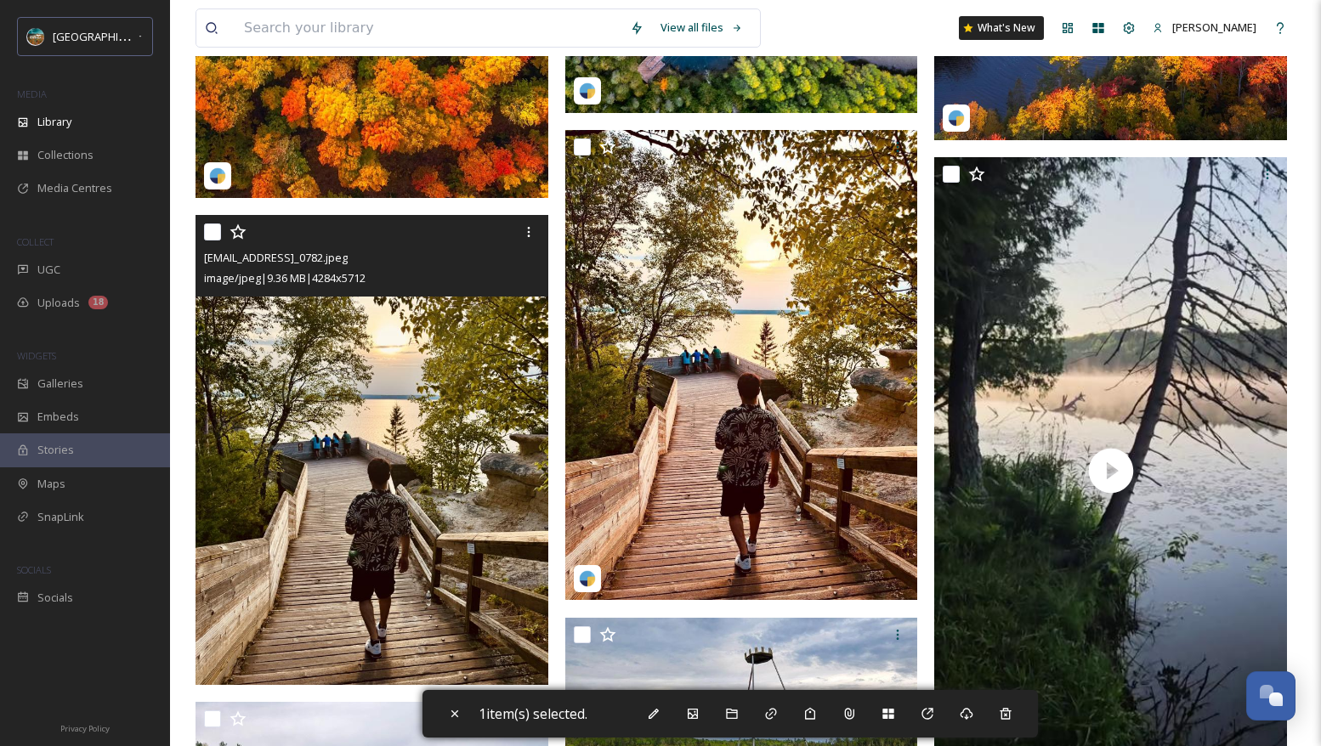
click at [425, 436] on img at bounding box center [372, 450] width 353 height 470
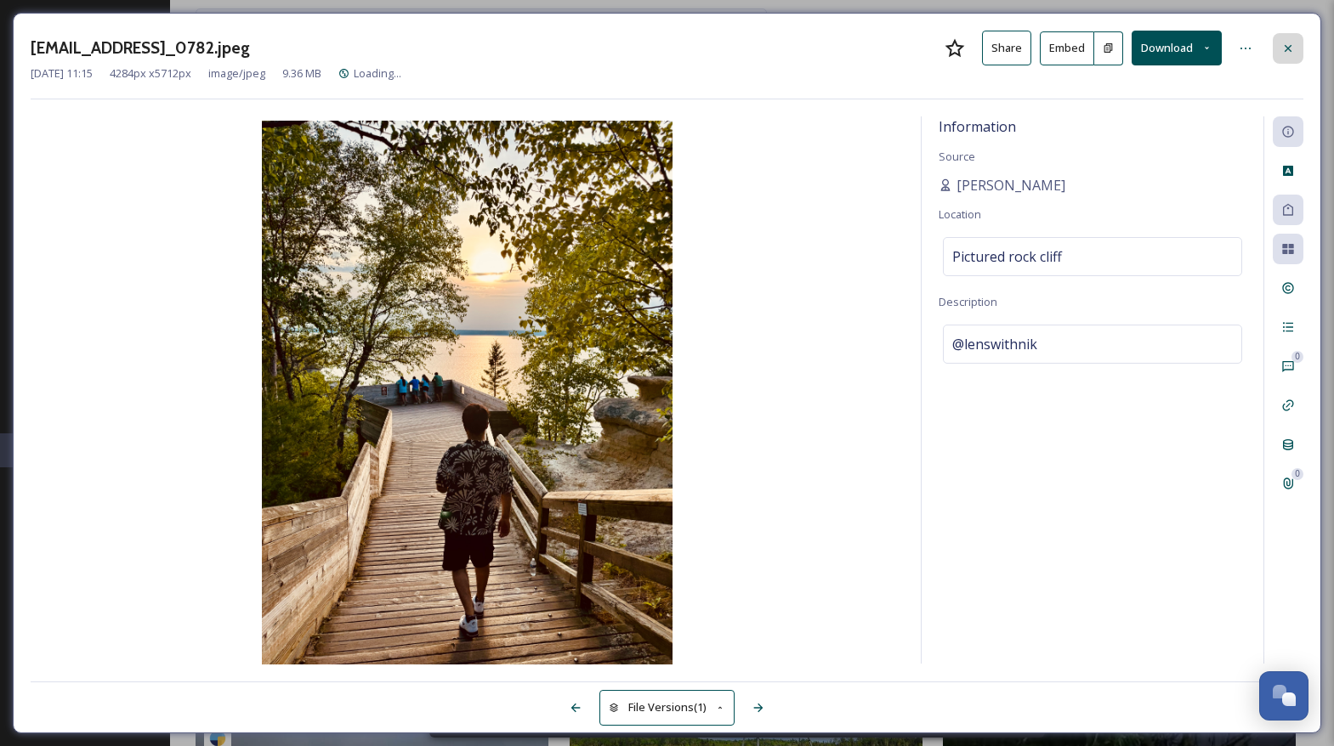
click at [1287, 48] on icon at bounding box center [1288, 47] width 7 height 7
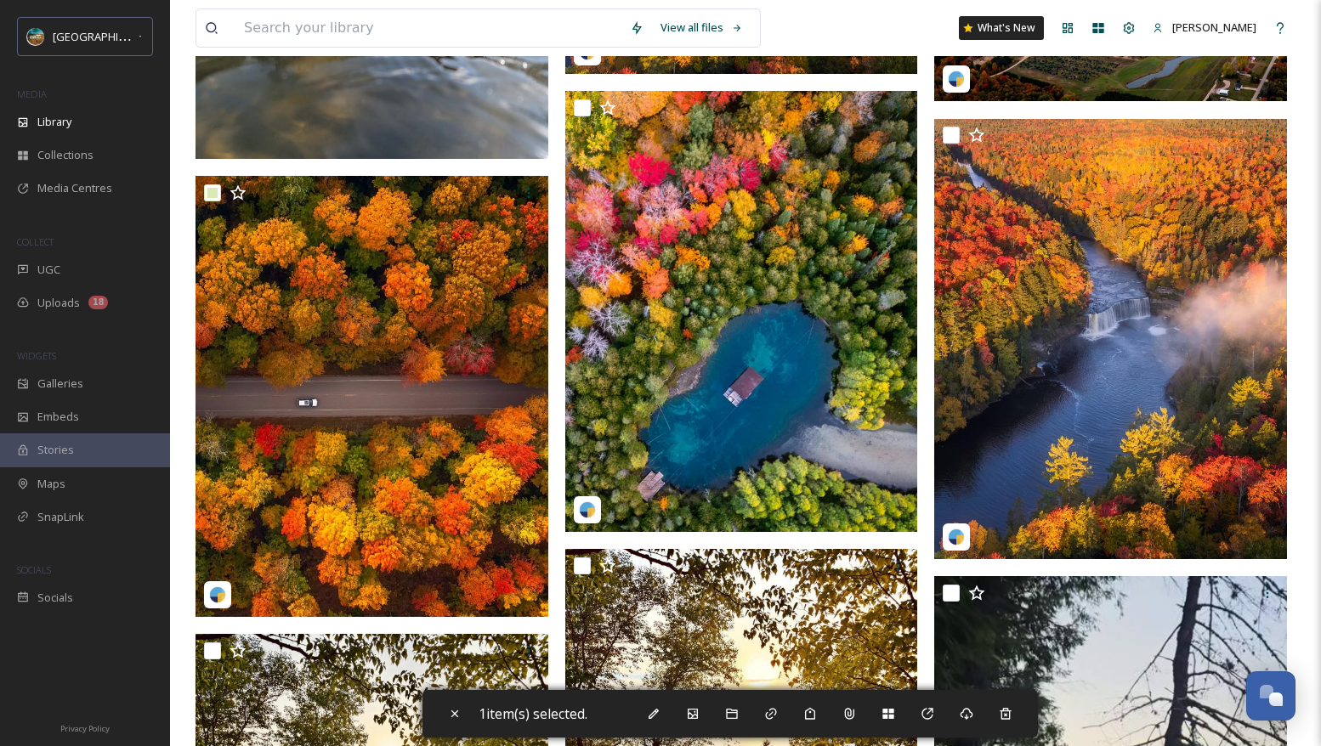
scroll to position [4727, 0]
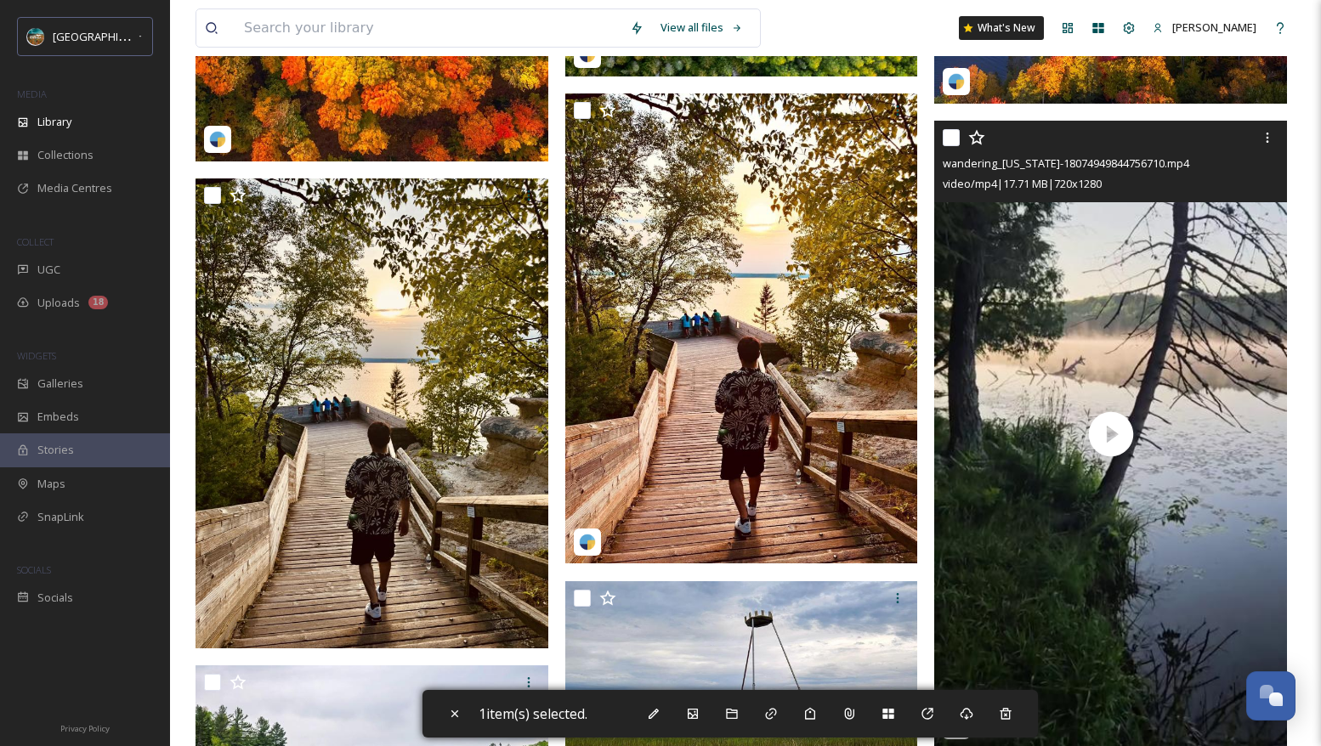
click at [951, 142] on input "checkbox" at bounding box center [951, 137] width 17 height 17
checkbox input "true"
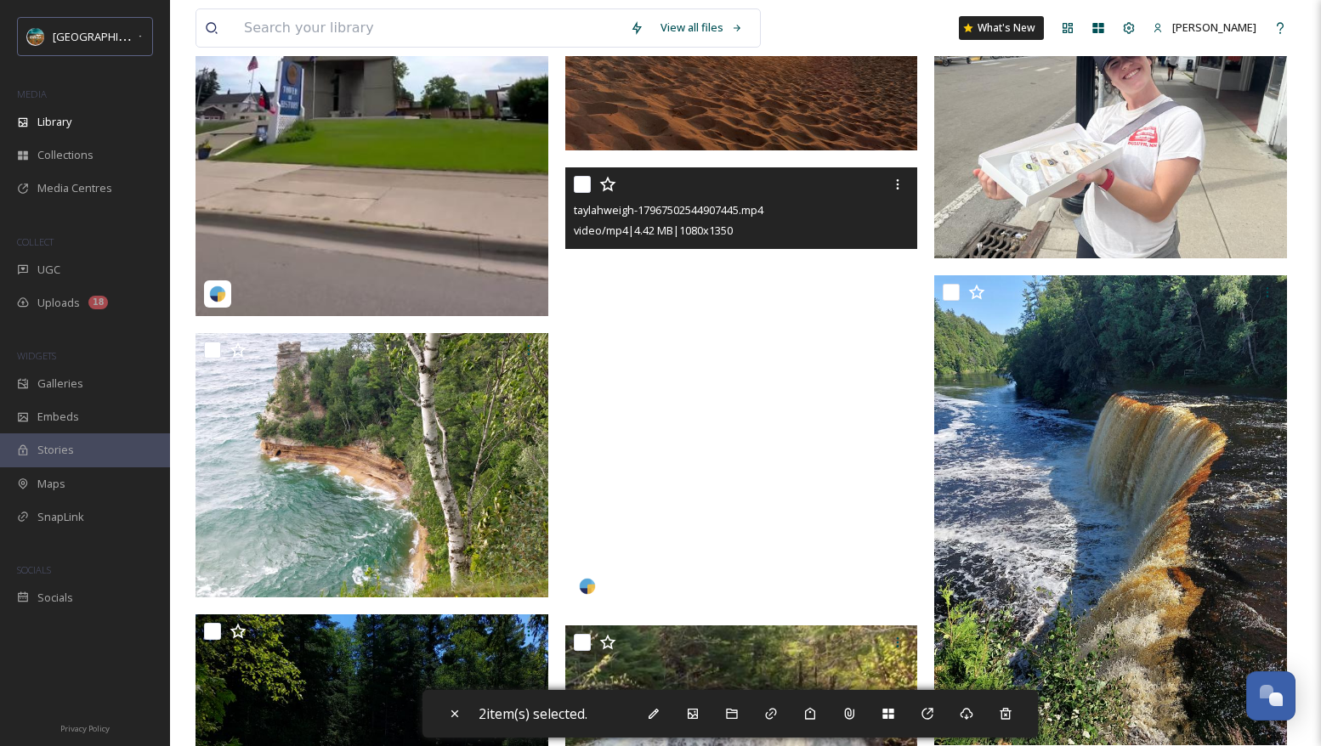
scroll to position [6856, 0]
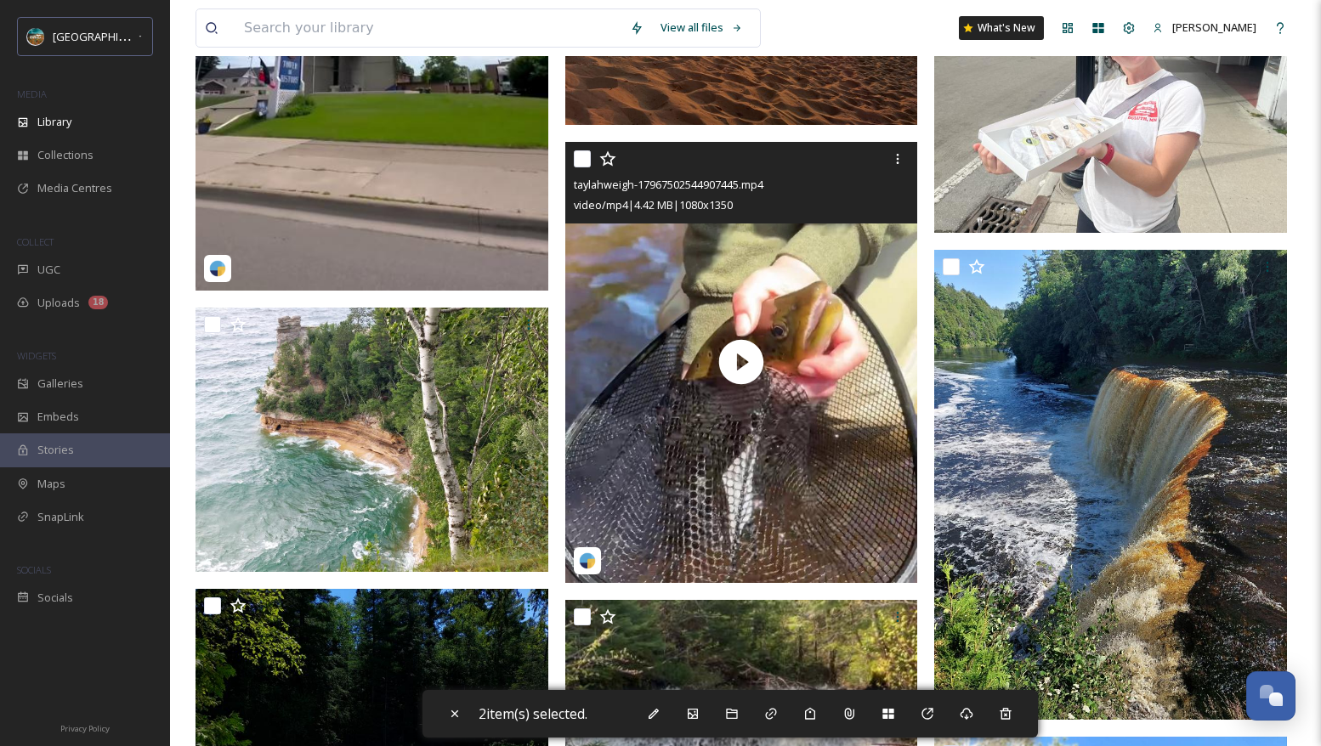
click at [582, 167] on input "checkbox" at bounding box center [582, 158] width 17 height 17
checkbox input "true"
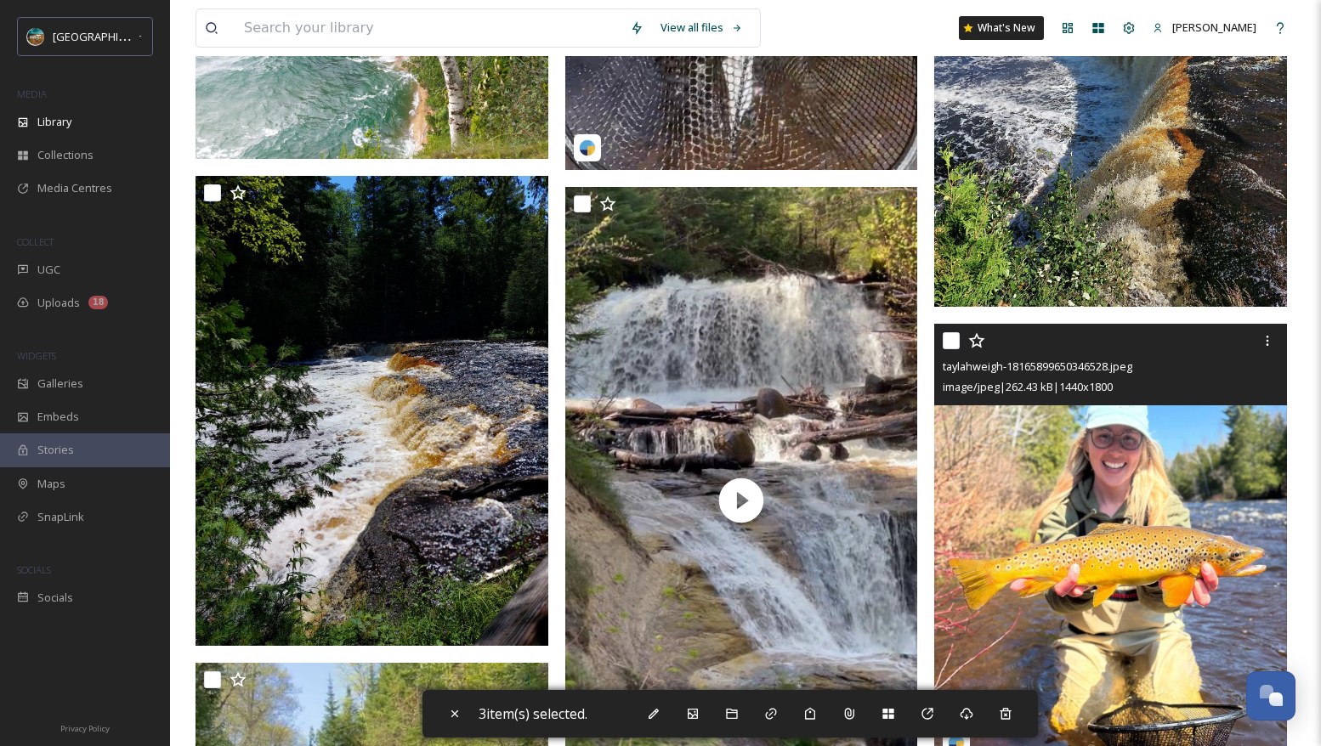
scroll to position [7270, 0]
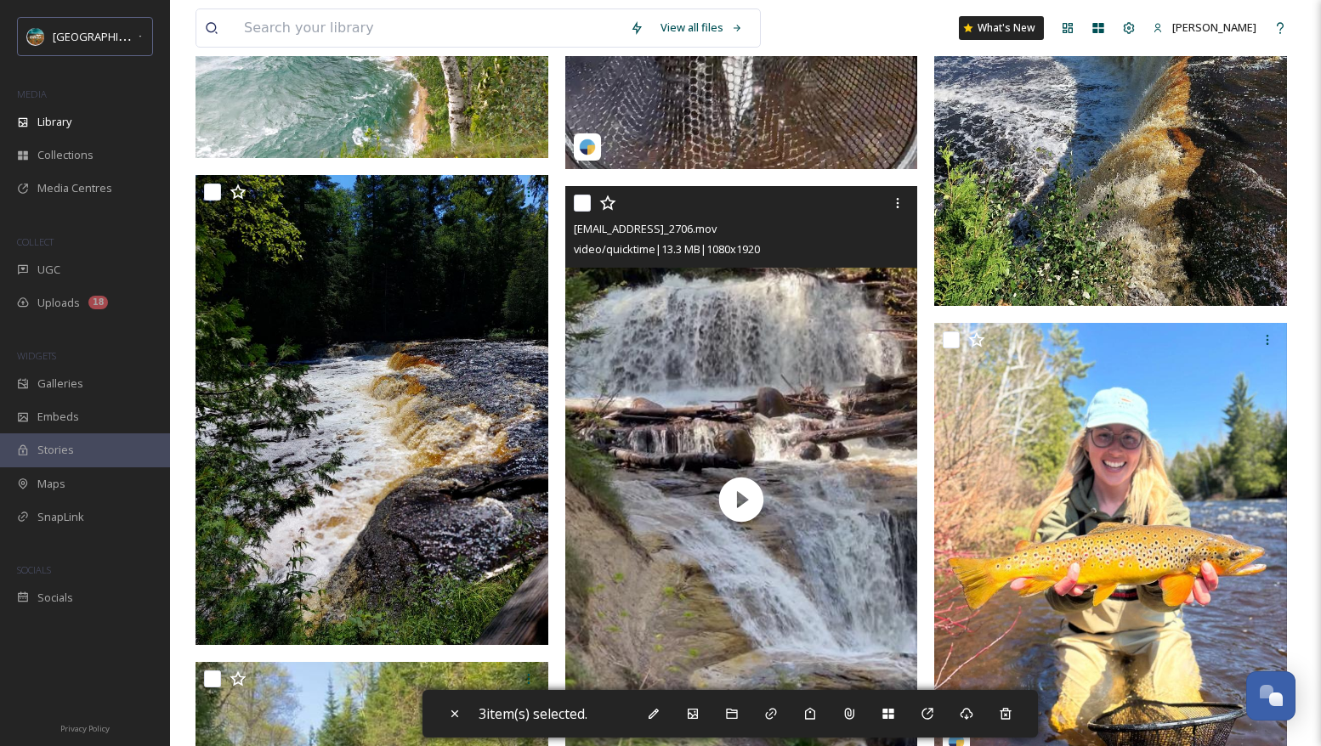
click at [578, 208] on input "checkbox" at bounding box center [582, 203] width 17 height 17
checkbox input "true"
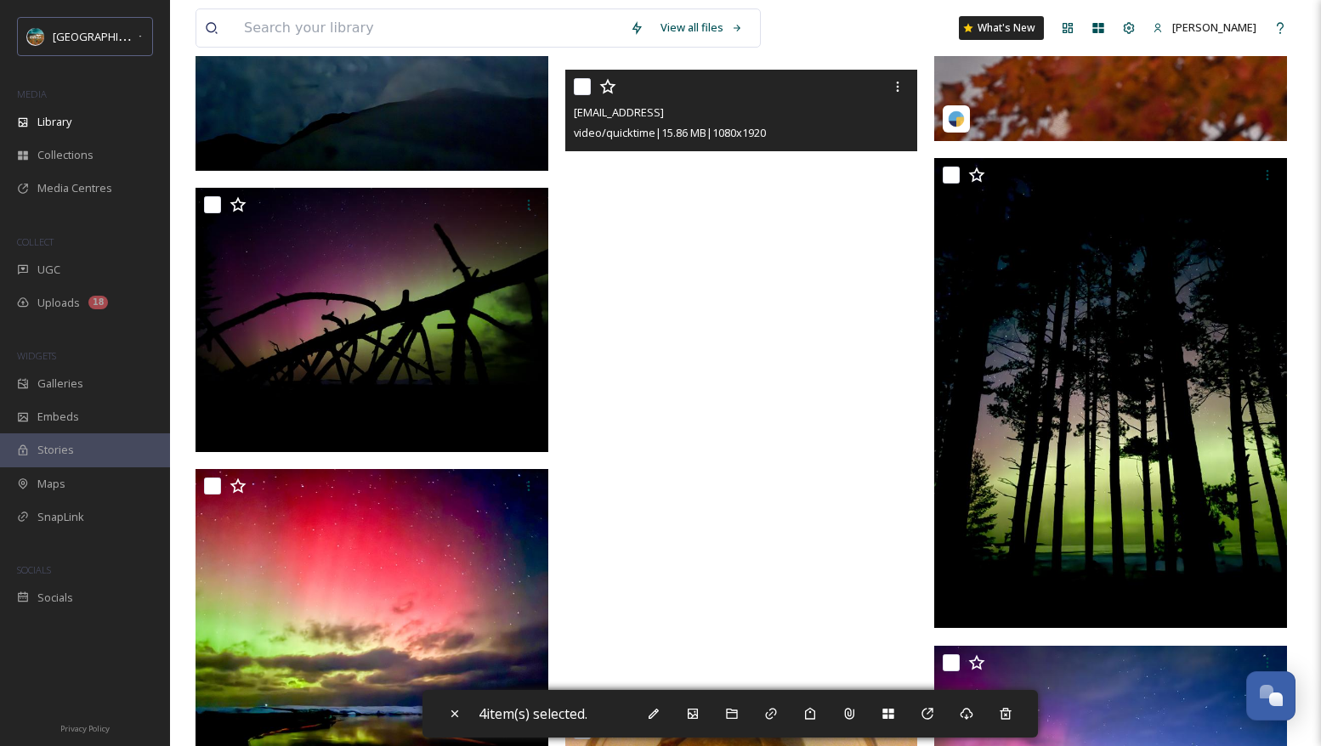
scroll to position [32058, 0]
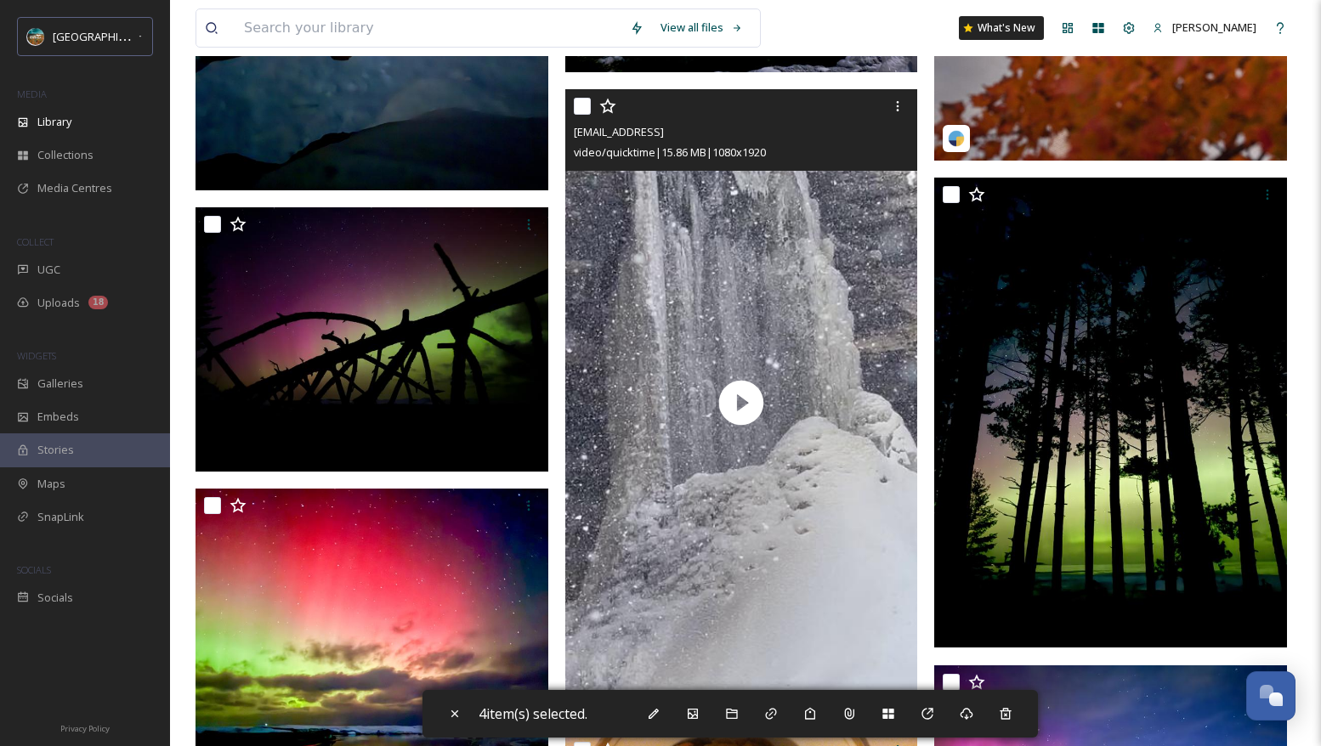
click at [580, 115] on input "checkbox" at bounding box center [582, 106] width 17 height 17
checkbox input "true"
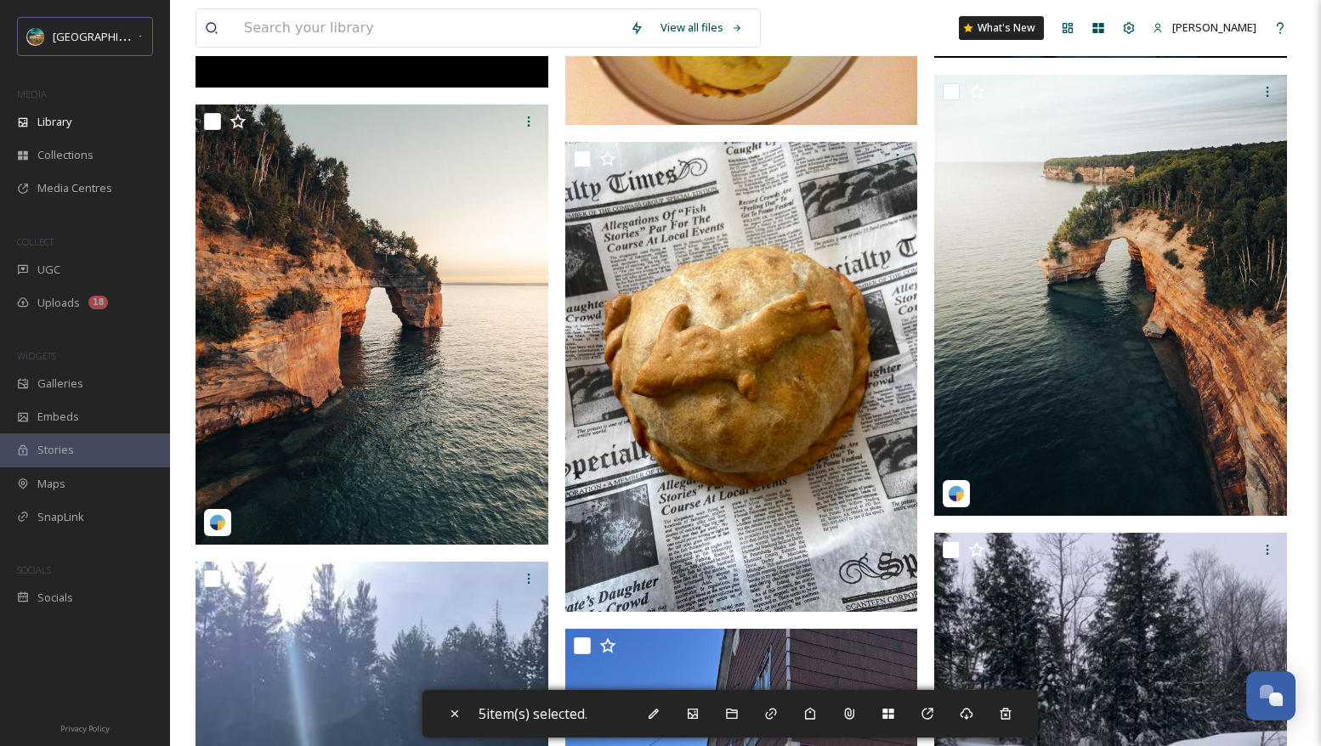
scroll to position [32929, 0]
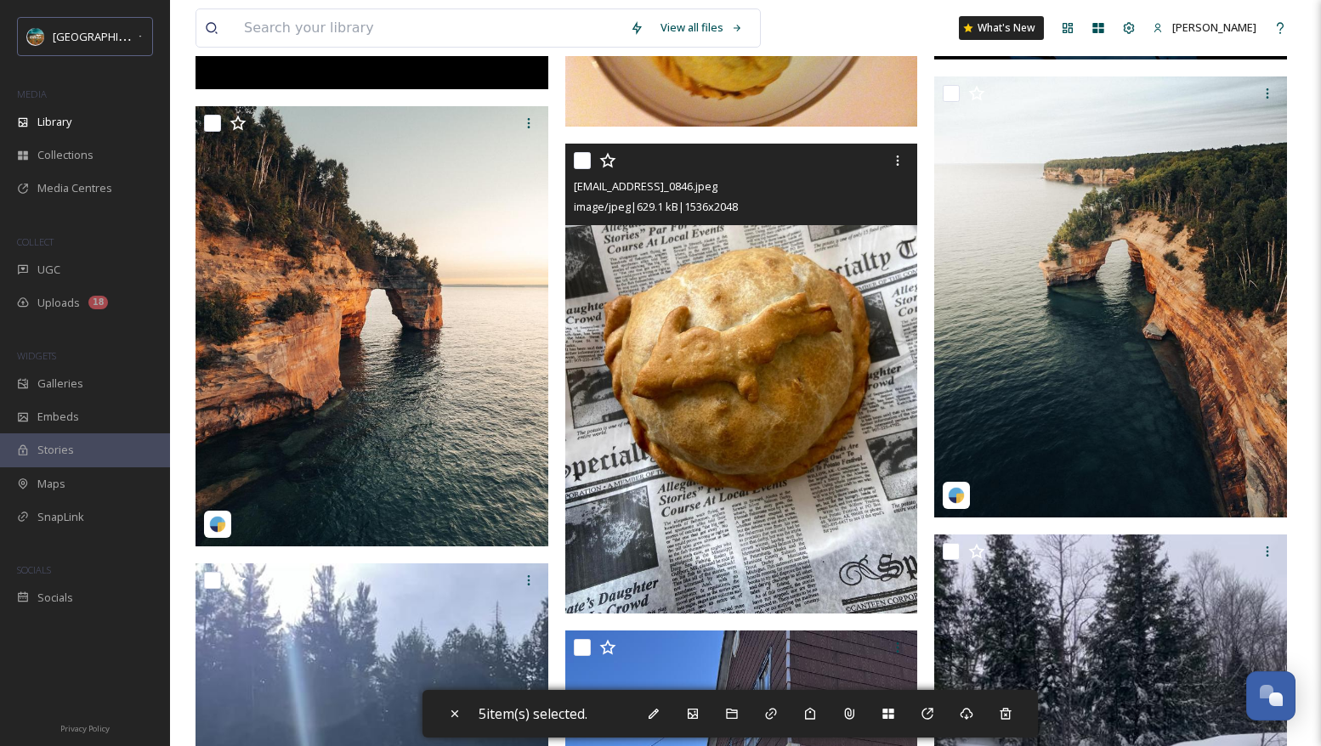
click at [583, 169] on input "checkbox" at bounding box center [582, 160] width 17 height 17
checkbox input "true"
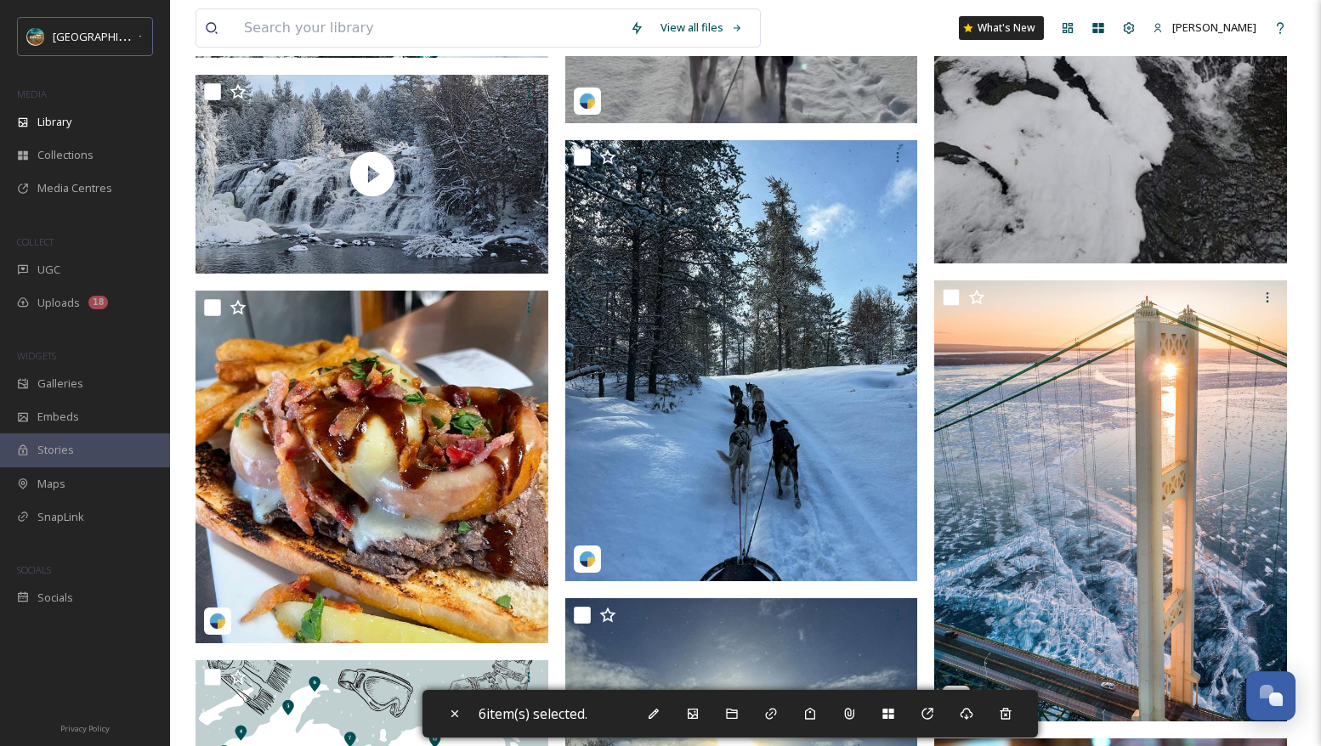
scroll to position [277, 0]
click at [980, 720] on div "Download" at bounding box center [966, 714] width 31 height 31
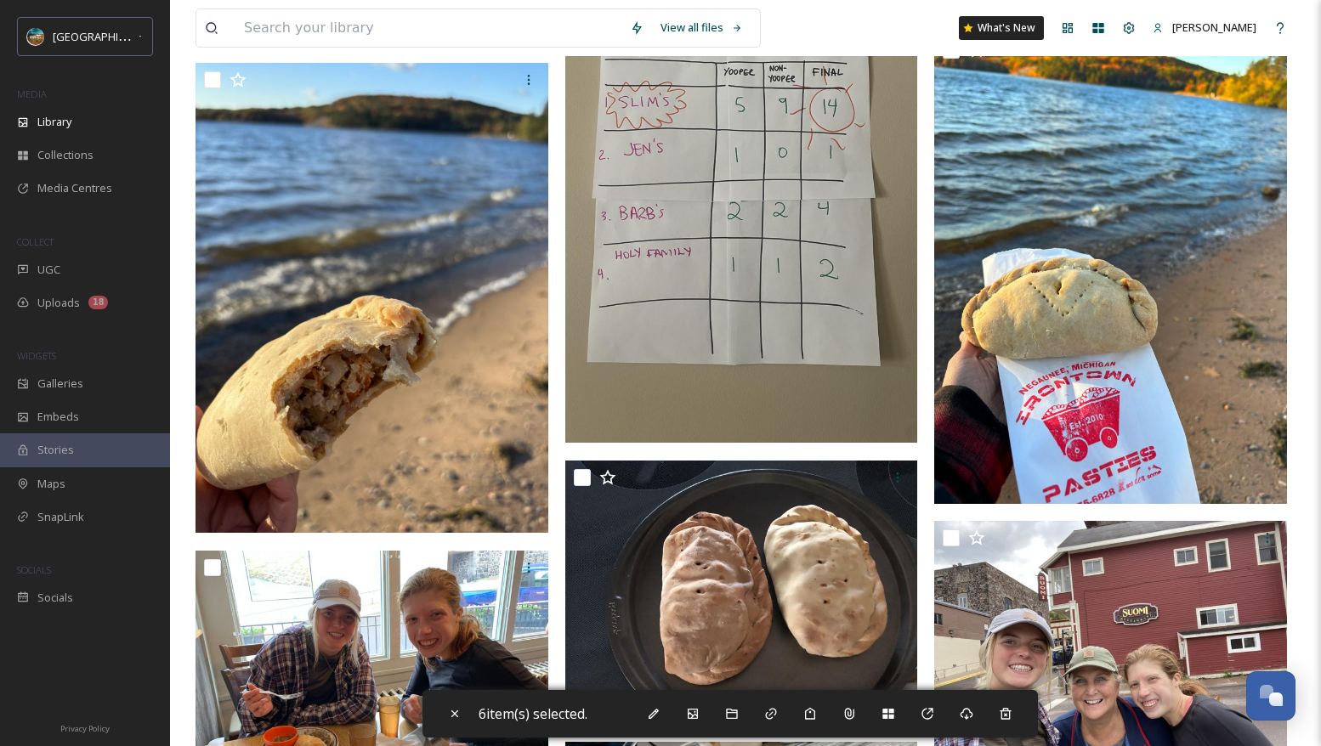
scroll to position [34072, 0]
